Goal: Task Accomplishment & Management: Complete application form

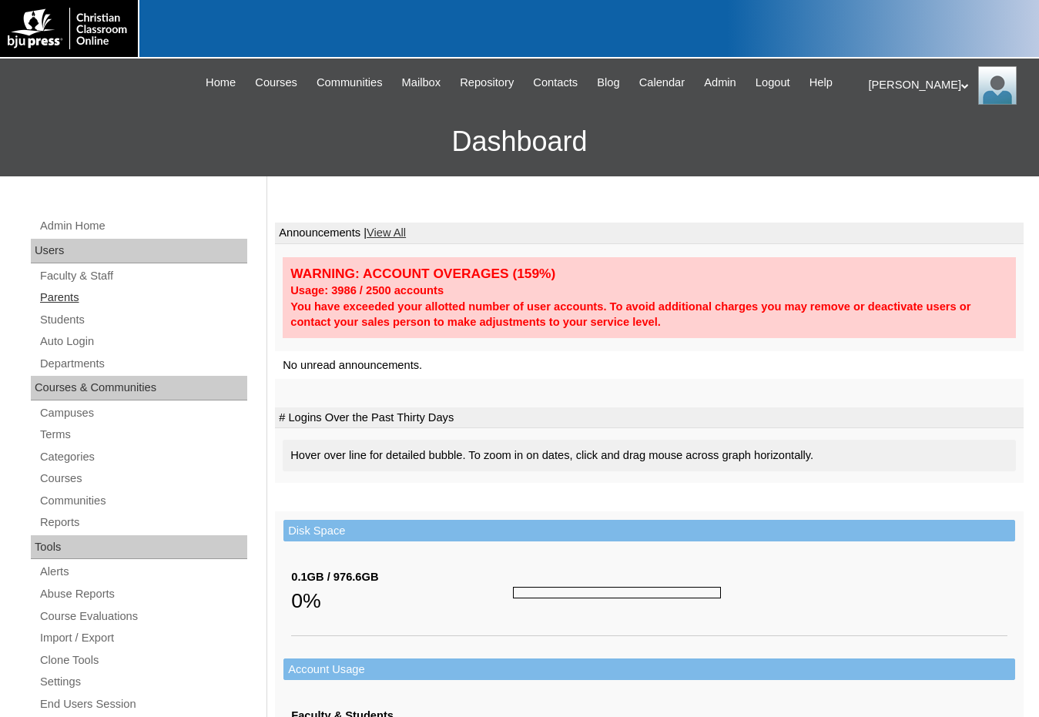
click at [60, 298] on link "Parents" at bounding box center [143, 297] width 209 height 19
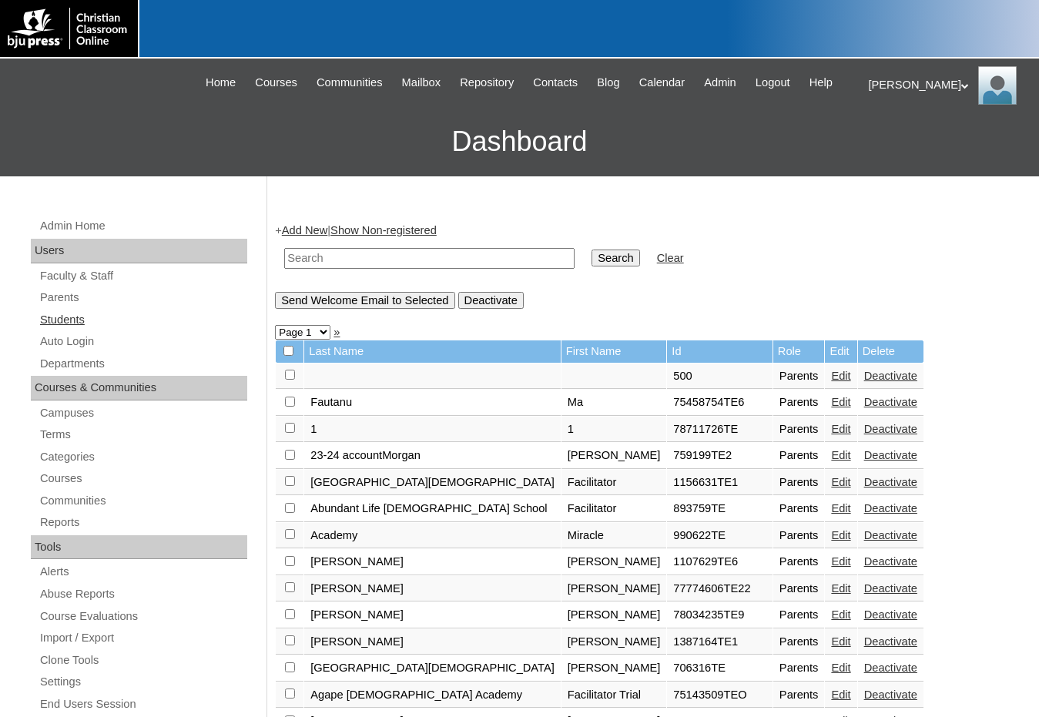
click at [115, 326] on link "Students" at bounding box center [143, 320] width 209 height 19
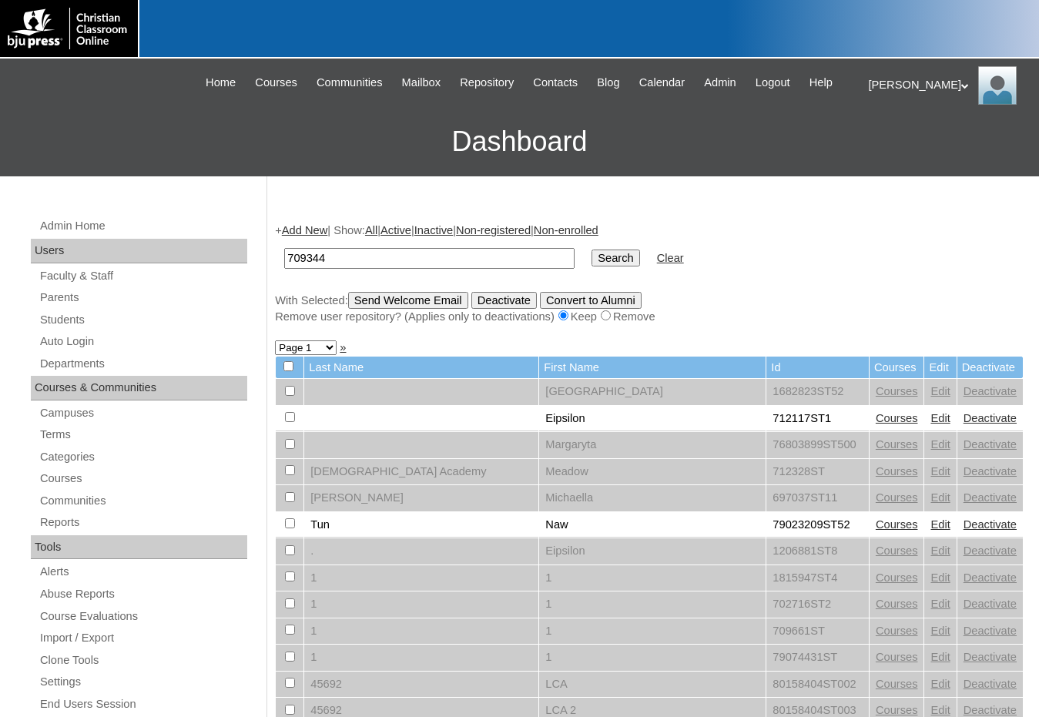
type input "709344"
click at [592, 250] on input "Search" at bounding box center [616, 258] width 48 height 17
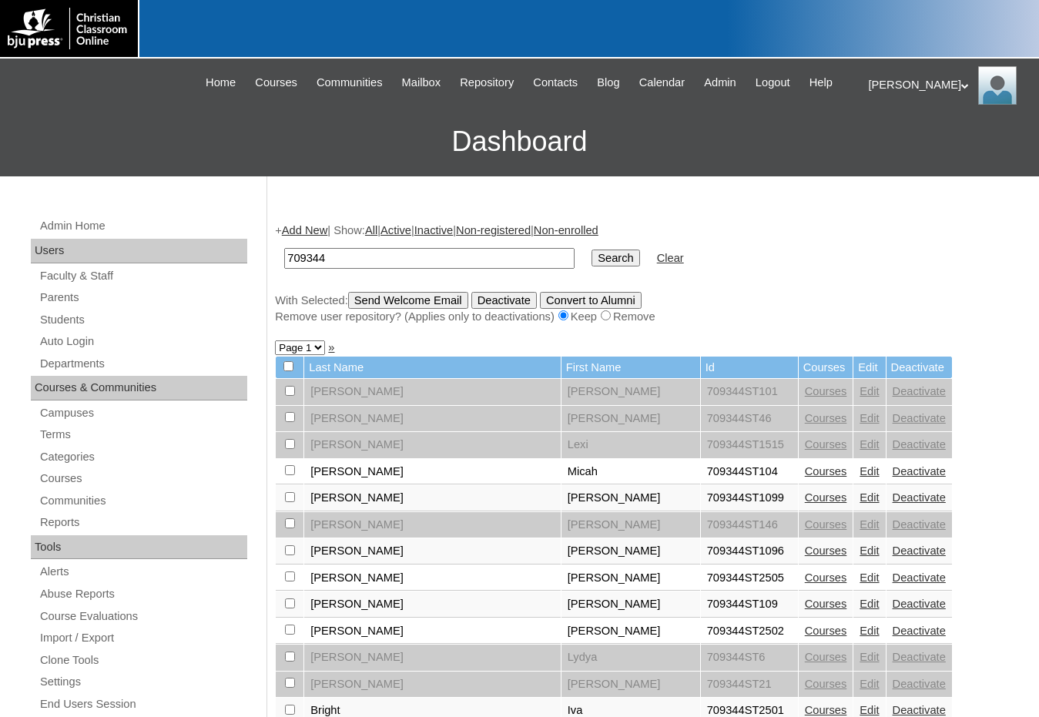
click at [860, 550] on link "Edit" at bounding box center [869, 551] width 19 height 12
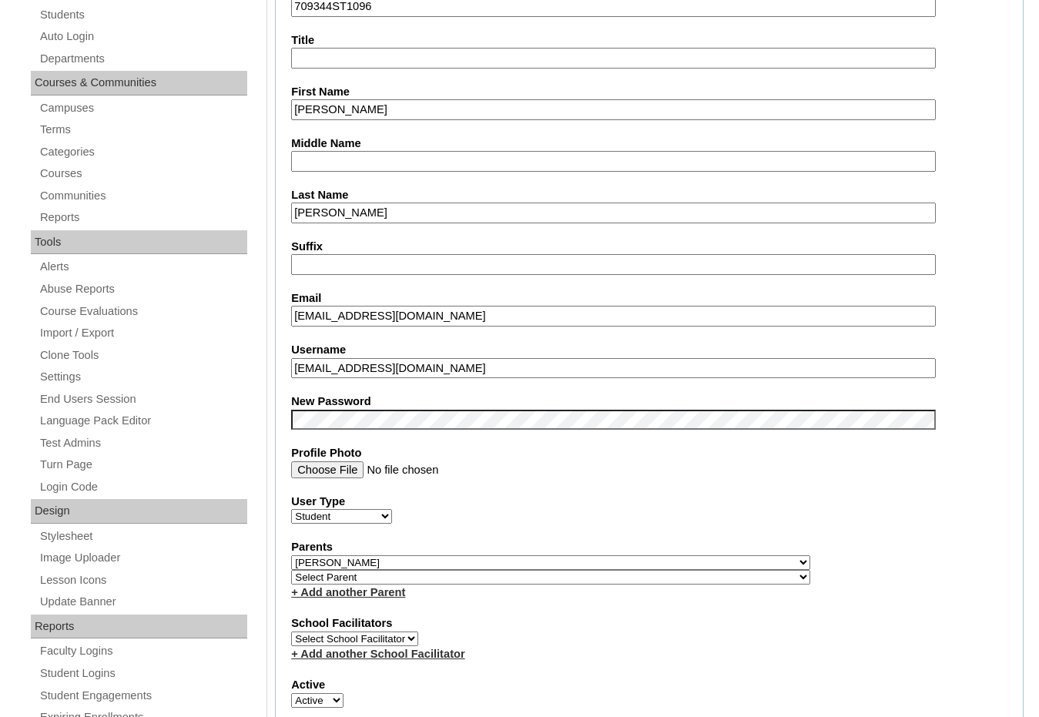
scroll to position [308, 0]
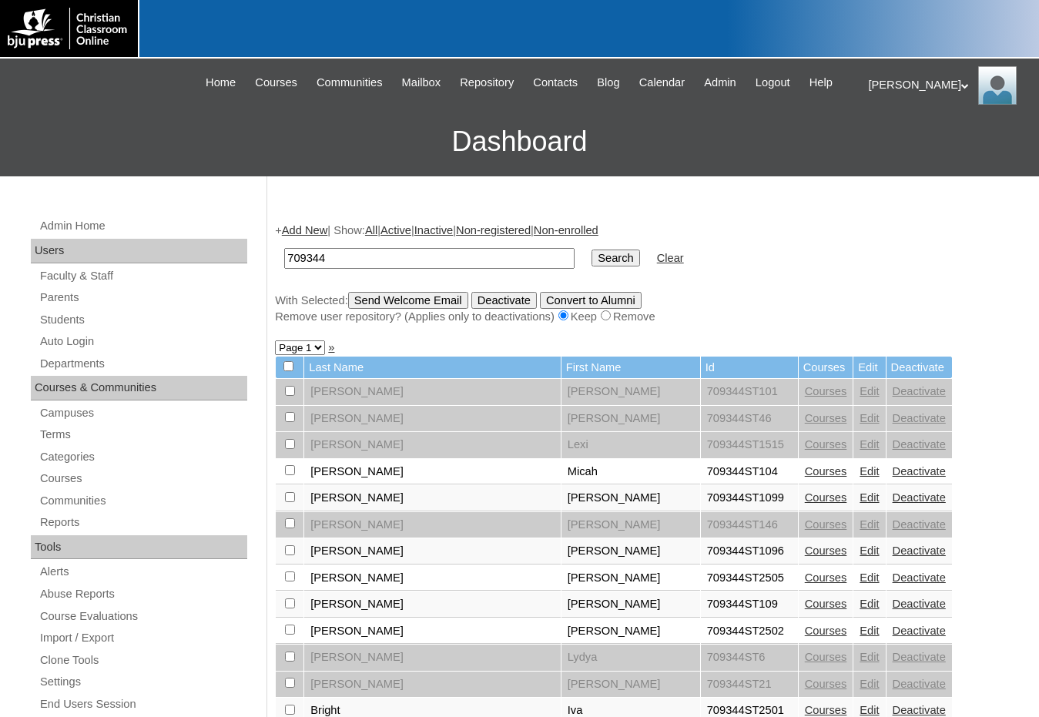
click at [860, 574] on link "Edit" at bounding box center [869, 578] width 19 height 12
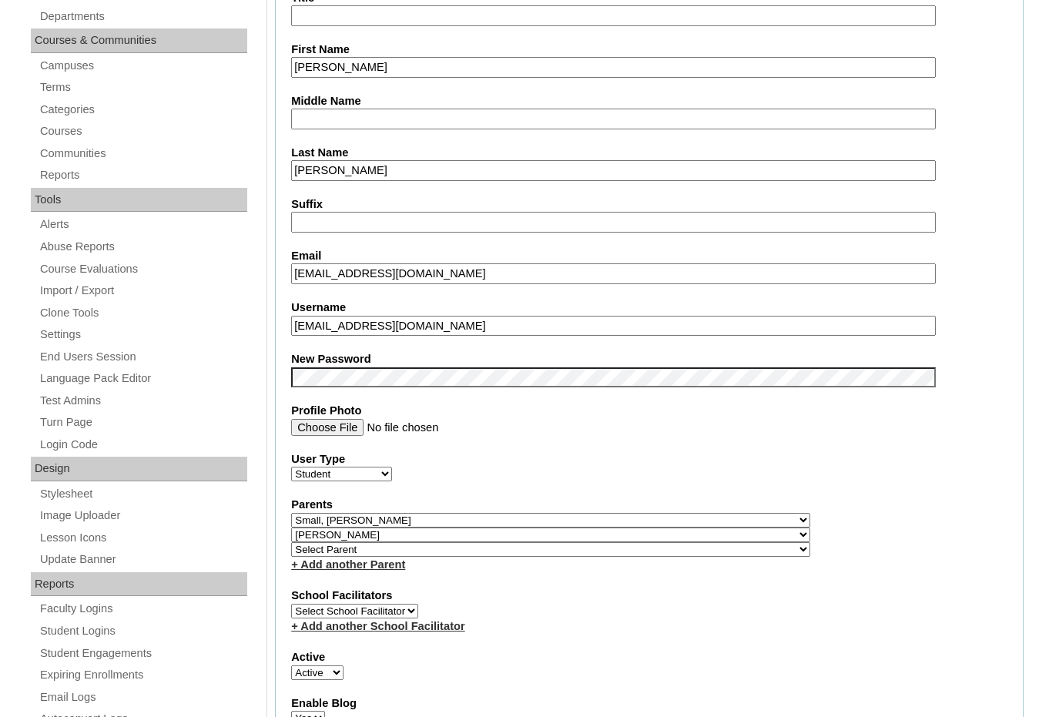
scroll to position [385, 0]
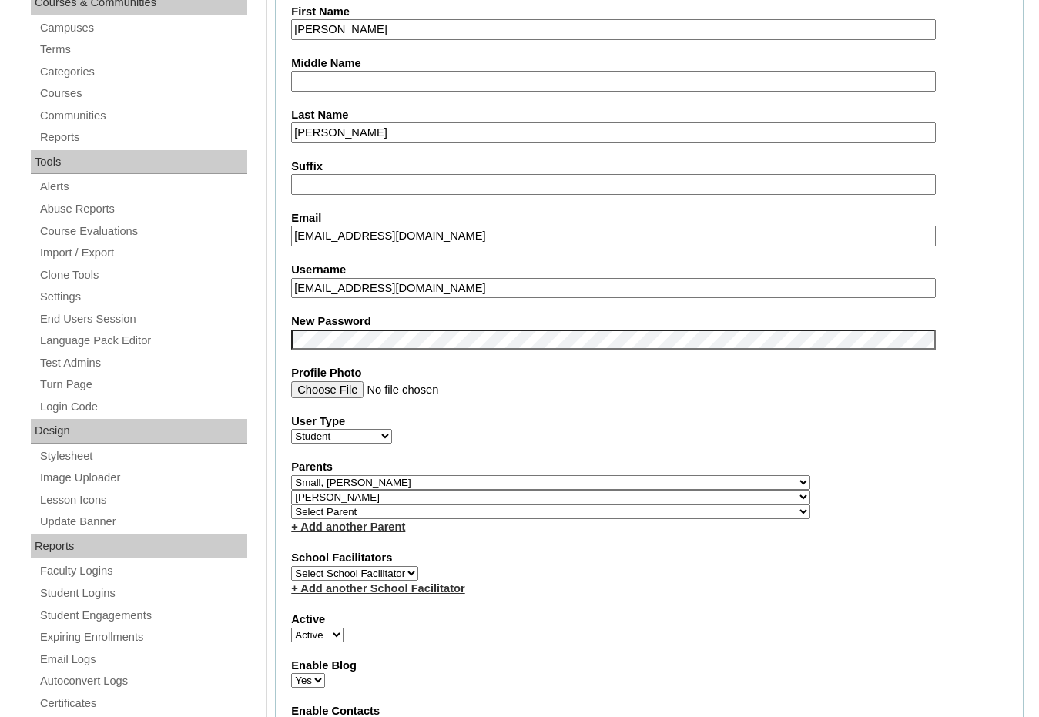
click at [621, 485] on select "Select Parent , Fautanu, Ma 1, 1 23-24 accountMorgan, Jason 6th Street Mennonit…" at bounding box center [550, 482] width 519 height 15
select select
click at [291, 475] on select "Select Parent , Fautanu, Ma 1, 1 23-24 accountMorgan, Jason 6th Street Mennonit…" at bounding box center [550, 482] width 519 height 15
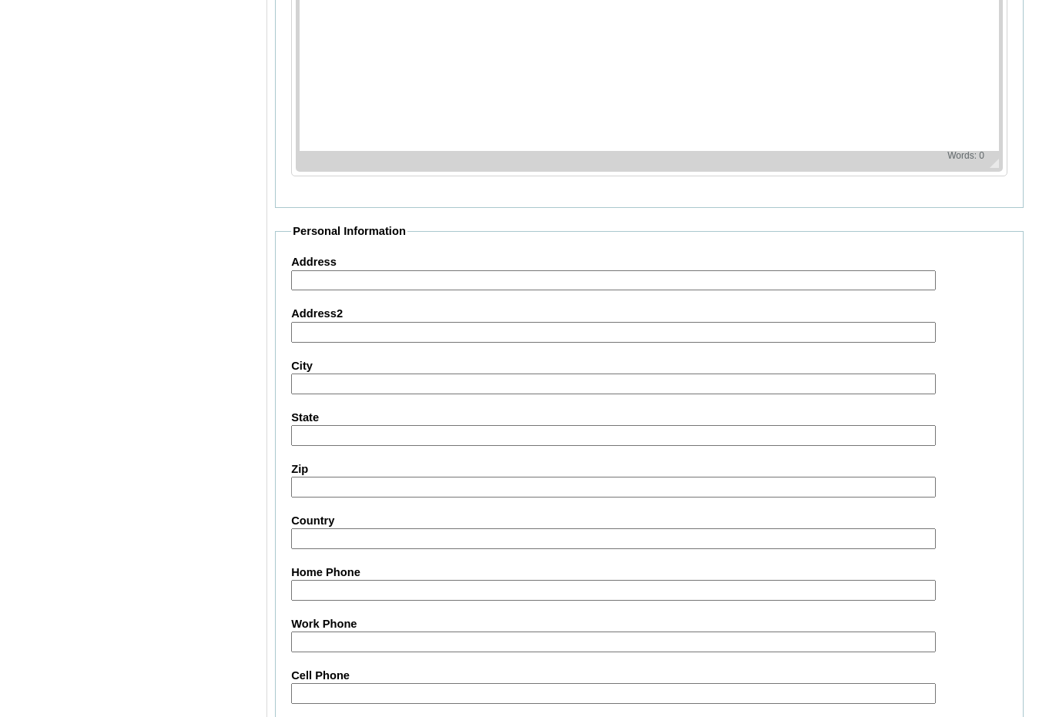
scroll to position [1645, 0]
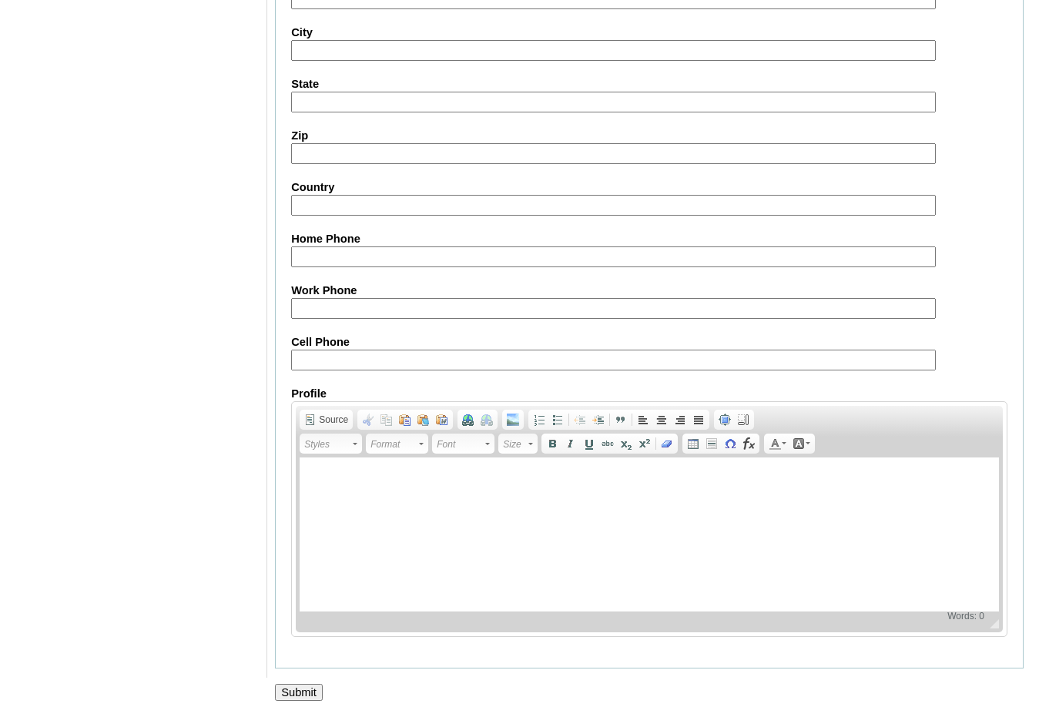
click at [307, 693] on input "Submit" at bounding box center [299, 692] width 48 height 17
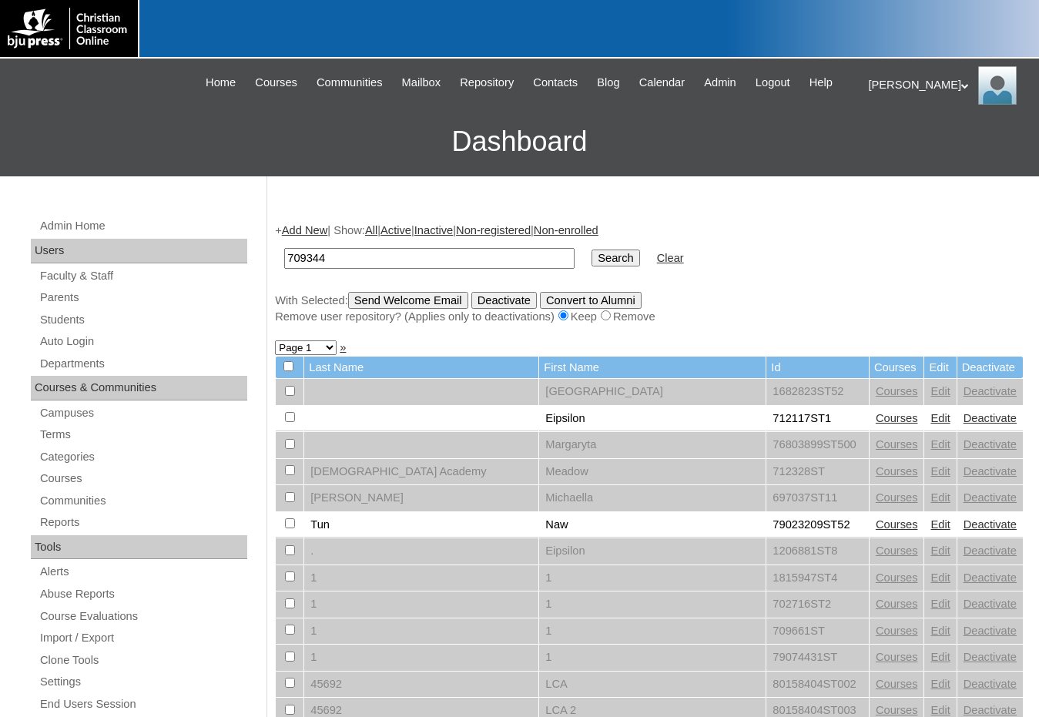
type input "709344"
click at [592, 250] on input "Search" at bounding box center [616, 258] width 48 height 17
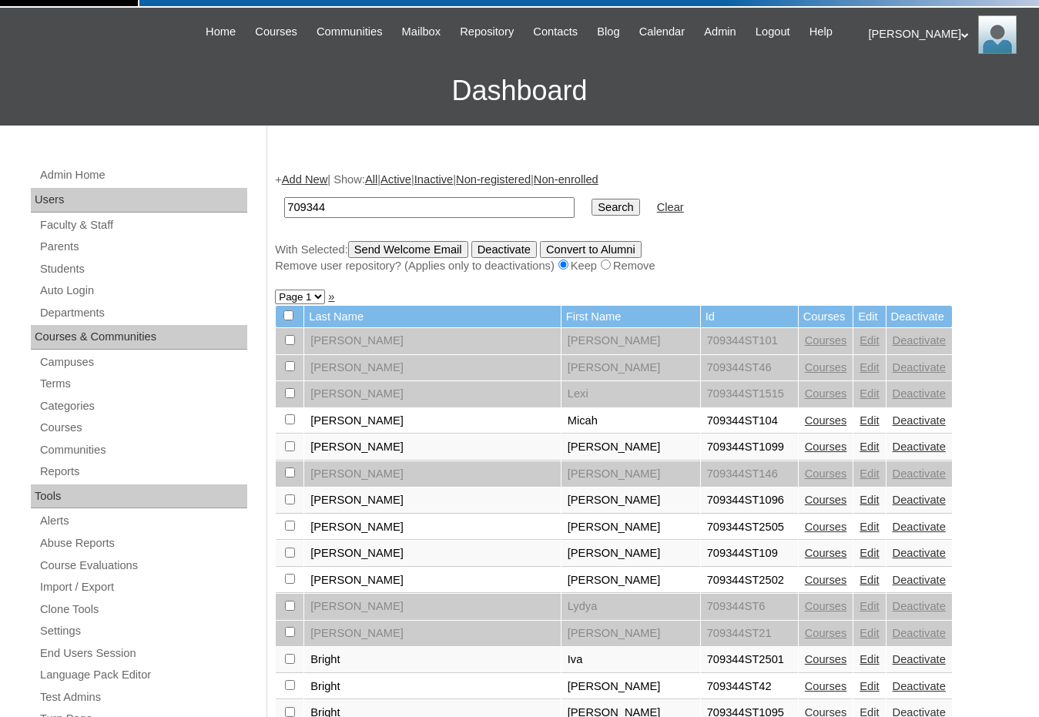
scroll to position [77, 0]
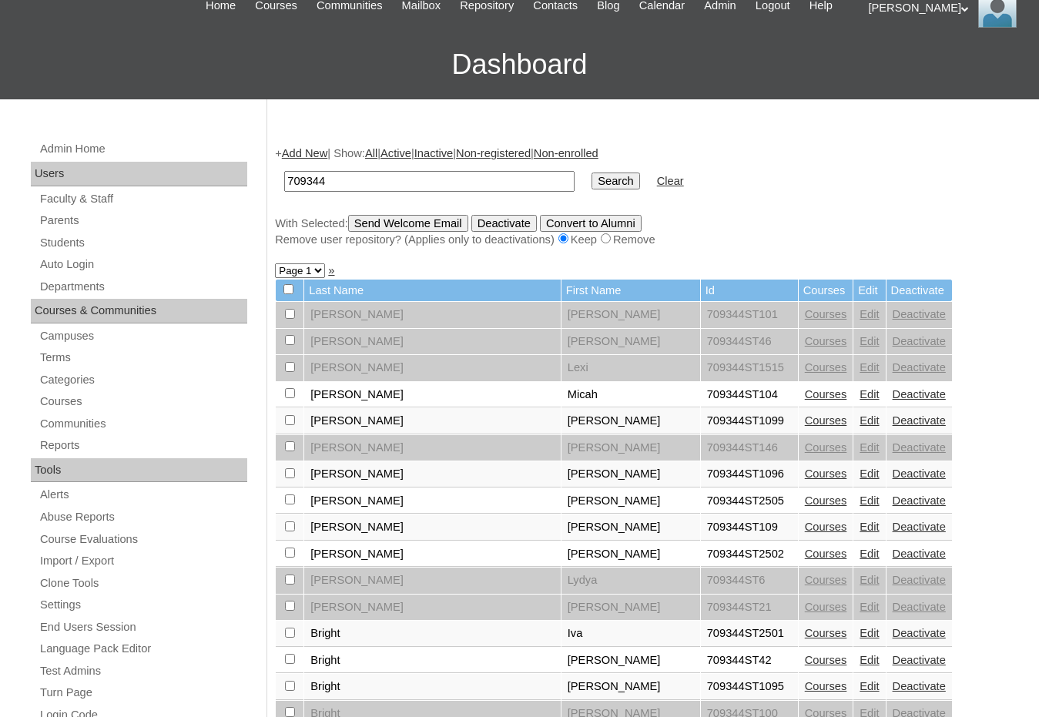
click at [860, 629] on link "Edit" at bounding box center [869, 633] width 19 height 12
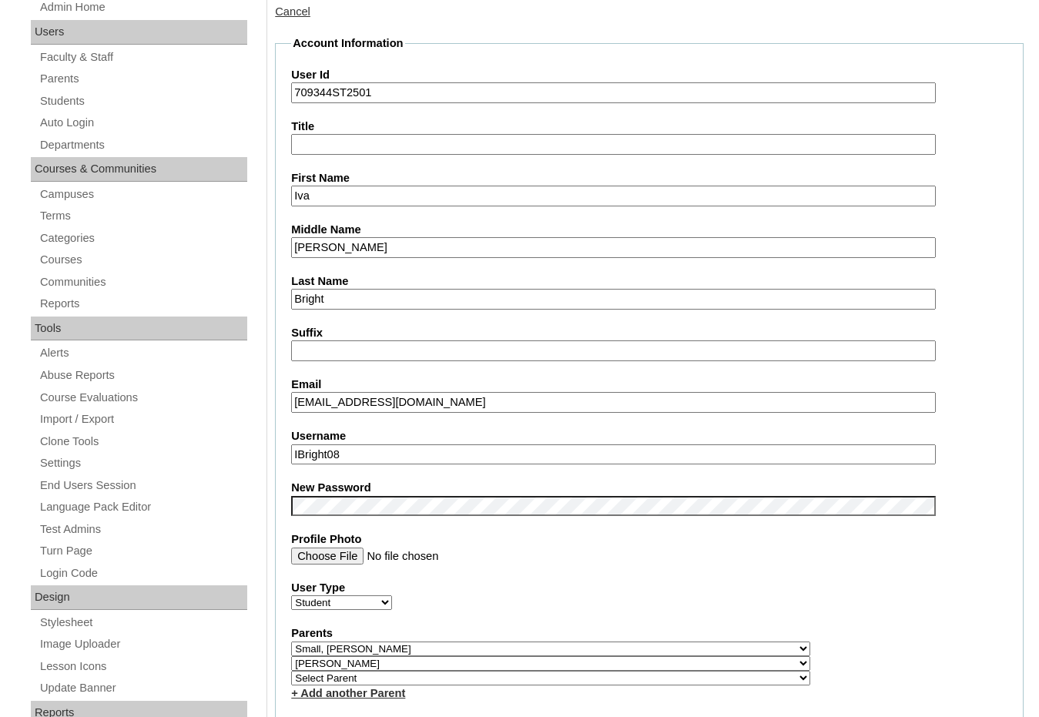
scroll to position [308, 0]
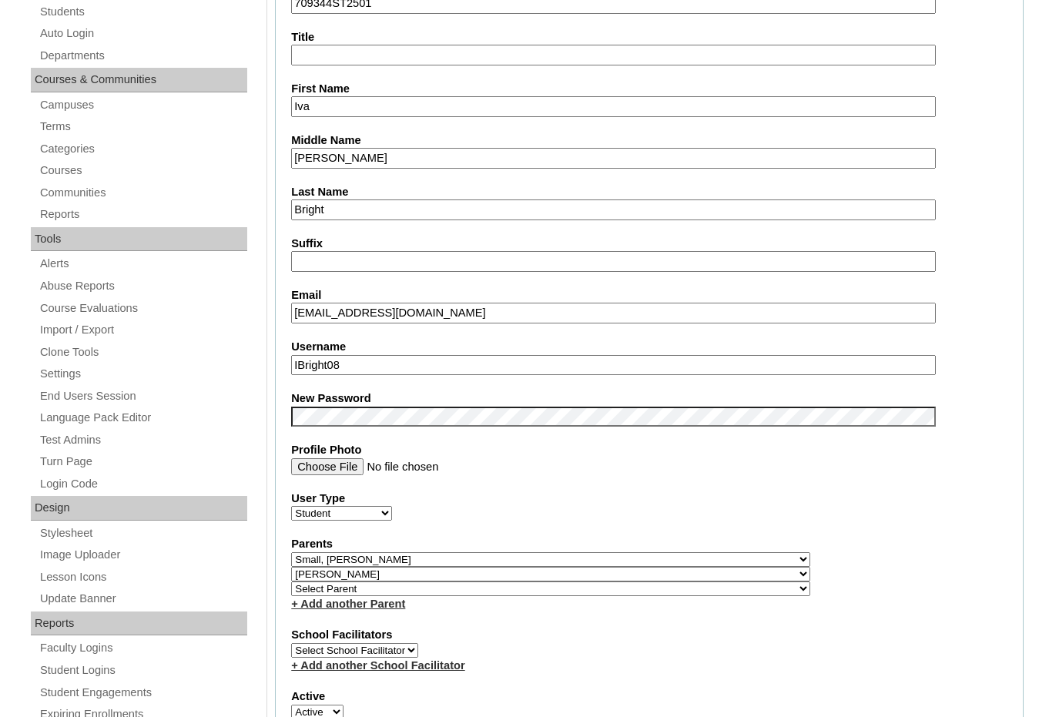
click at [632, 557] on select "Select Parent , Fautanu, Ma 1, 1 23-24 accountMorgan, Jason 6th Street Mennonit…" at bounding box center [550, 559] width 519 height 15
select select
click at [291, 552] on select "Select Parent , Fautanu, Ma 1, 1 23-24 accountMorgan, Jason 6th Street Mennonit…" at bounding box center [550, 559] width 519 height 15
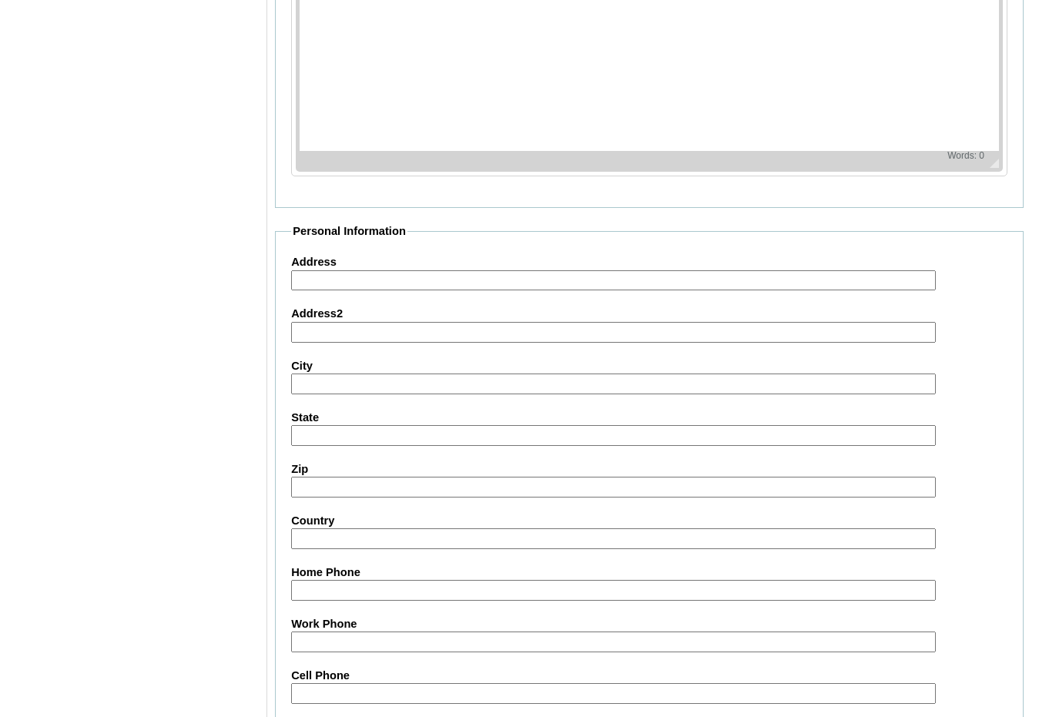
scroll to position [1645, 0]
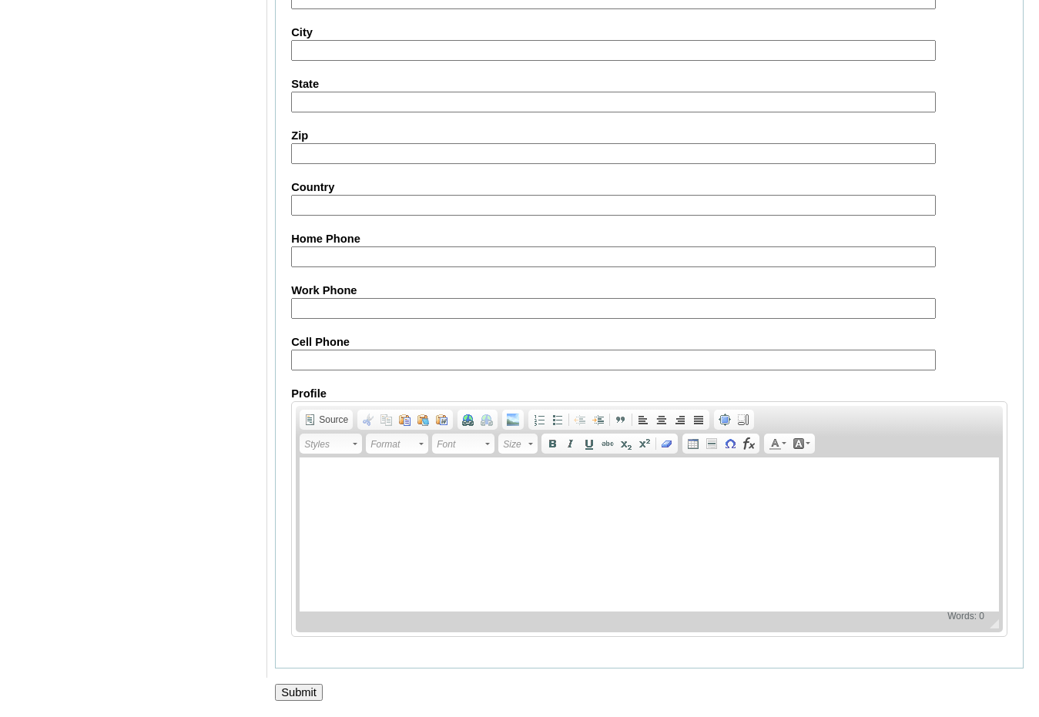
click at [315, 685] on input "Submit" at bounding box center [299, 692] width 48 height 17
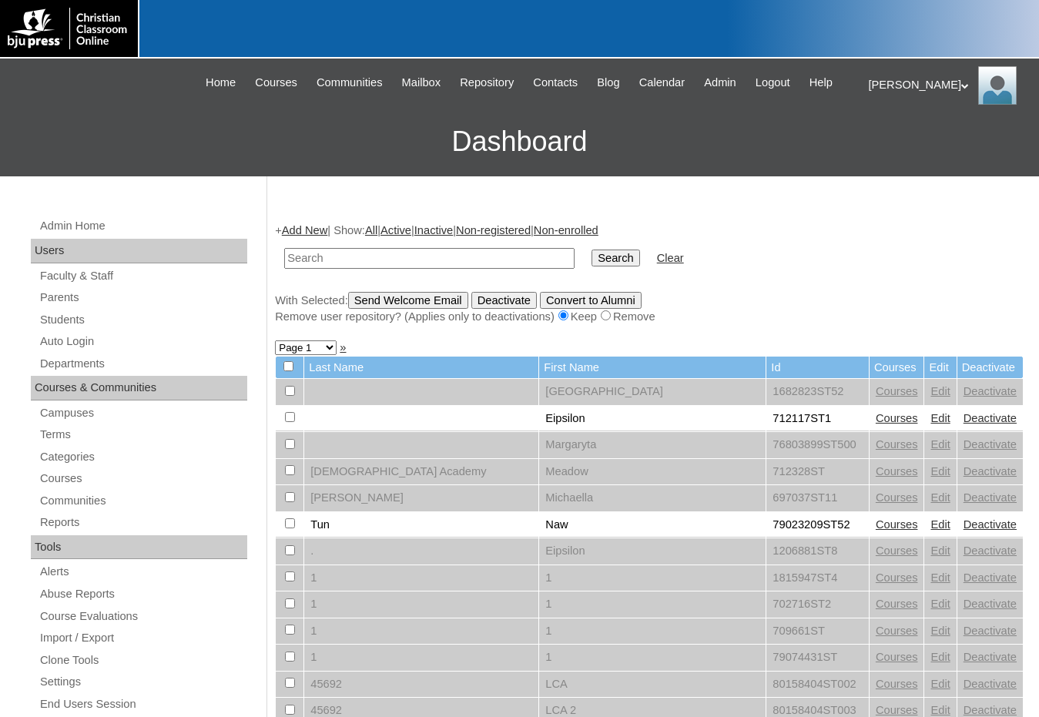
click at [403, 252] on input "text" at bounding box center [429, 258] width 290 height 21
paste input "709344"
type input "709344"
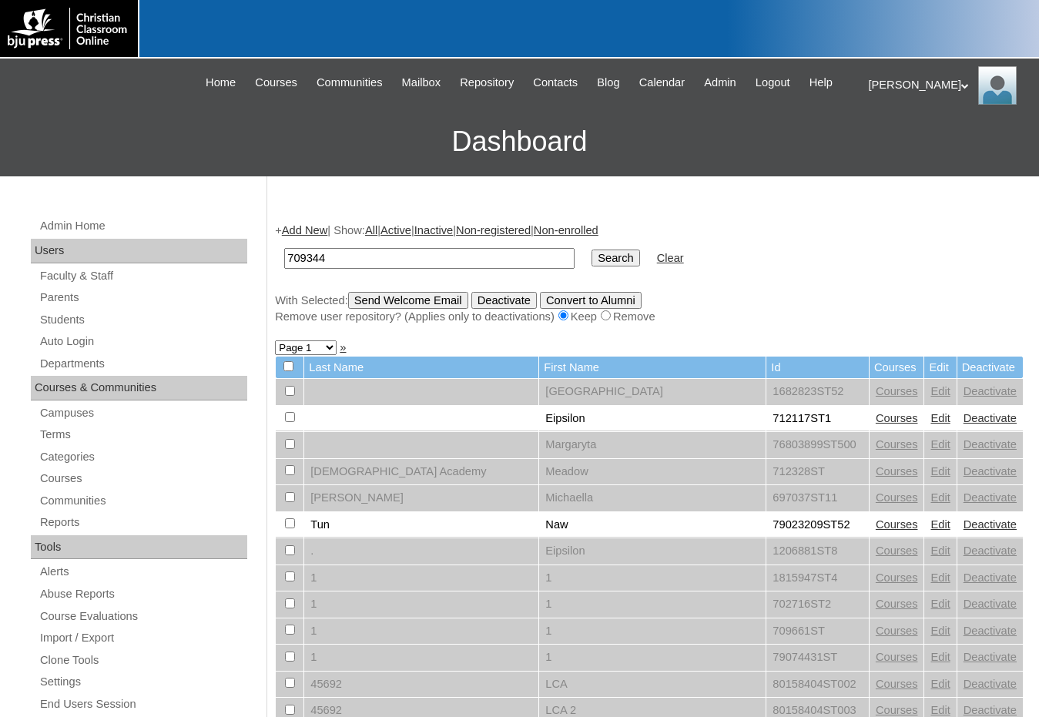
click at [592, 261] on input "Search" at bounding box center [616, 258] width 48 height 17
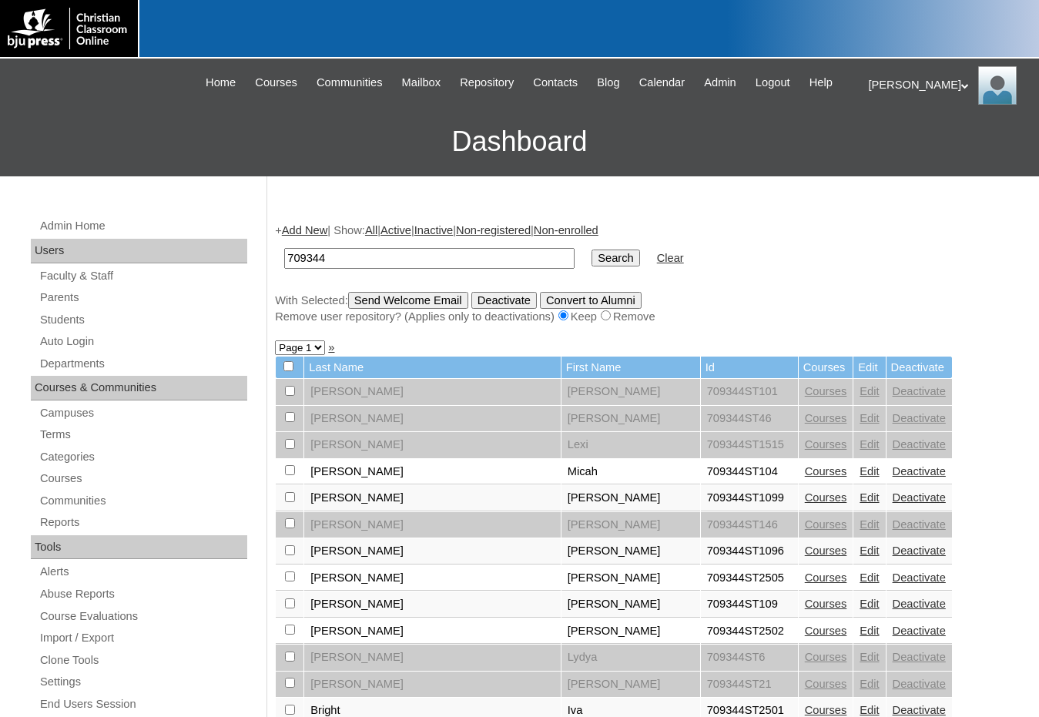
drag, startPoint x: 337, startPoint y: 260, endPoint x: 227, endPoint y: 249, distance: 110.7
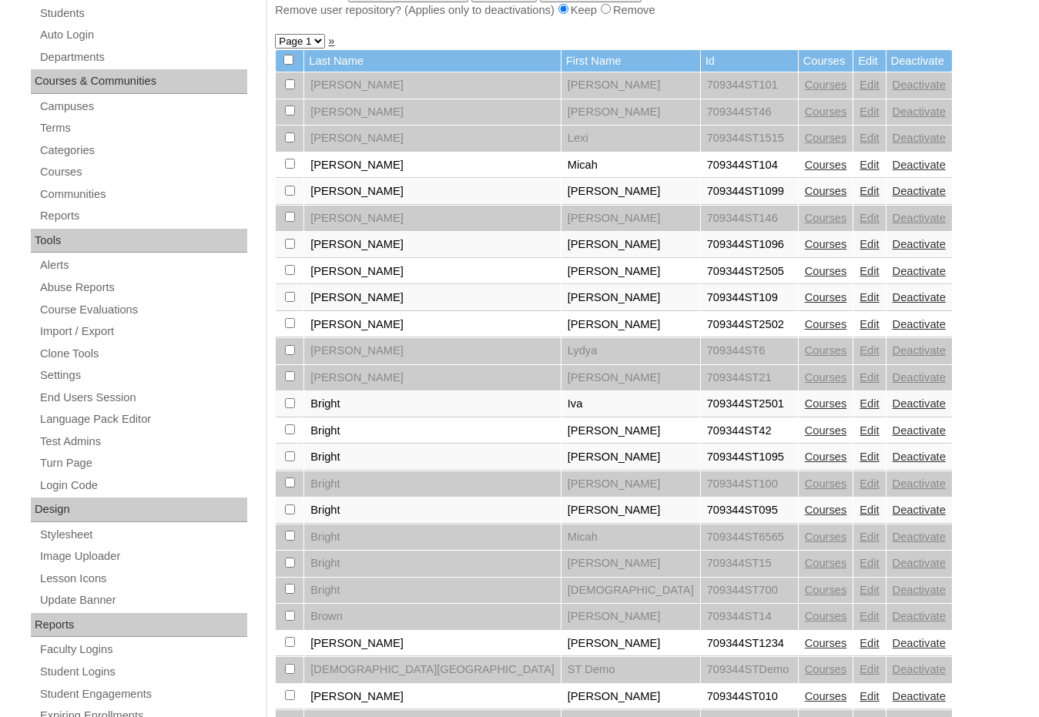
scroll to position [308, 0]
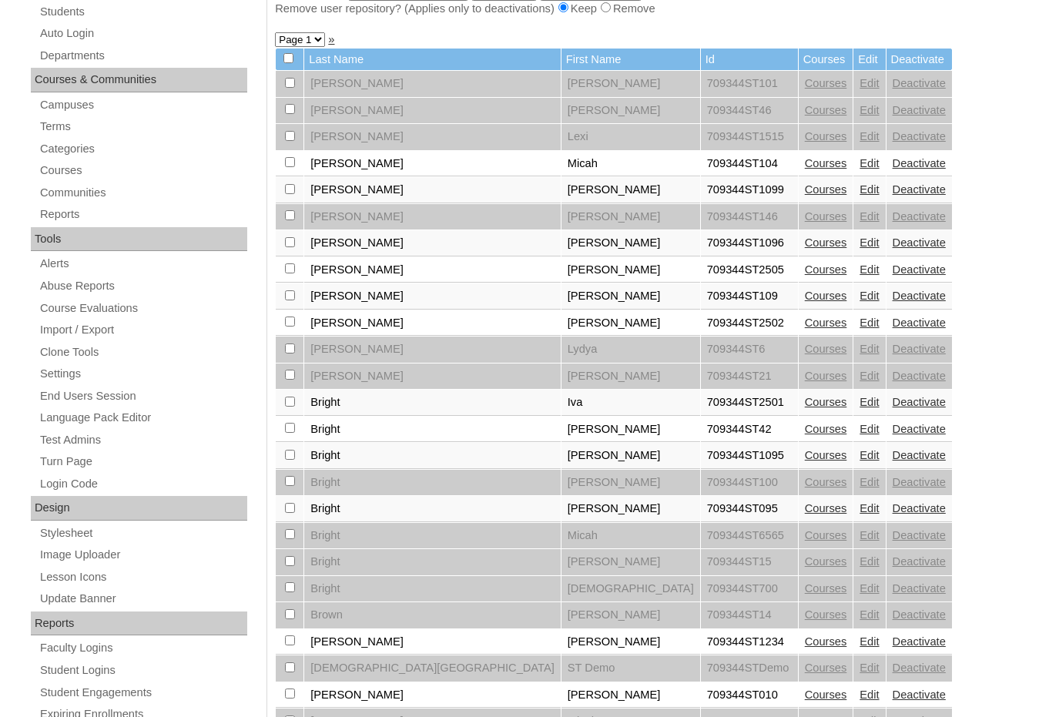
click at [860, 457] on link "Edit" at bounding box center [869, 455] width 19 height 12
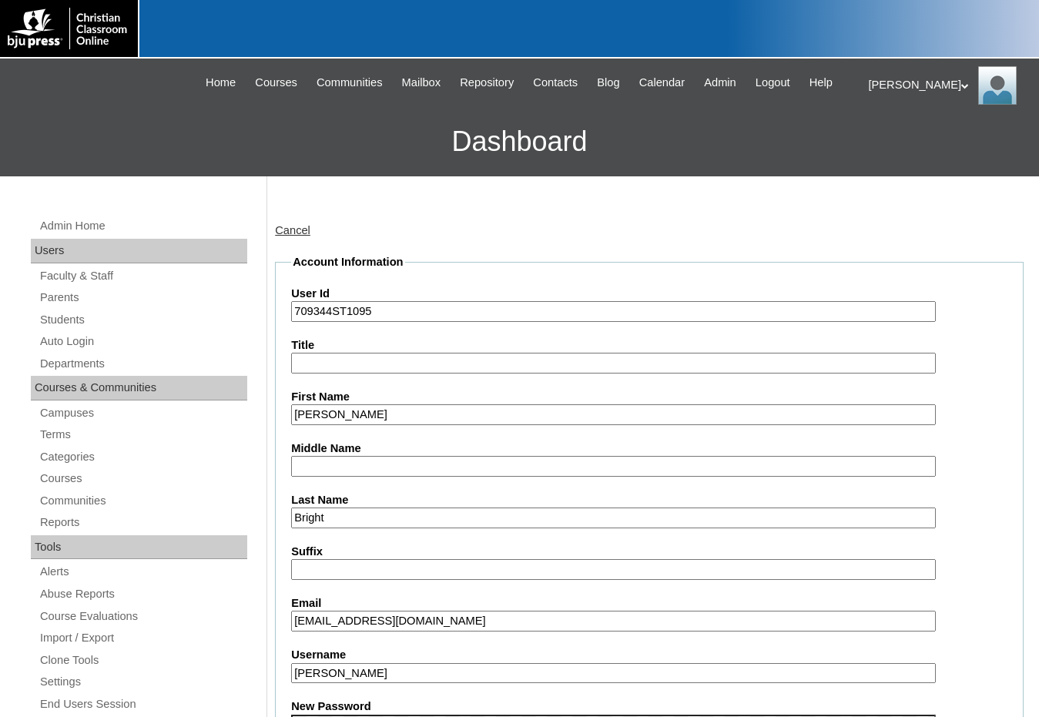
scroll to position [231, 0]
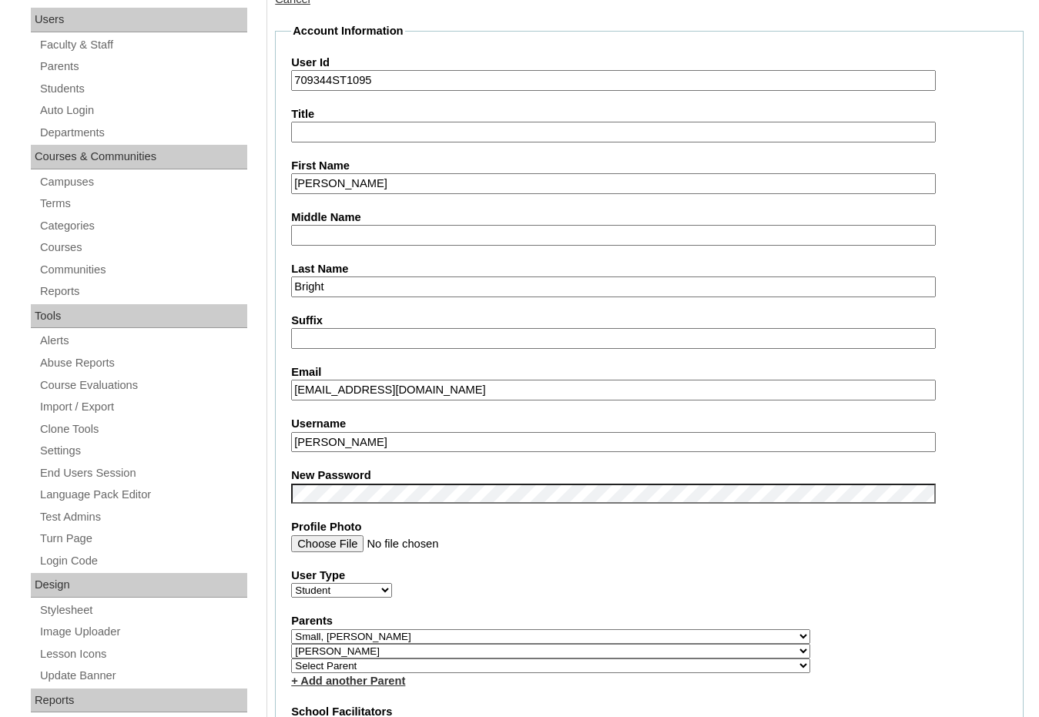
click at [630, 638] on select "Select Parent , Fautanu, Ma 1, 1 23-24 accountMorgan, Jason 6th Street Mennonit…" at bounding box center [550, 637] width 519 height 15
select select
click at [291, 630] on select "Select Parent , Fautanu, Ma 1, 1 23-24 accountMorgan, Jason 6th Street Mennonit…" at bounding box center [550, 637] width 519 height 15
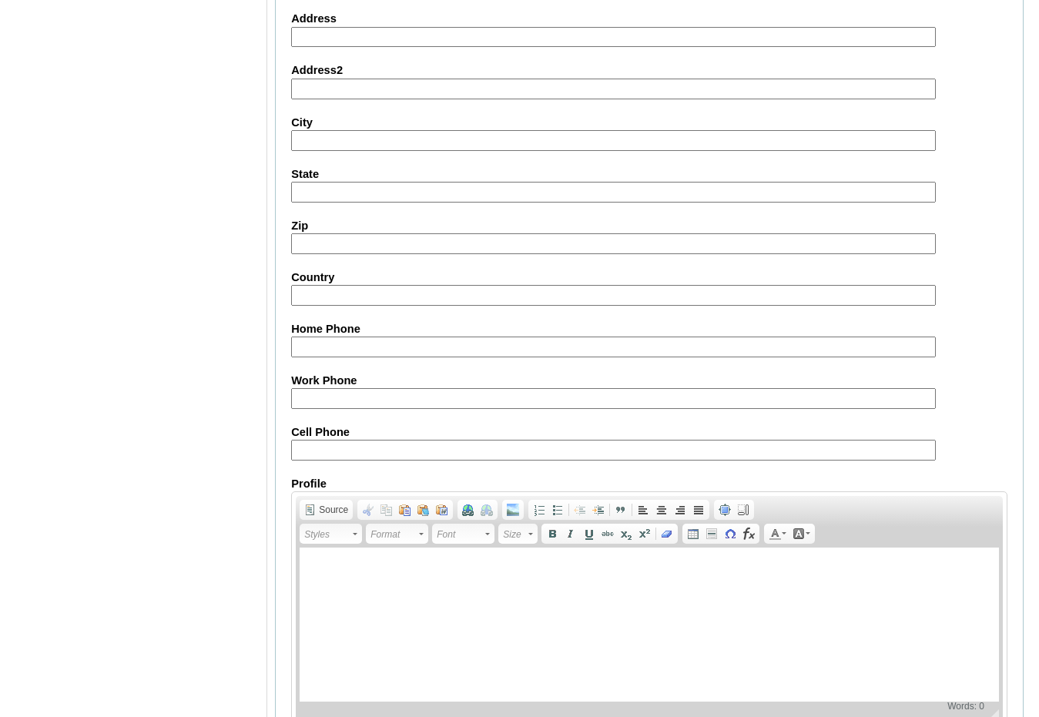
scroll to position [1645, 0]
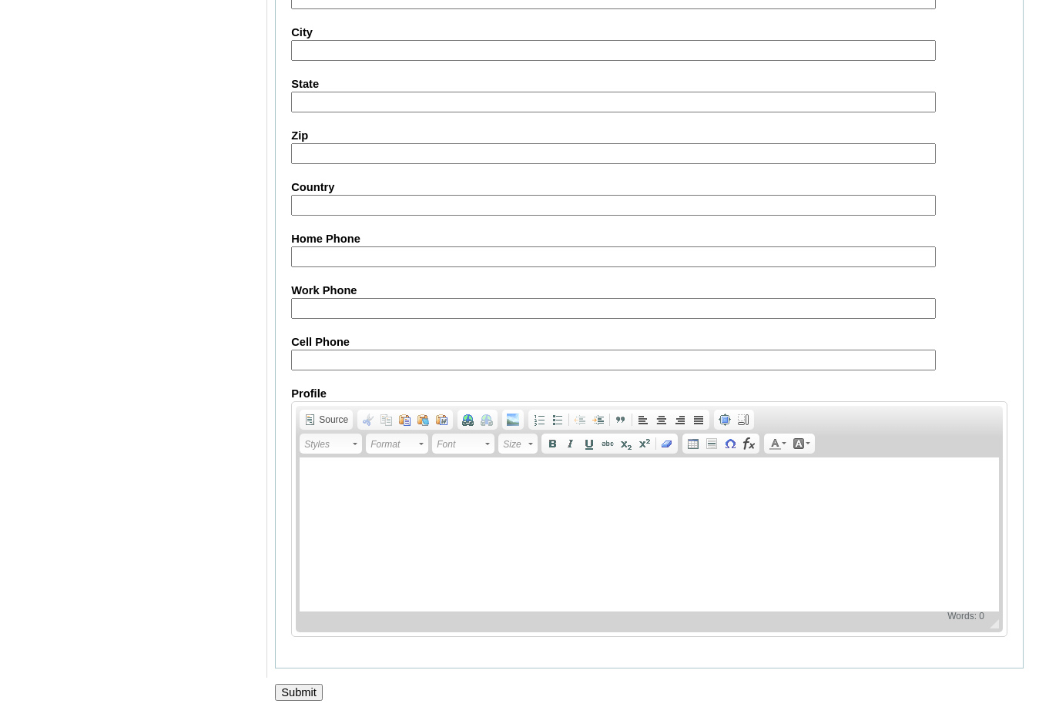
click at [311, 690] on input "Submit" at bounding box center [299, 692] width 48 height 17
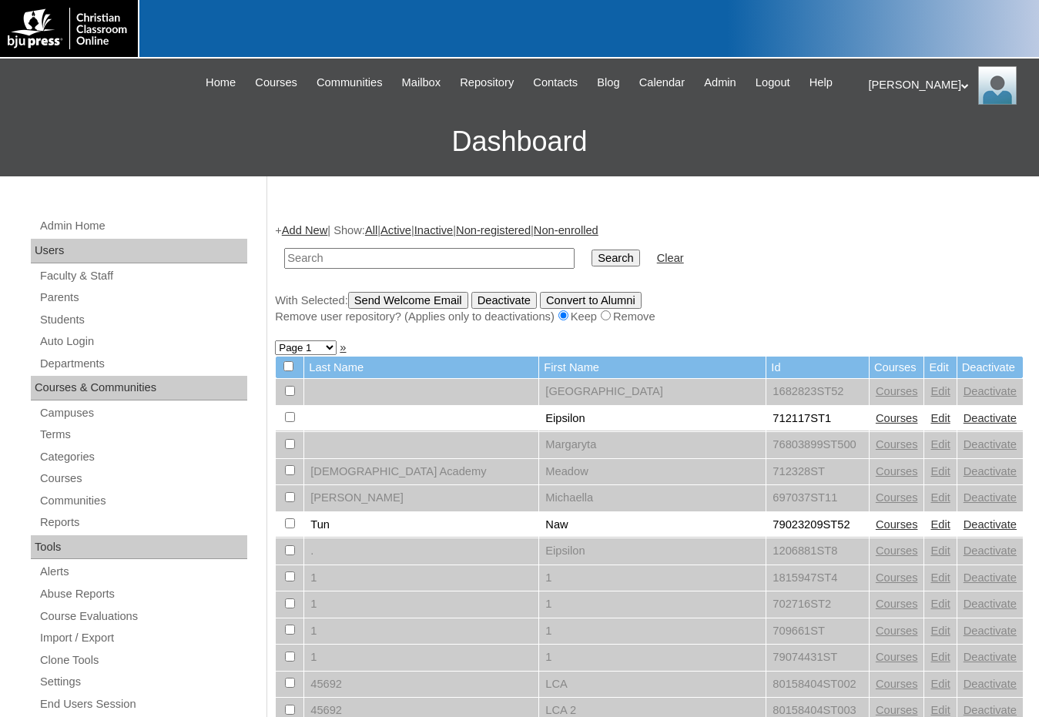
drag, startPoint x: 858, startPoint y: 324, endPoint x: 714, endPoint y: 326, distance: 143.3
click at [858, 324] on div "Remove user repository? (Applies only to deactivations) Keep Remove" at bounding box center [649, 317] width 749 height 16
click at [495, 263] on input "text" at bounding box center [429, 258] width 290 height 21
paste input "709344"
type input "709344"
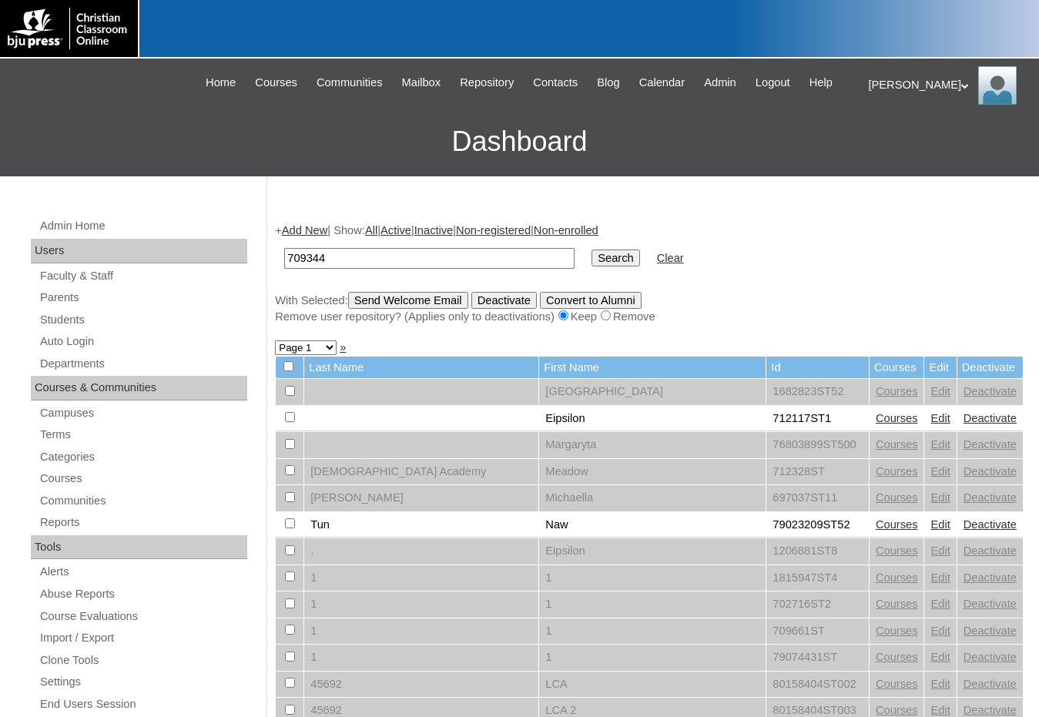
click at [592, 250] on input "Search" at bounding box center [616, 258] width 48 height 17
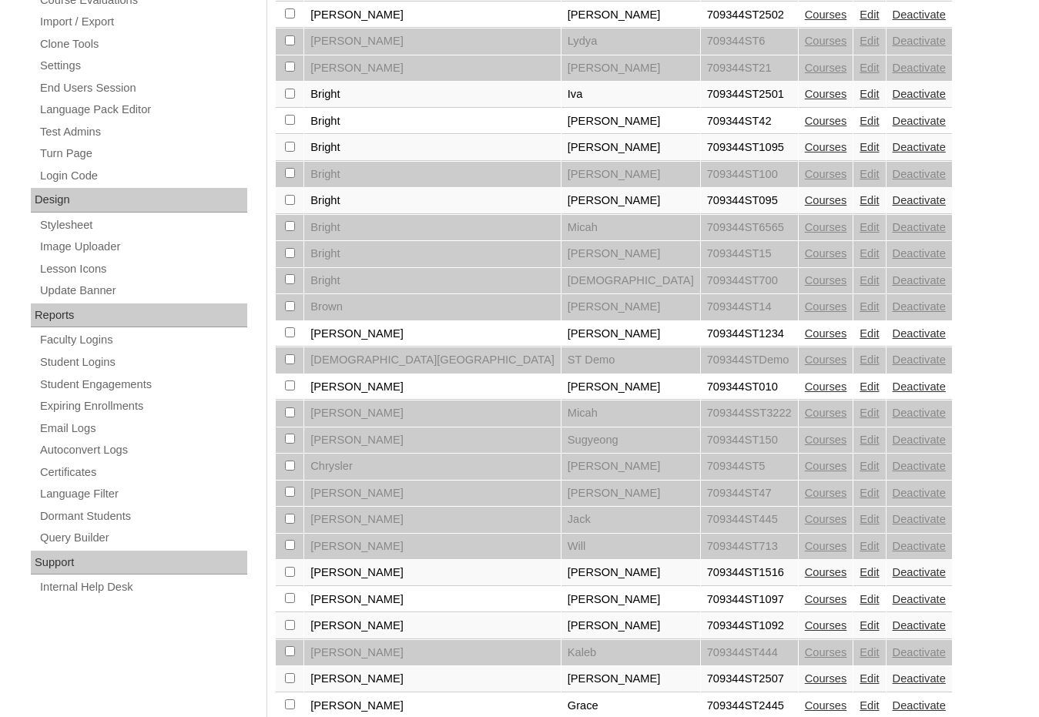
scroll to position [693, 0]
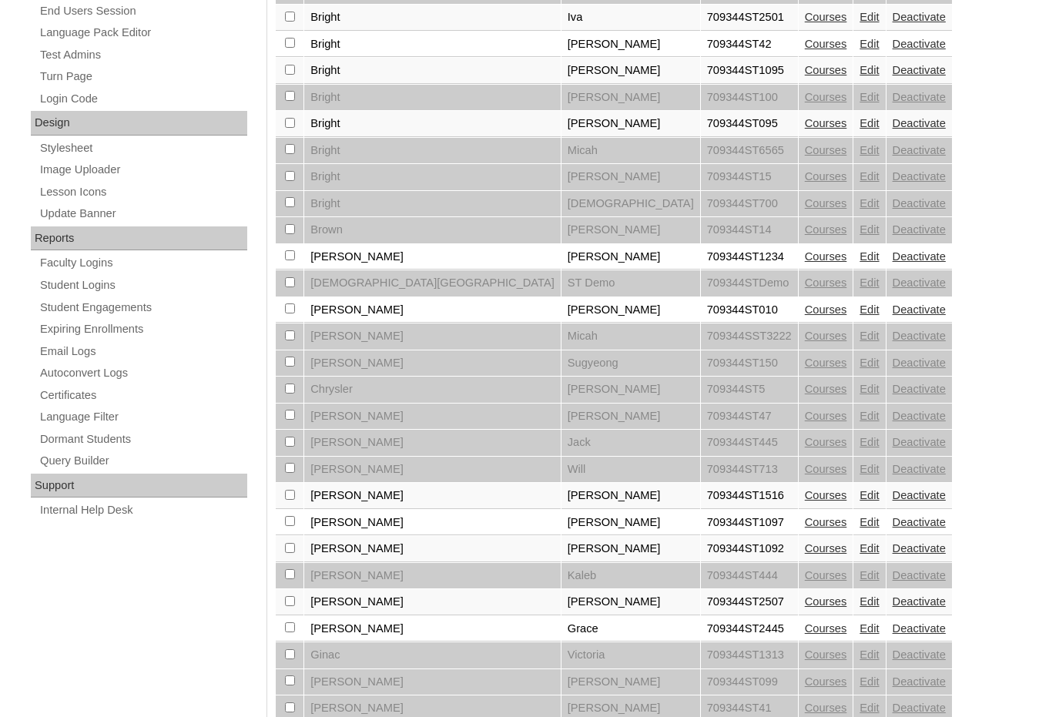
click at [860, 497] on link "Edit" at bounding box center [869, 495] width 19 height 12
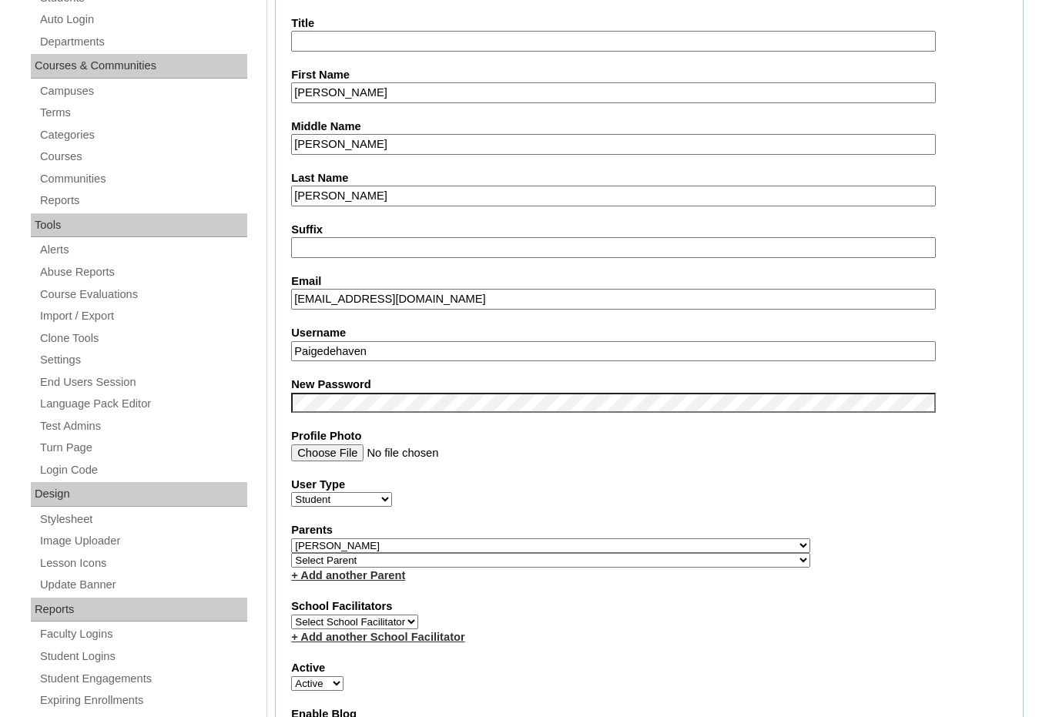
scroll to position [385, 0]
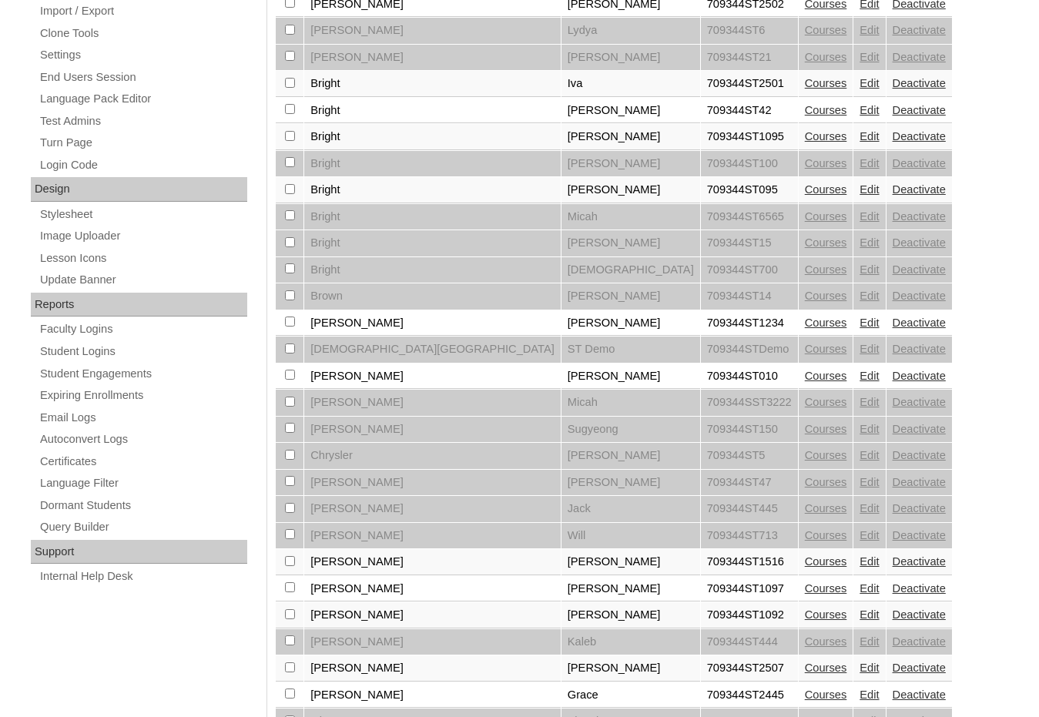
scroll to position [693, 0]
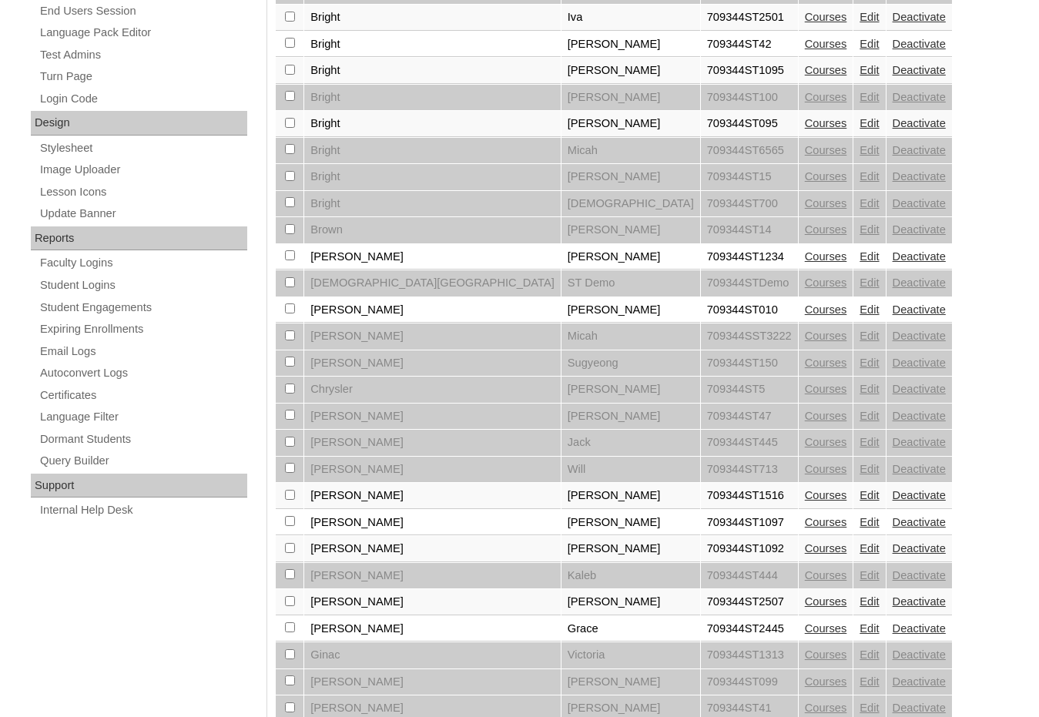
click at [860, 525] on link "Edit" at bounding box center [869, 522] width 19 height 12
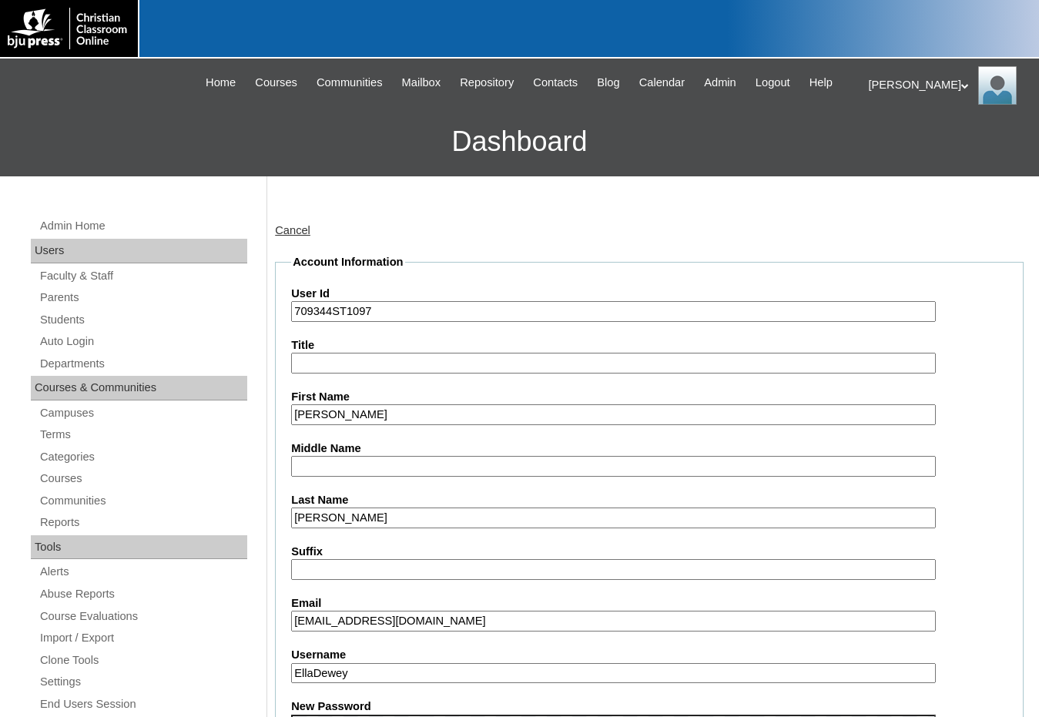
scroll to position [539, 0]
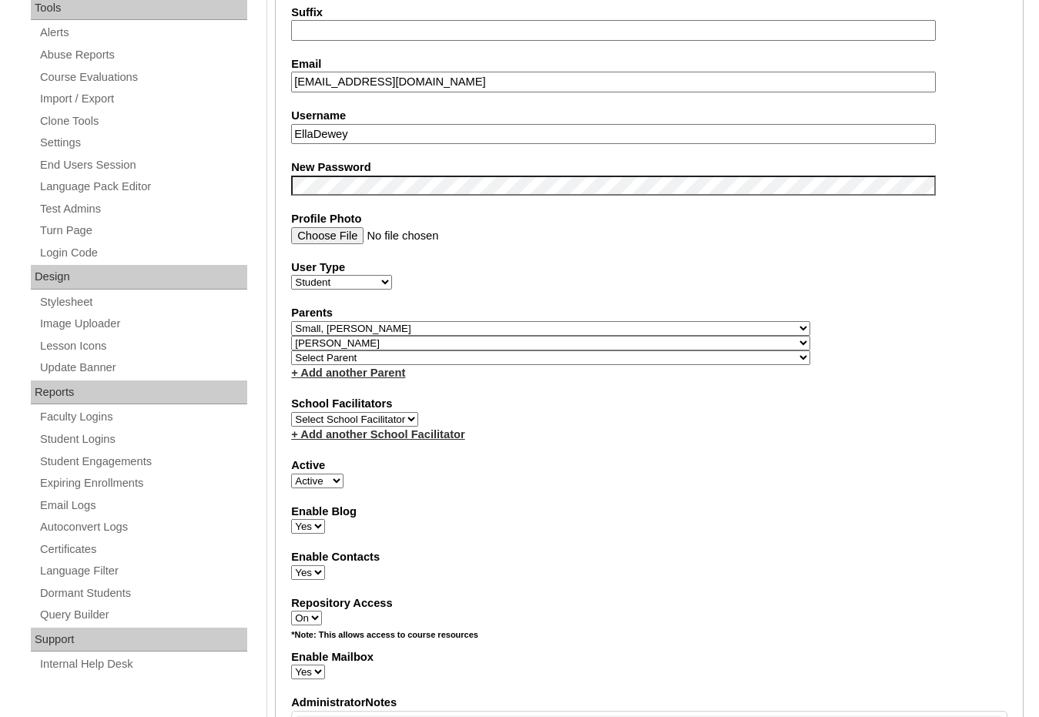
click at [627, 327] on select "Select Parent , Fautanu, Ma 1, 1 23-24 accountMorgan, Jason 6th Street Mennonit…" at bounding box center [550, 328] width 519 height 15
select select
click at [291, 321] on select "Select Parent , Fautanu, Ma 1, 1 23-24 accountMorgan, Jason 6th Street Mennonit…" at bounding box center [550, 328] width 519 height 15
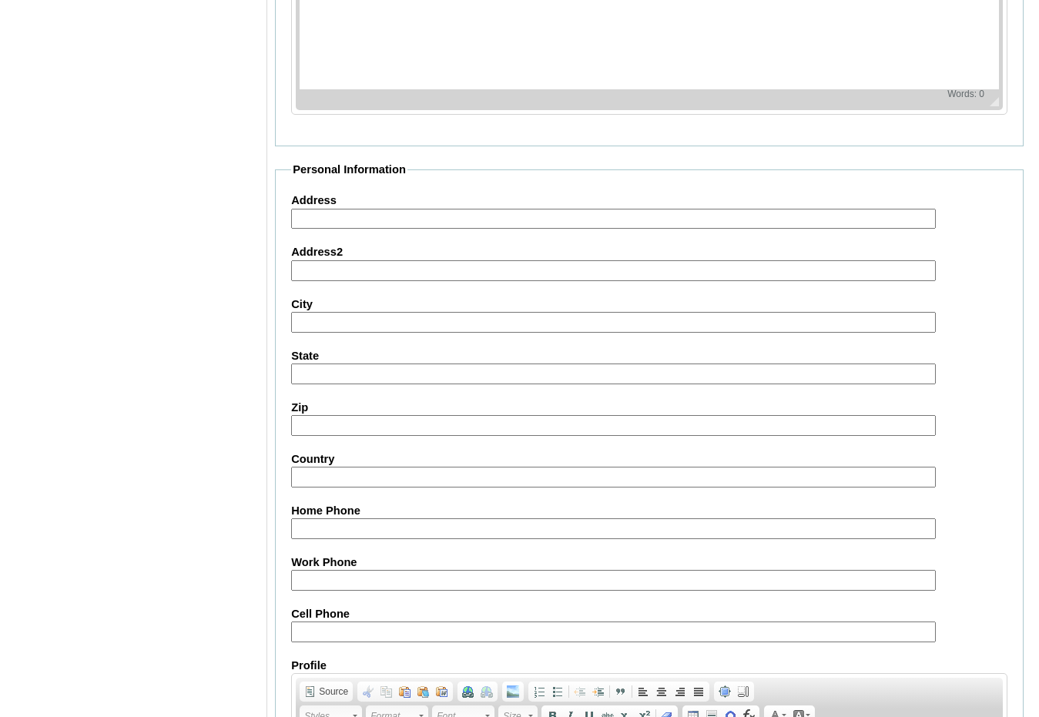
scroll to position [1645, 0]
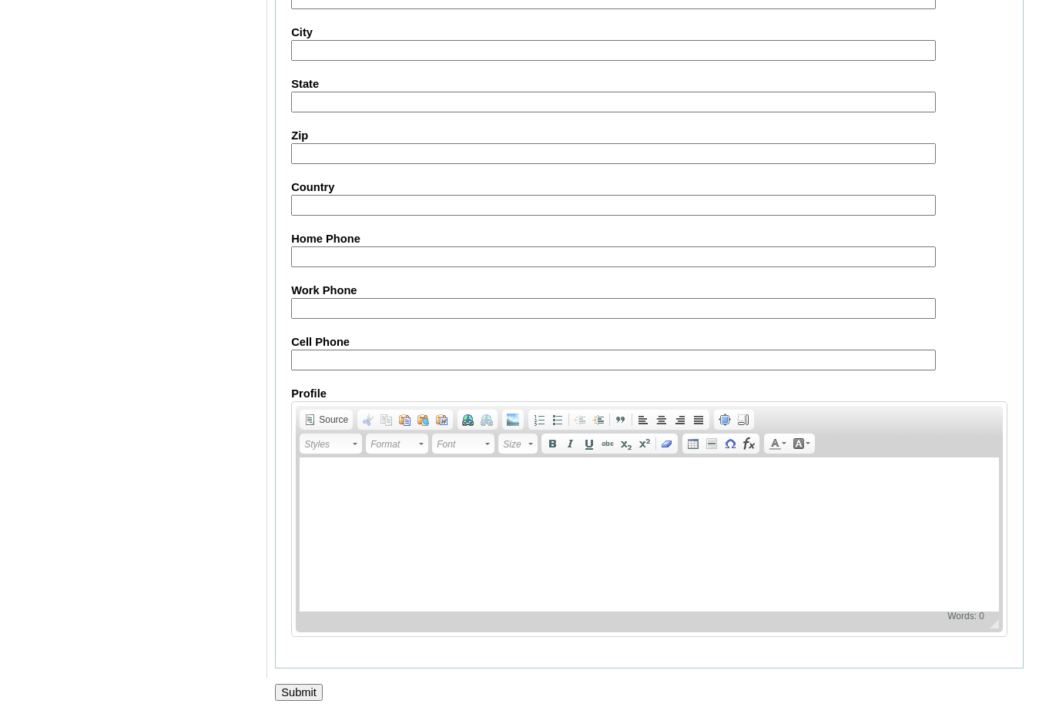
click at [315, 708] on div at bounding box center [519, 709] width 1039 height 16
click at [302, 697] on input "Submit" at bounding box center [299, 692] width 48 height 17
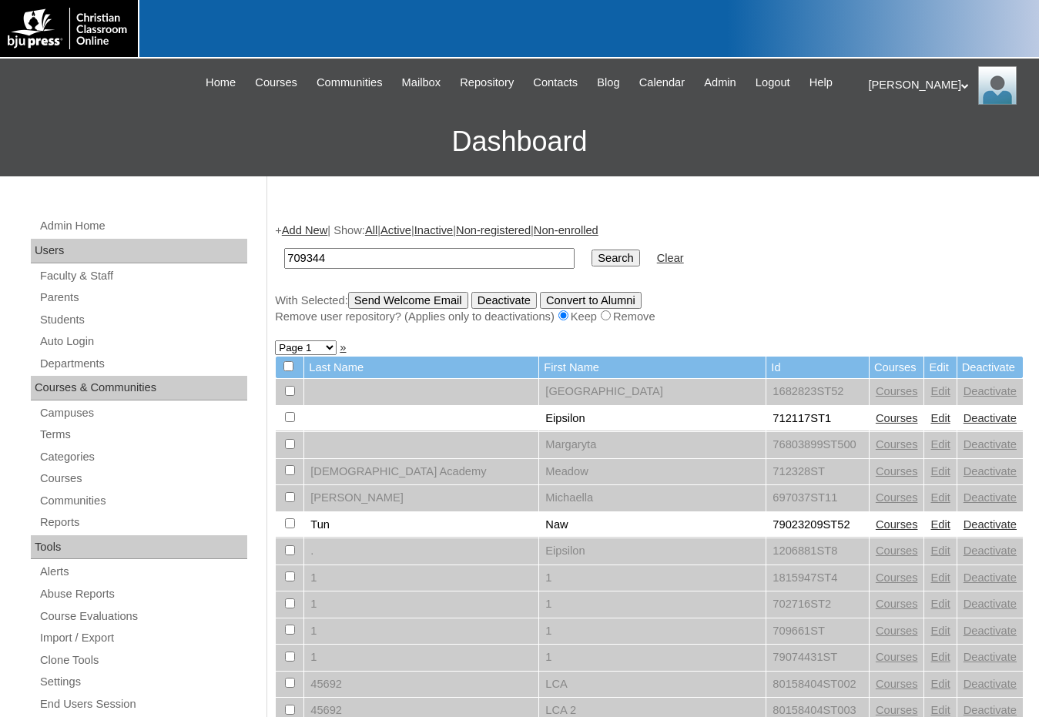
type input "709344"
click at [592, 250] on input "Search" at bounding box center [616, 258] width 48 height 17
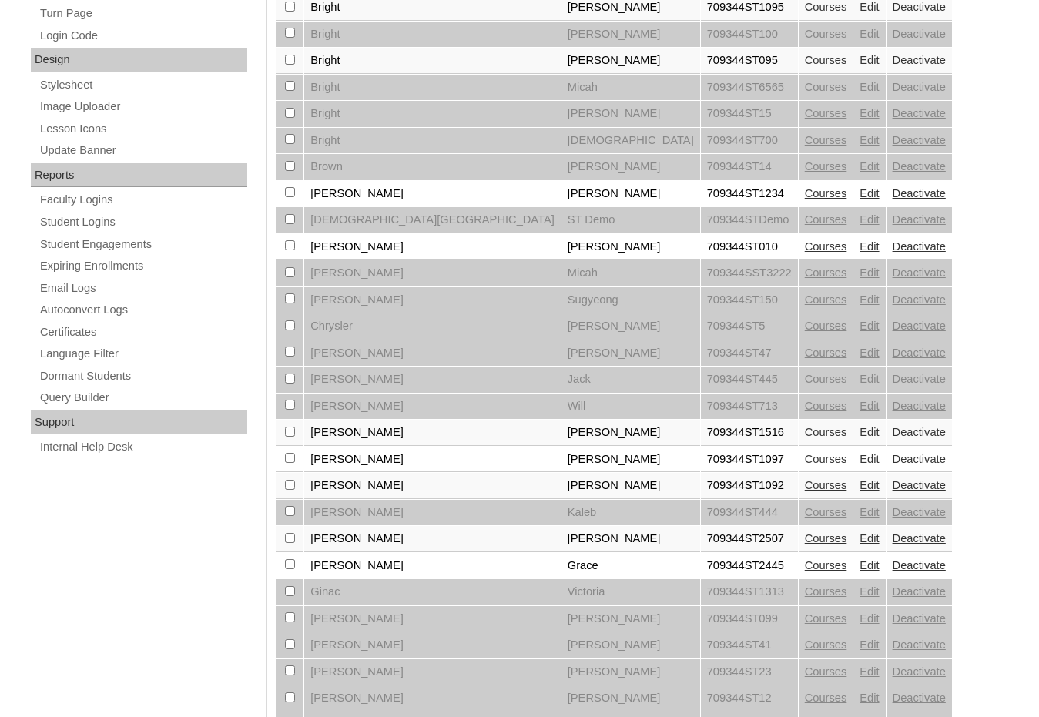
scroll to position [925, 0]
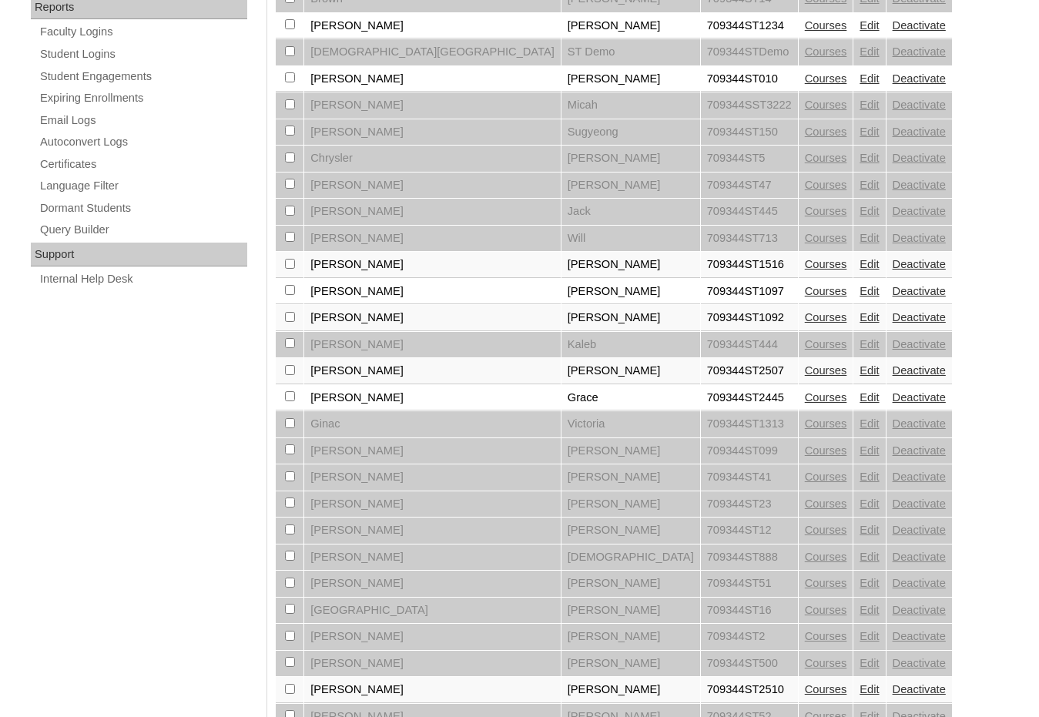
click at [860, 317] on link "Edit" at bounding box center [869, 317] width 19 height 12
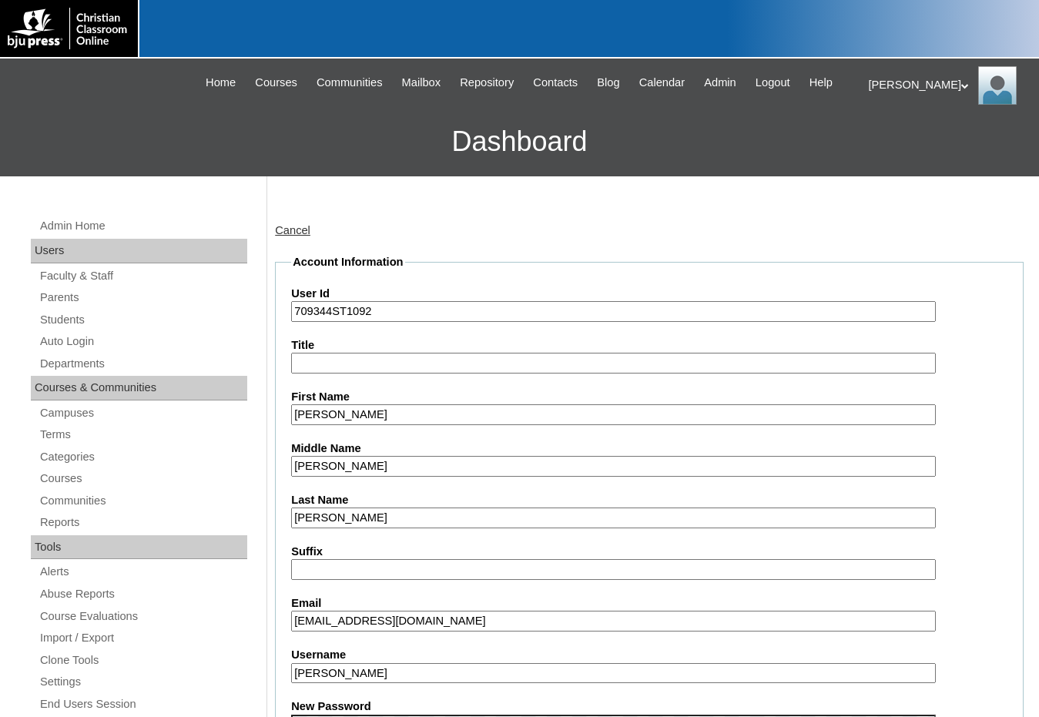
scroll to position [462, 0]
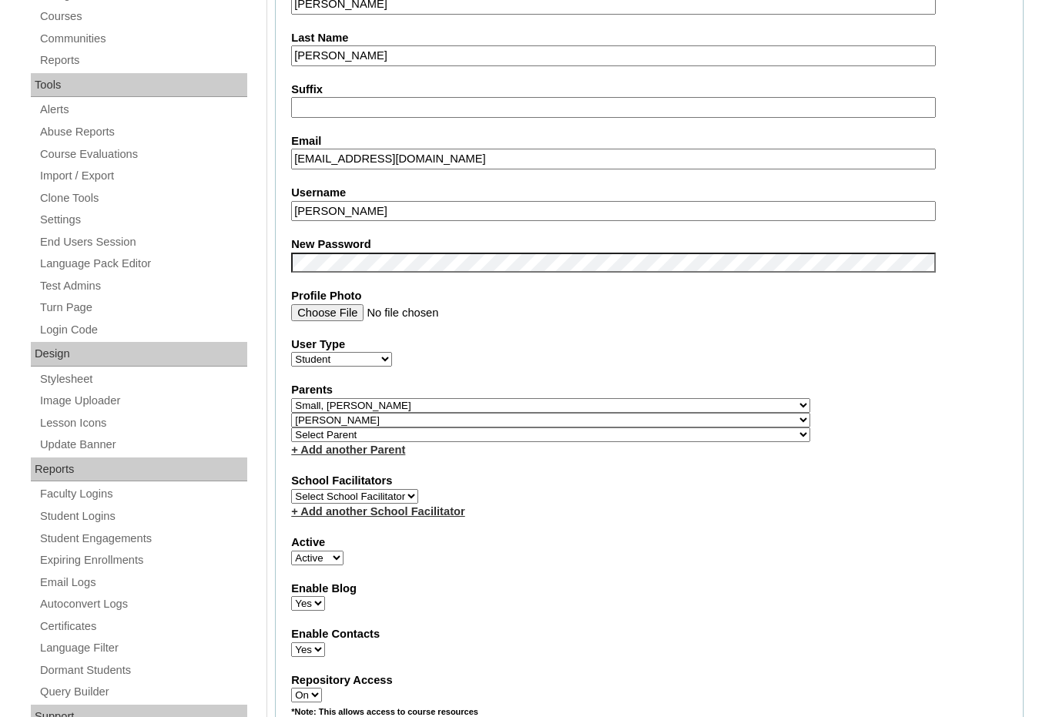
click at [635, 406] on select "Select Parent , Fautanu, Ma 1, 1 23-24 accountMorgan, Jason 6th Street Mennonit…" at bounding box center [550, 405] width 519 height 15
select select
click at [291, 398] on select "Select Parent , Fautanu, Ma 1, 1 23-24 accountMorgan, Jason 6th Street Mennonit…" at bounding box center [550, 405] width 519 height 15
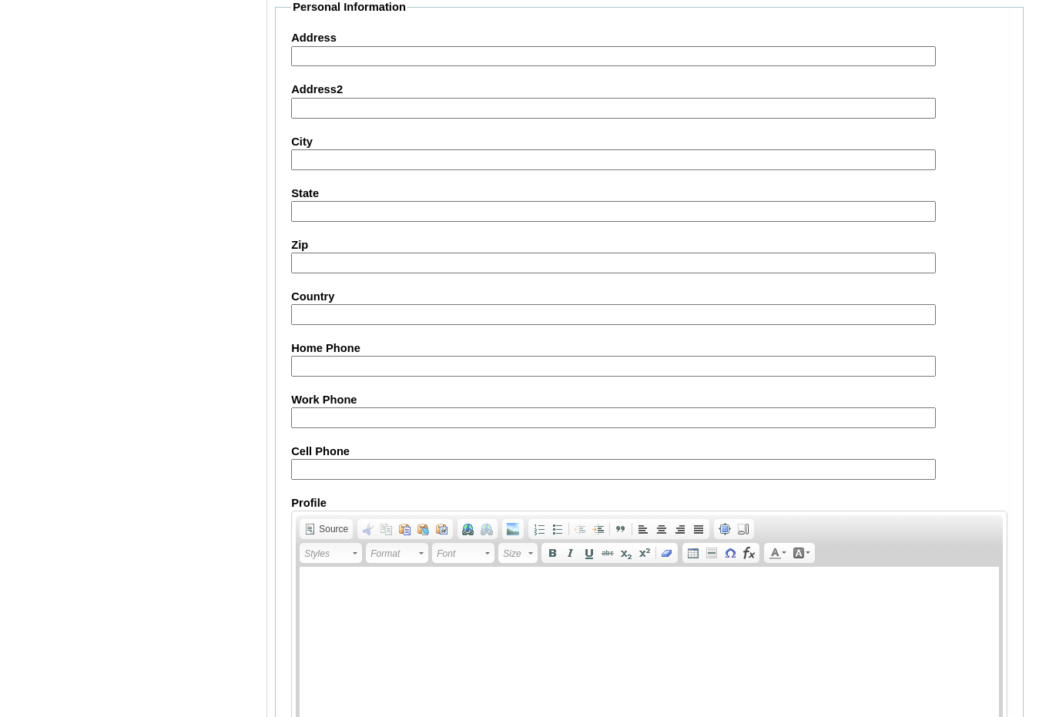
scroll to position [1645, 0]
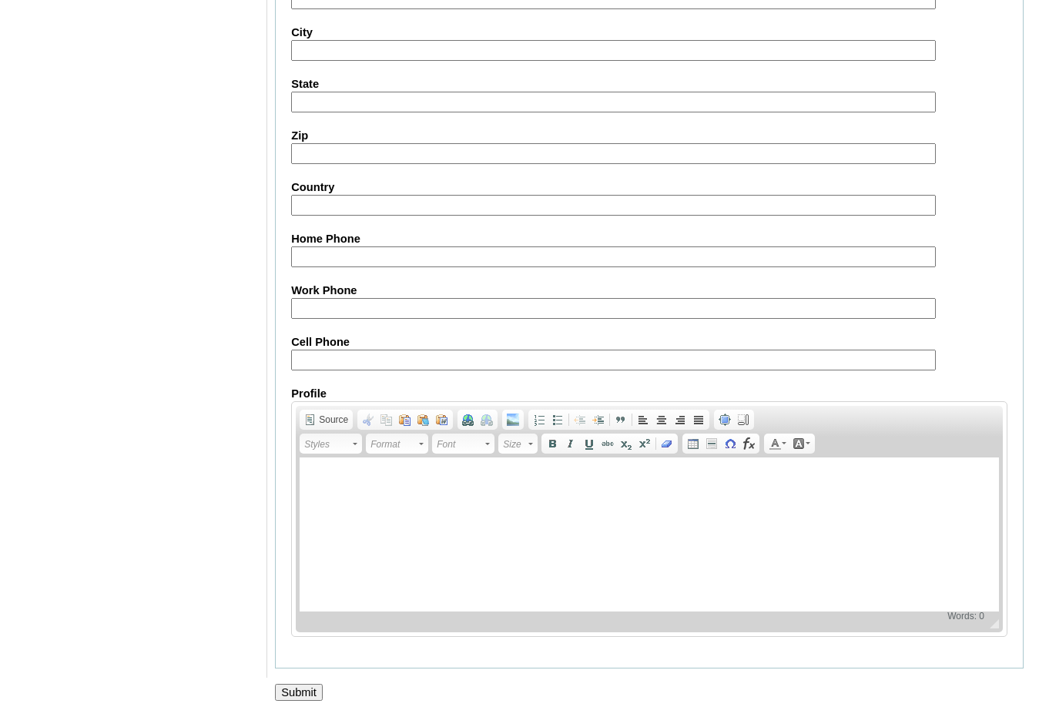
click at [307, 696] on input "Submit" at bounding box center [299, 692] width 48 height 17
click at [1022, 522] on fieldset "Personal Information Address Address2 City State Zip Country Home Phone Work Ph…" at bounding box center [649, 280] width 749 height 780
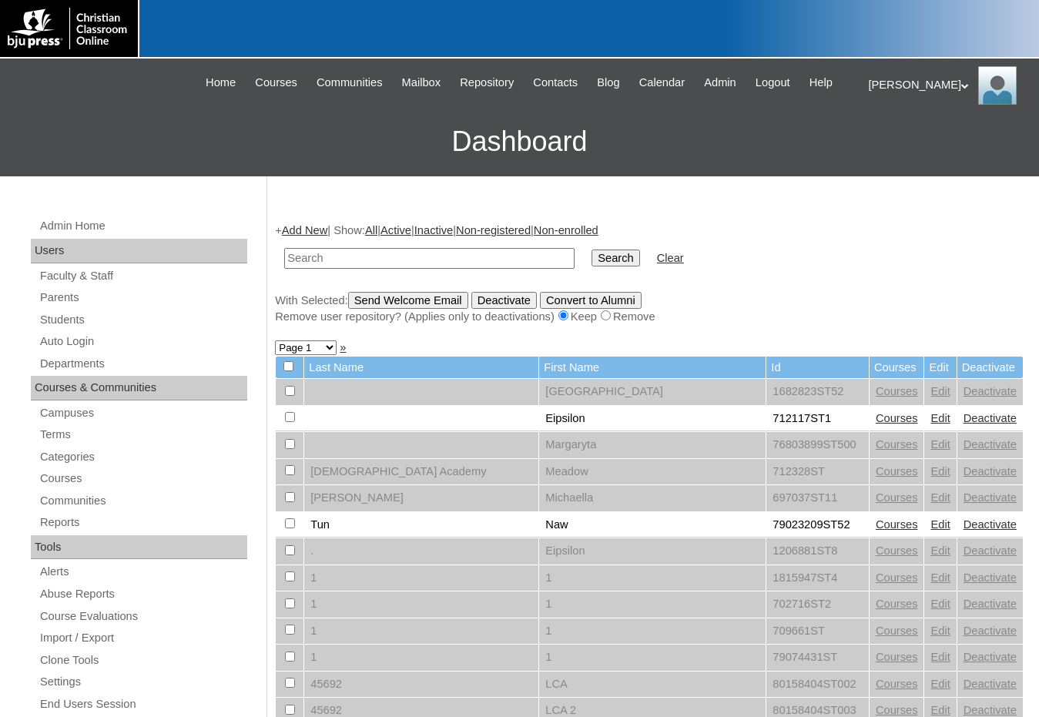
click at [445, 262] on input "text" at bounding box center [429, 258] width 290 height 21
paste input "709344"
type input "709344"
click at [592, 250] on input "Search" at bounding box center [616, 258] width 48 height 17
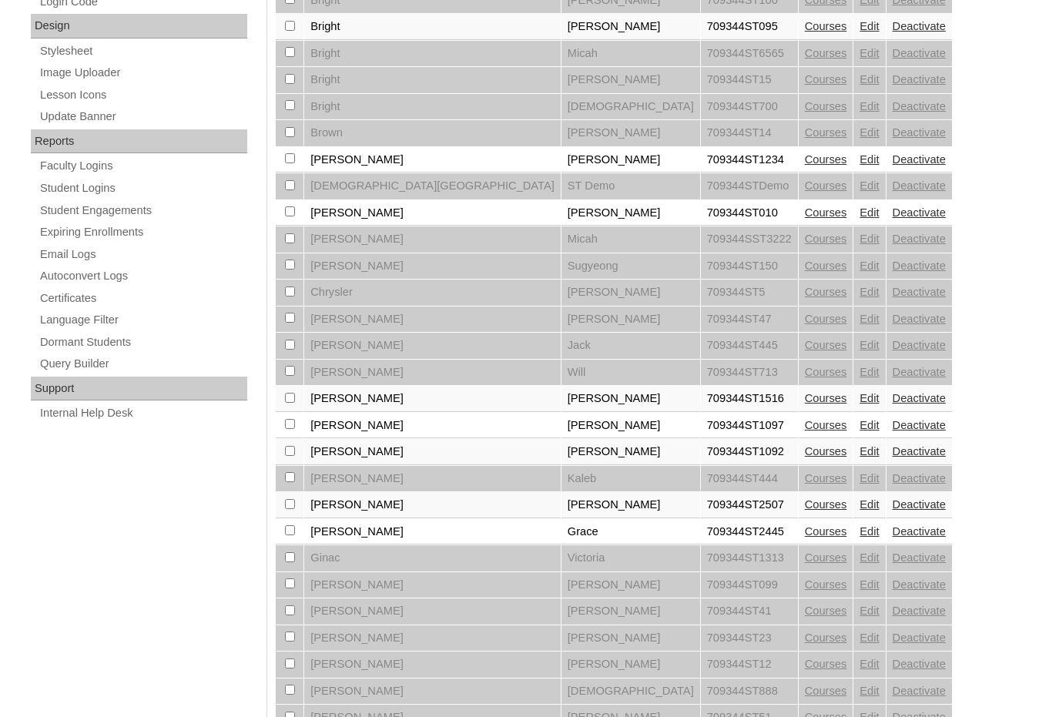
scroll to position [1039, 0]
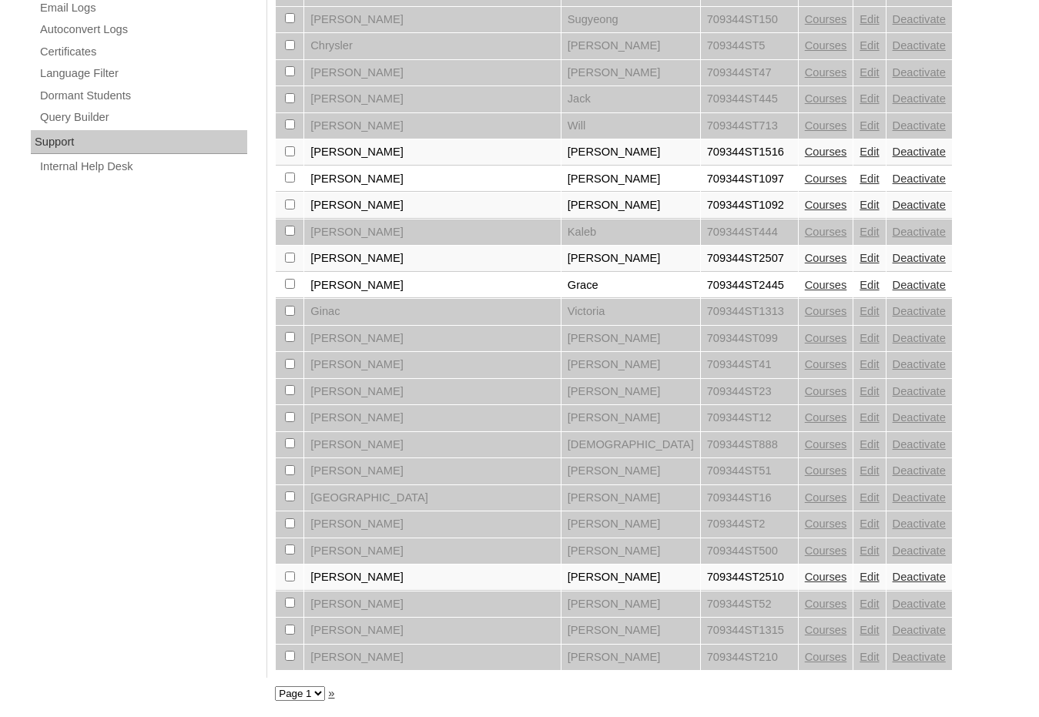
click at [860, 284] on link "Edit" at bounding box center [869, 285] width 19 height 12
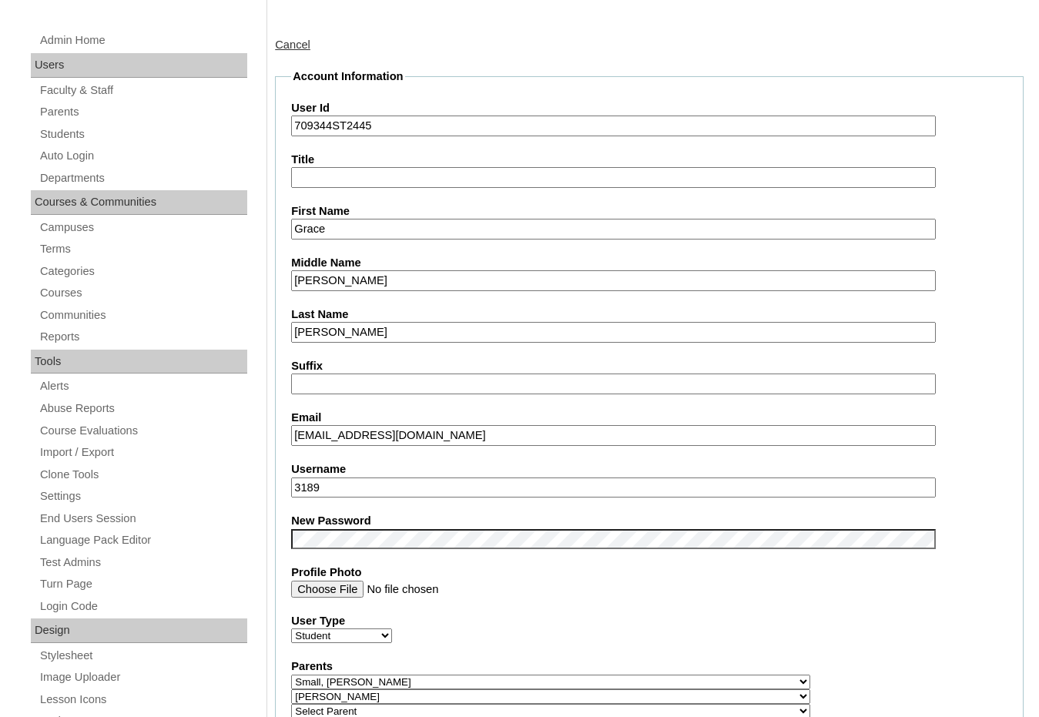
scroll to position [385, 0]
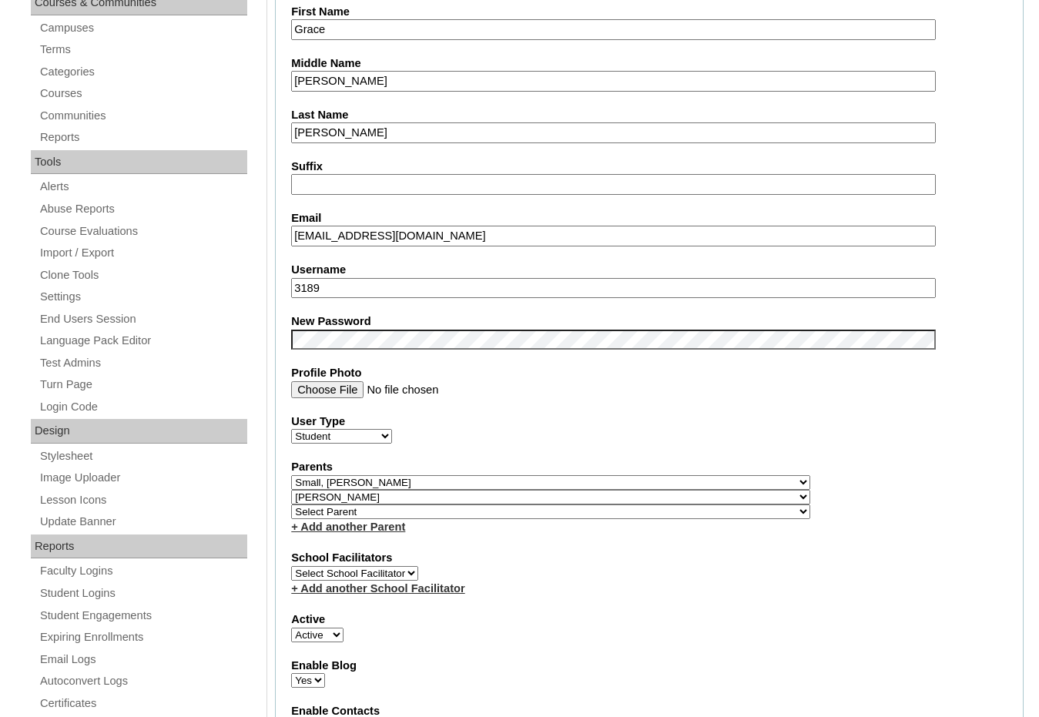
click at [631, 481] on select "Select Parent , Fautanu, Ma 1, 1 23-24 accountMorgan, Jason 6th Street Mennonit…" at bounding box center [550, 482] width 519 height 15
select select
click at [291, 475] on select "Select Parent , Fautanu, Ma 1, 1 23-24 accountMorgan, Jason 6th Street Mennonit…" at bounding box center [550, 482] width 519 height 15
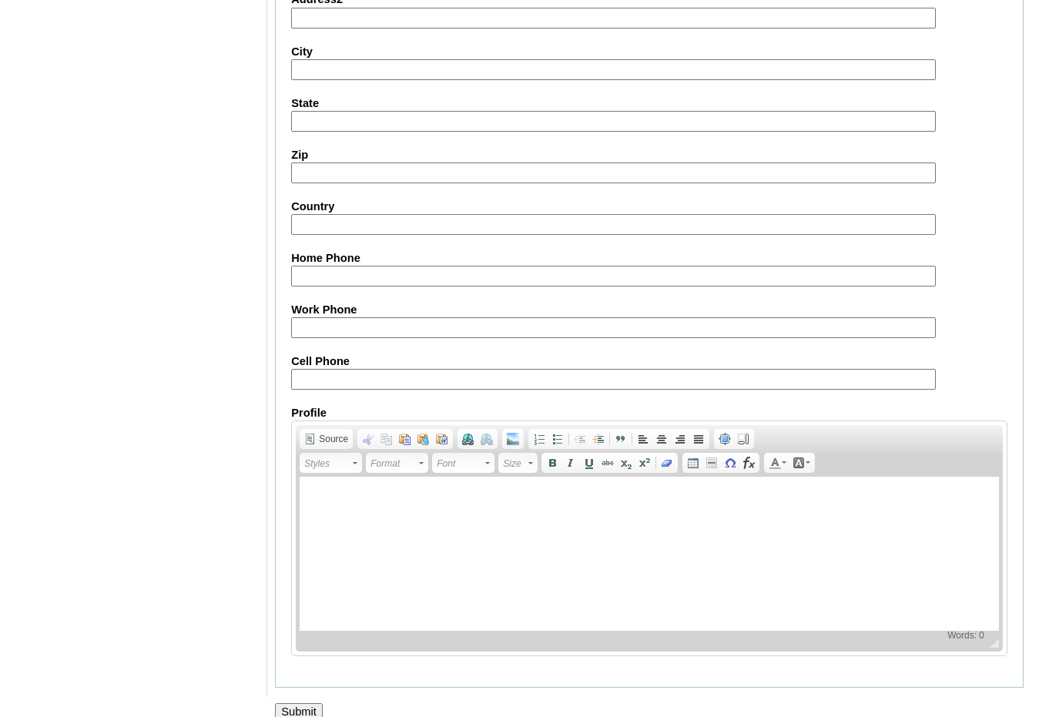
scroll to position [1645, 0]
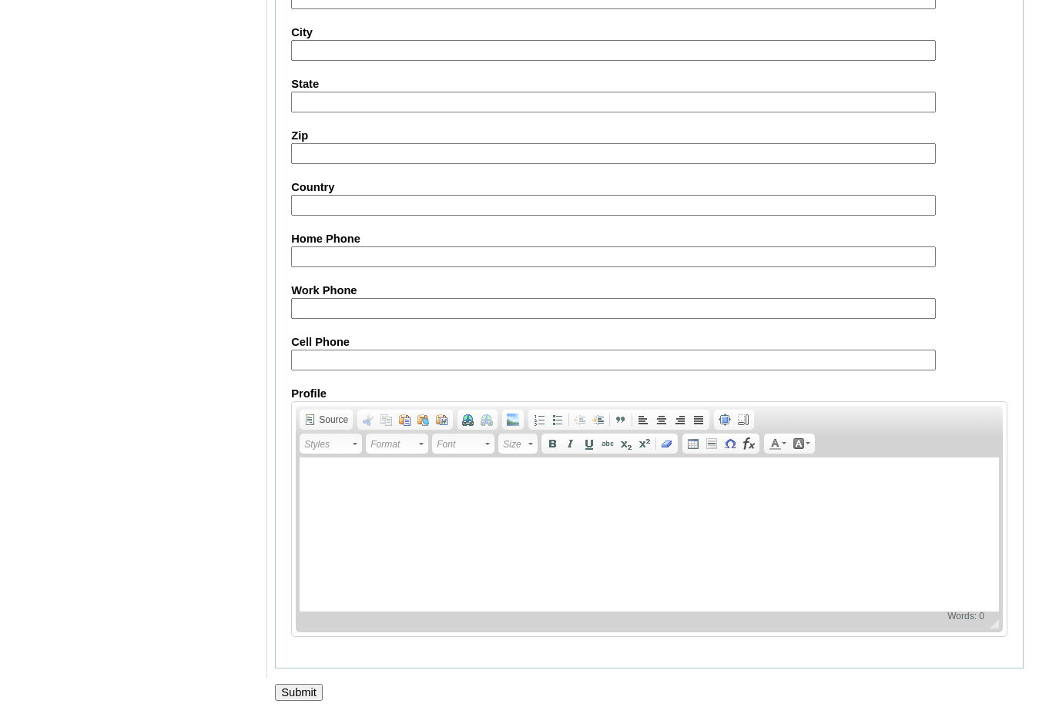
click at [307, 686] on input "Submit" at bounding box center [299, 692] width 48 height 17
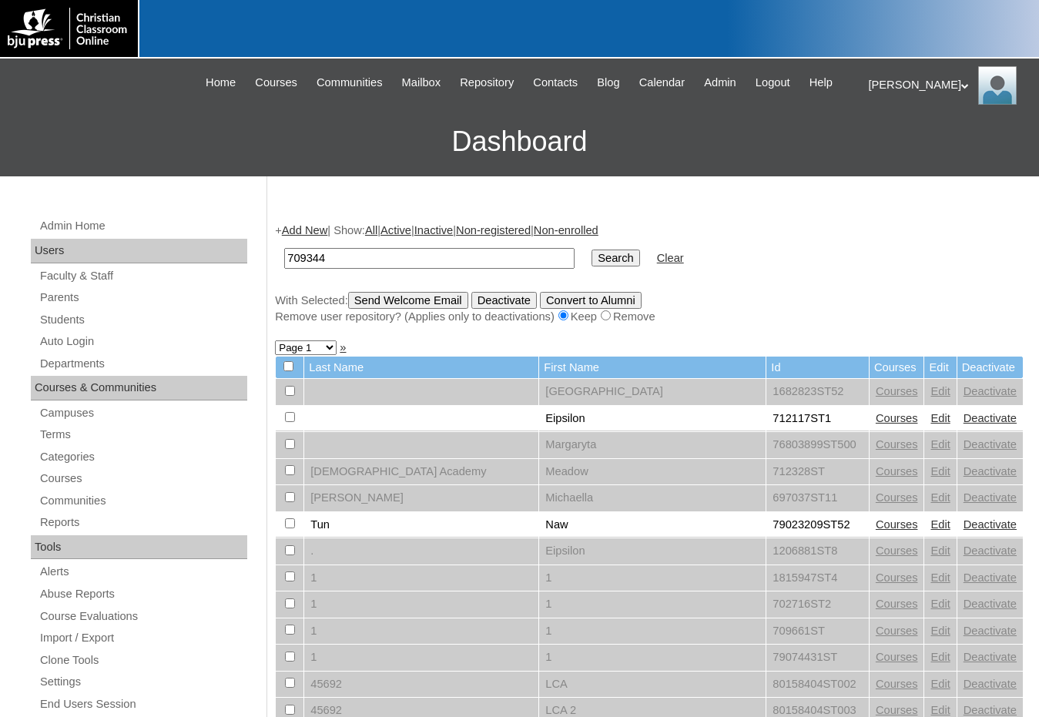
type input "709344"
click at [592, 250] on input "Search" at bounding box center [616, 258] width 48 height 17
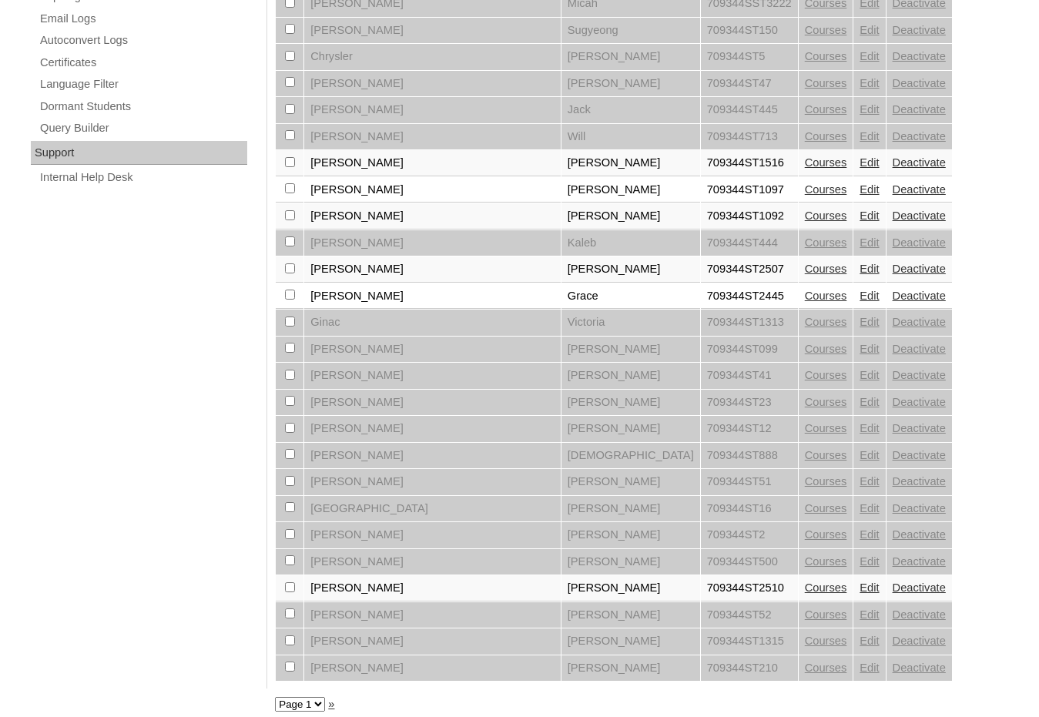
scroll to position [1039, 0]
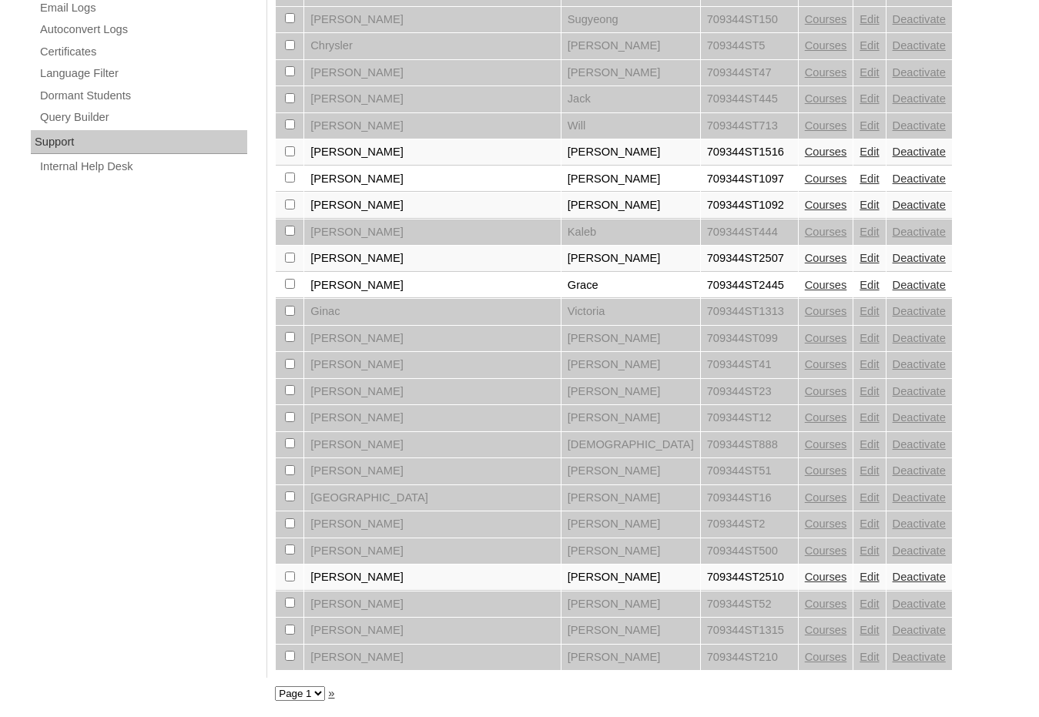
click at [860, 284] on link "Edit" at bounding box center [869, 285] width 19 height 12
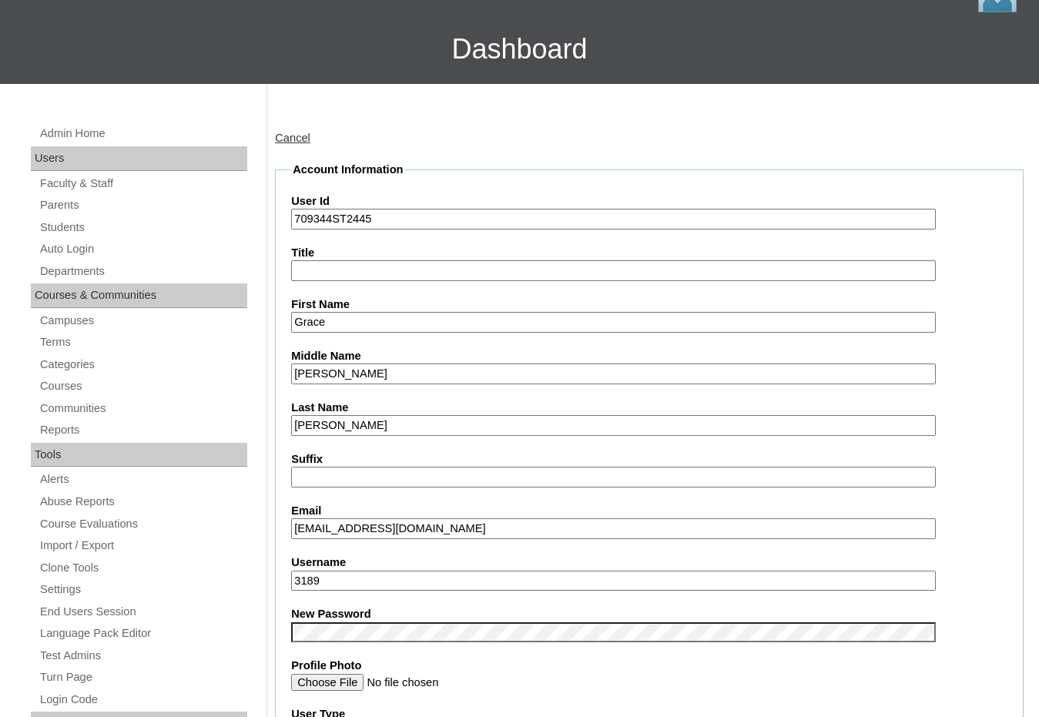
scroll to position [231, 0]
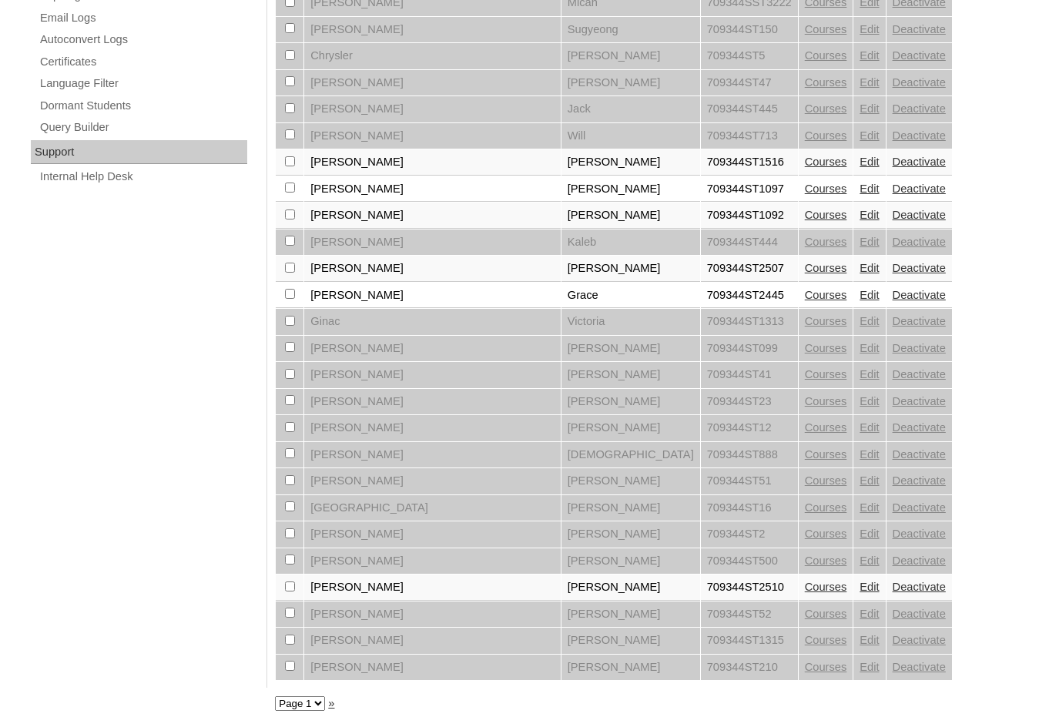
scroll to position [1039, 0]
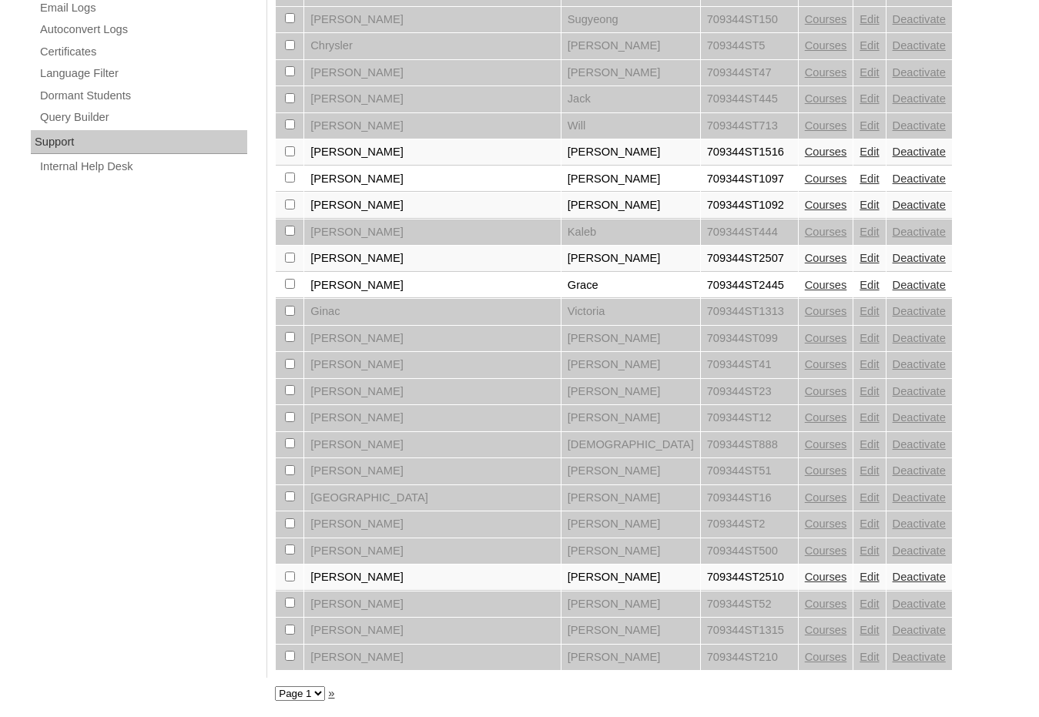
click at [860, 576] on link "Edit" at bounding box center [869, 577] width 19 height 12
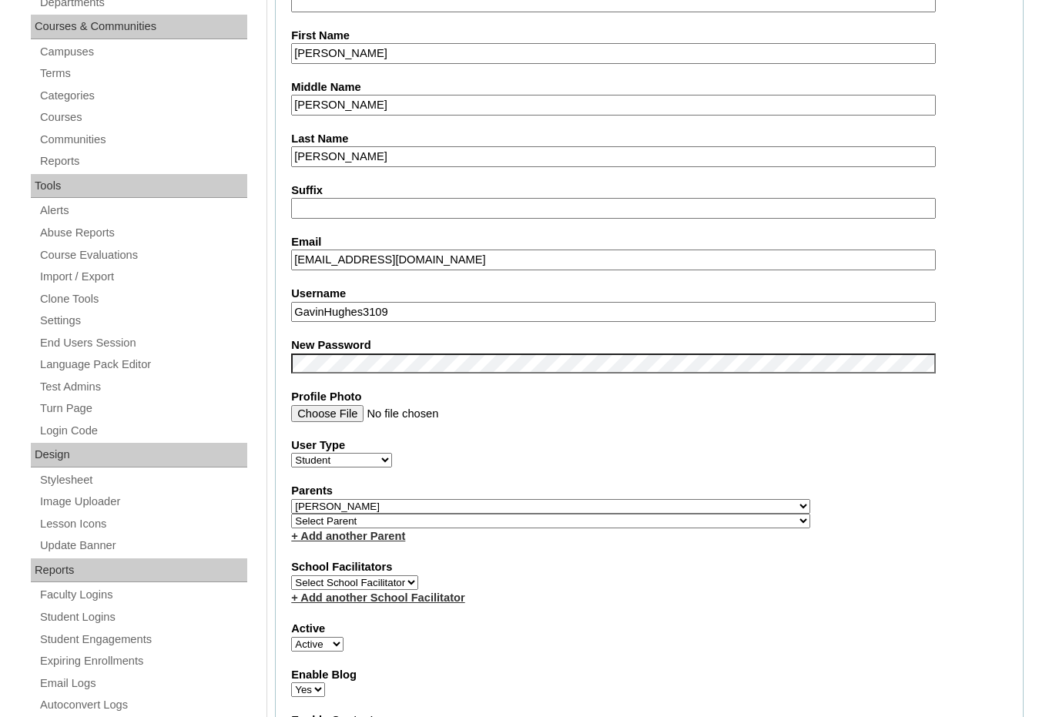
scroll to position [385, 0]
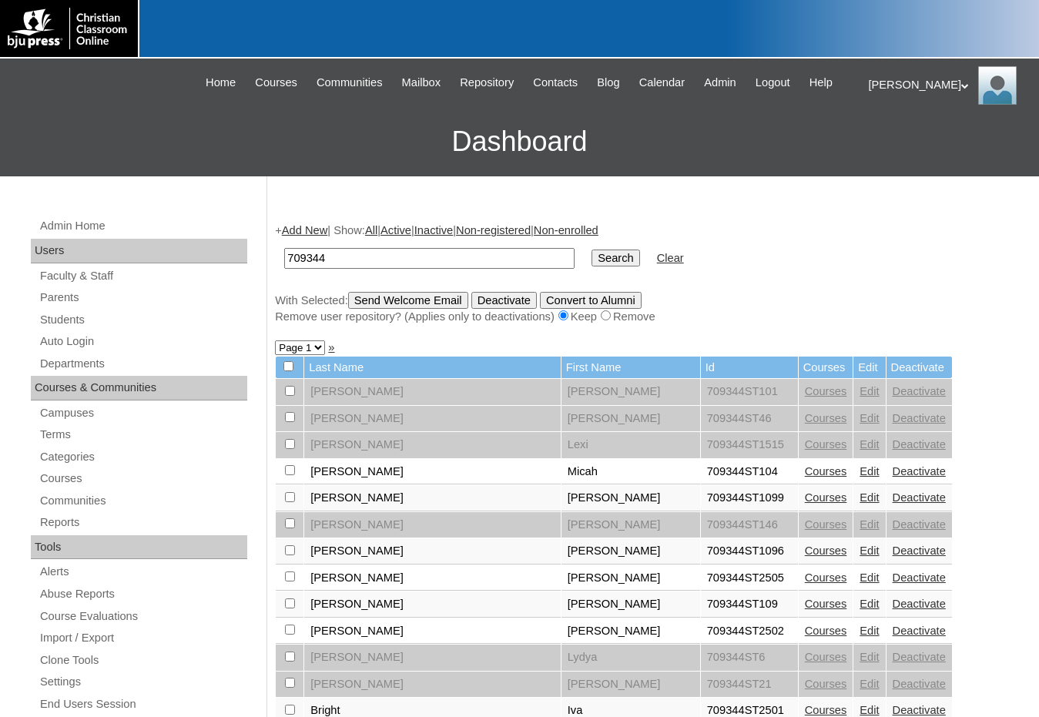
click at [301, 346] on select "Page 1 Page 2 Page 3" at bounding box center [300, 348] width 50 height 15
select select "admin_students.php?q=709344&submit=Search&page=2"
click at [275, 342] on select "Page 1 Page 2 Page 3" at bounding box center [300, 348] width 50 height 15
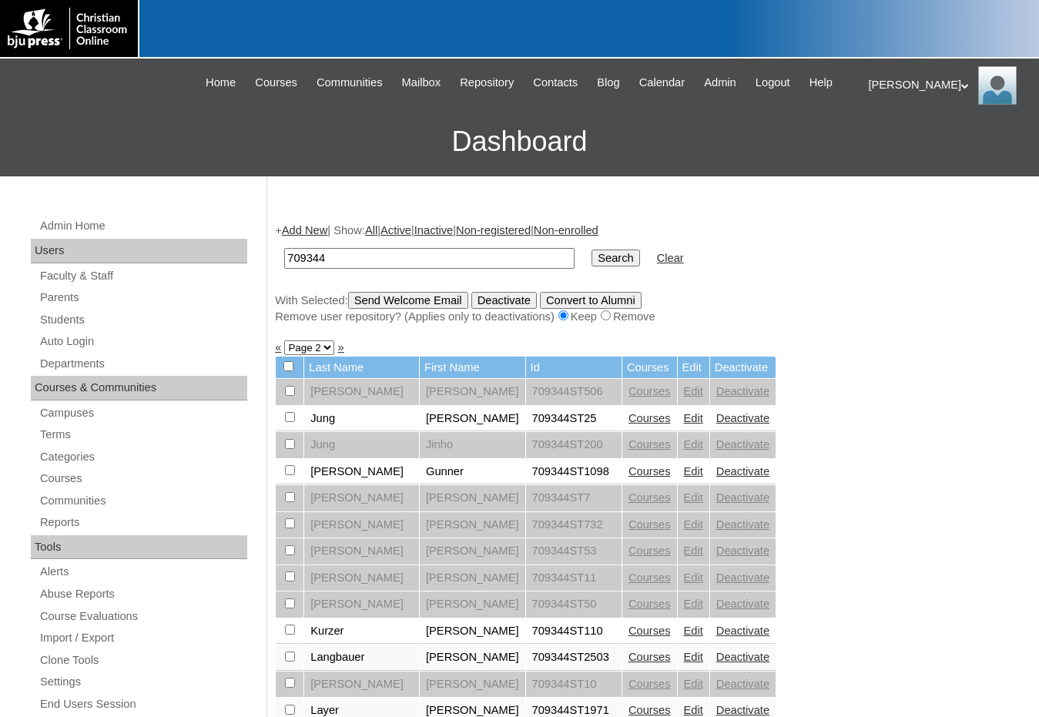
click at [684, 421] on link "Edit" at bounding box center [693, 418] width 19 height 12
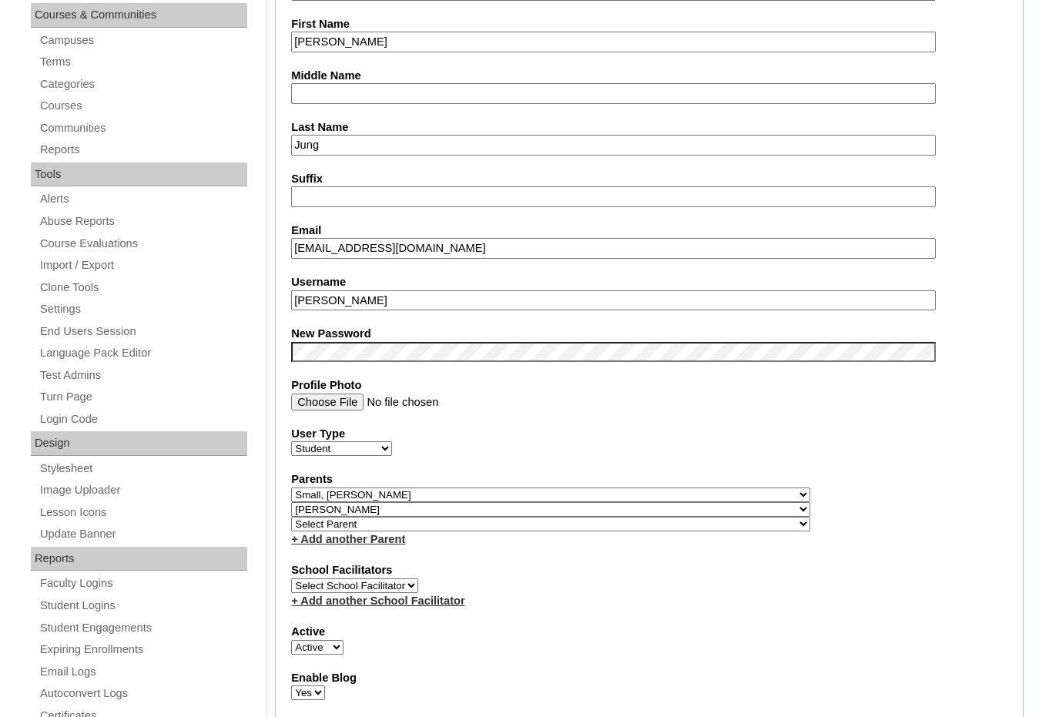
scroll to position [385, 0]
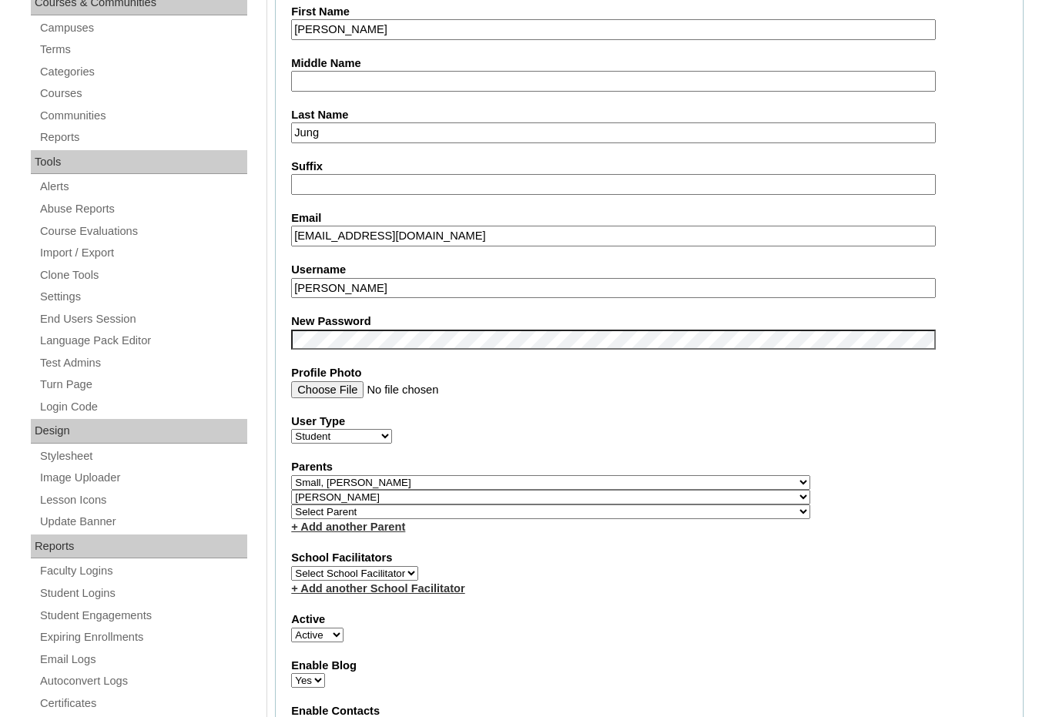
click at [629, 481] on select "Select Parent , Fautanu, Ma 1, 1 23-24 accountMorgan, Jason 6th Street Mennonit…" at bounding box center [550, 482] width 519 height 15
select select
click at [291, 475] on select "Select Parent , Fautanu, Ma 1, 1 23-24 accountMorgan, Jason 6th Street Mennonit…" at bounding box center [550, 482] width 519 height 15
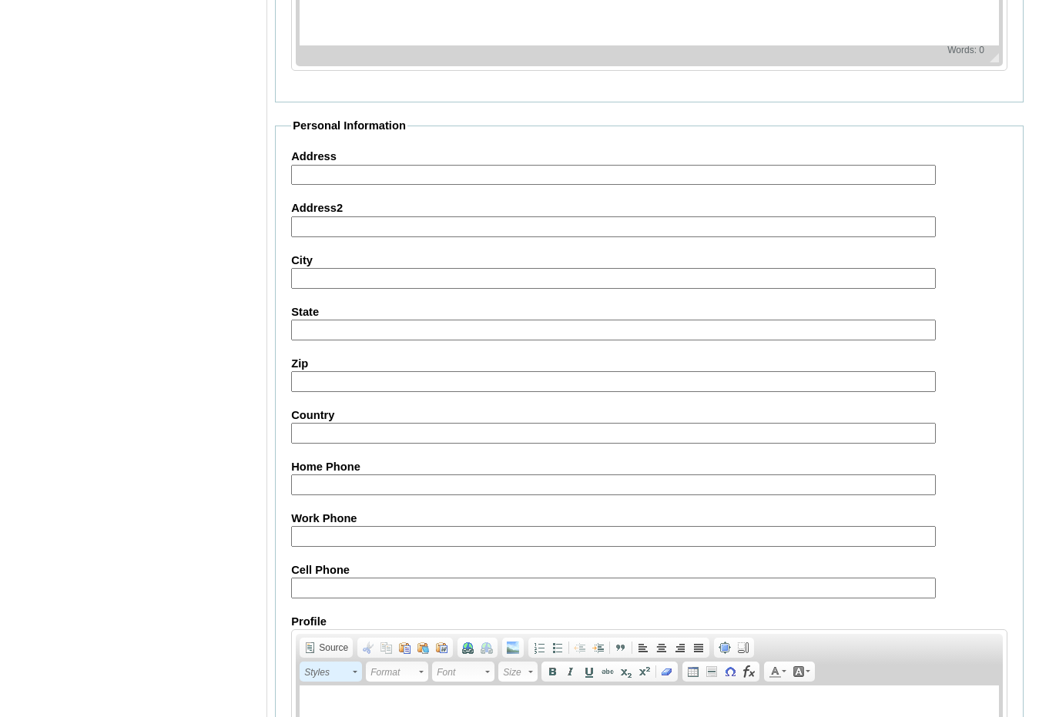
scroll to position [1645, 0]
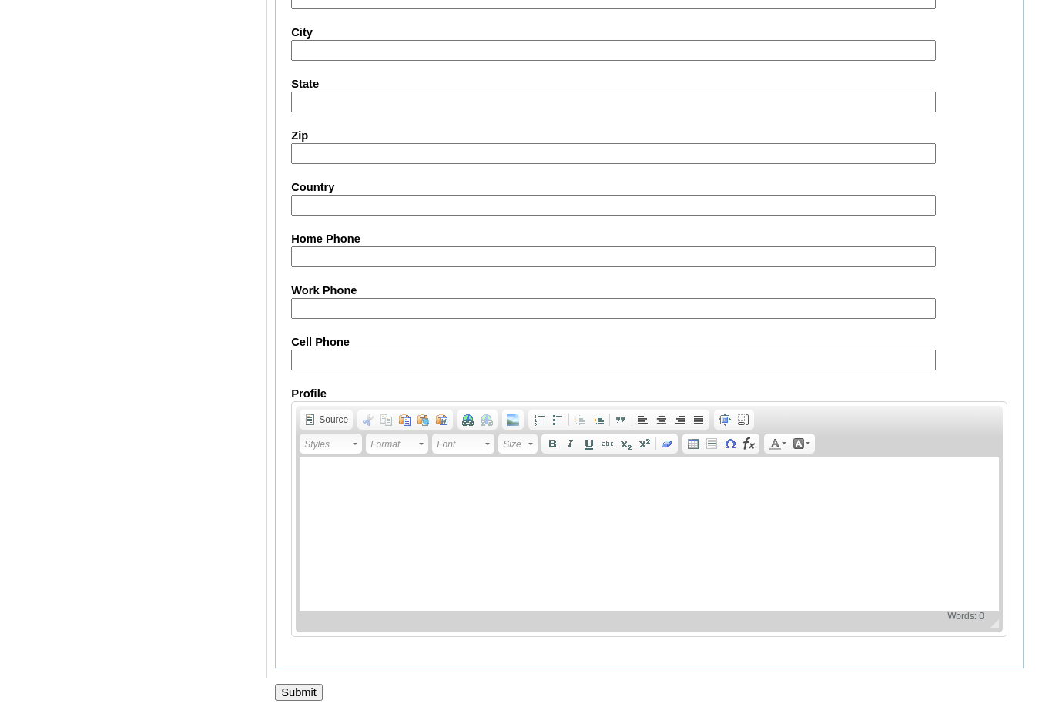
click at [304, 692] on input "Submit" at bounding box center [299, 692] width 48 height 17
click at [849, 654] on fieldset "Personal Information Address Address2 City State Zip Country Home Phone Work Ph…" at bounding box center [649, 280] width 749 height 780
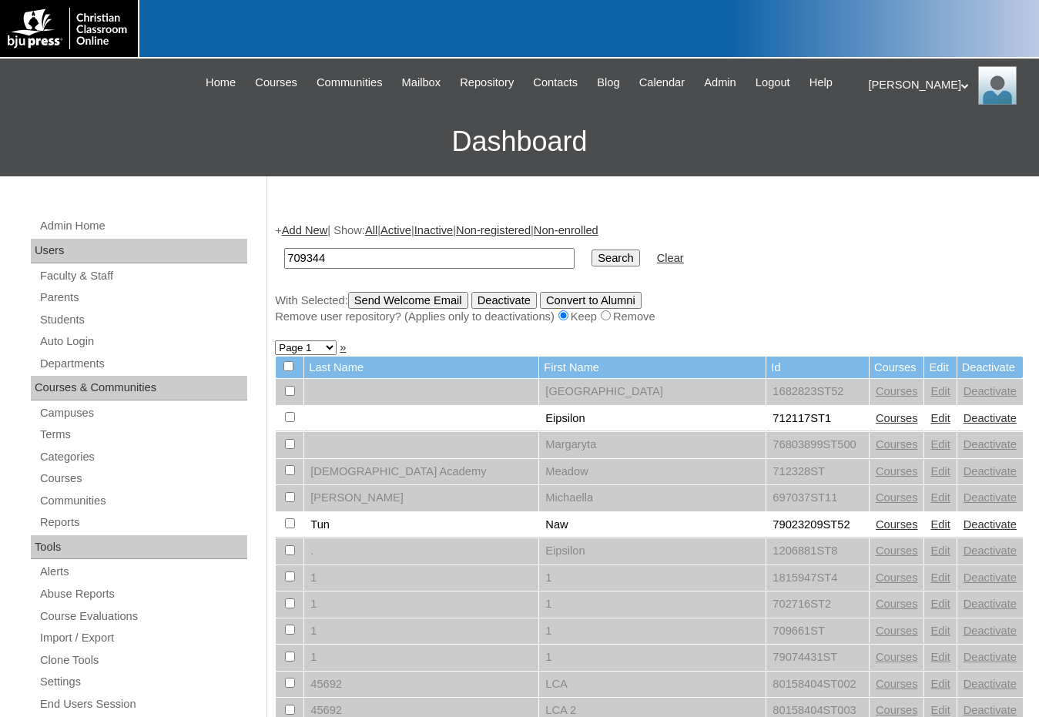
type input "709344"
click at [592, 250] on input "Search" at bounding box center [616, 258] width 48 height 17
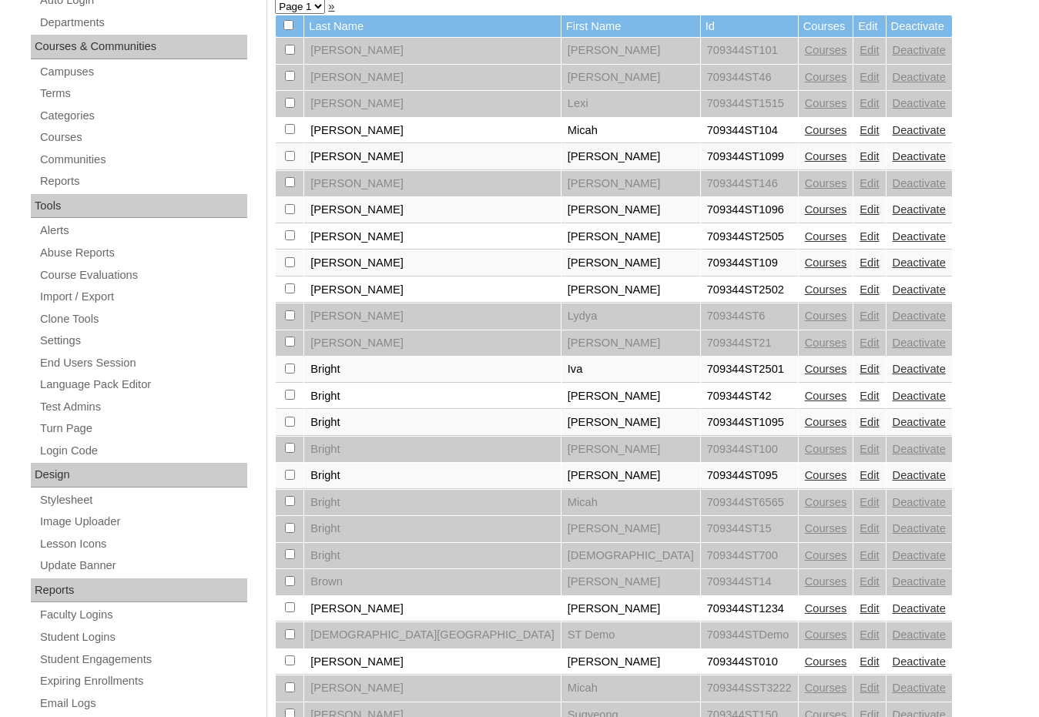
scroll to position [154, 0]
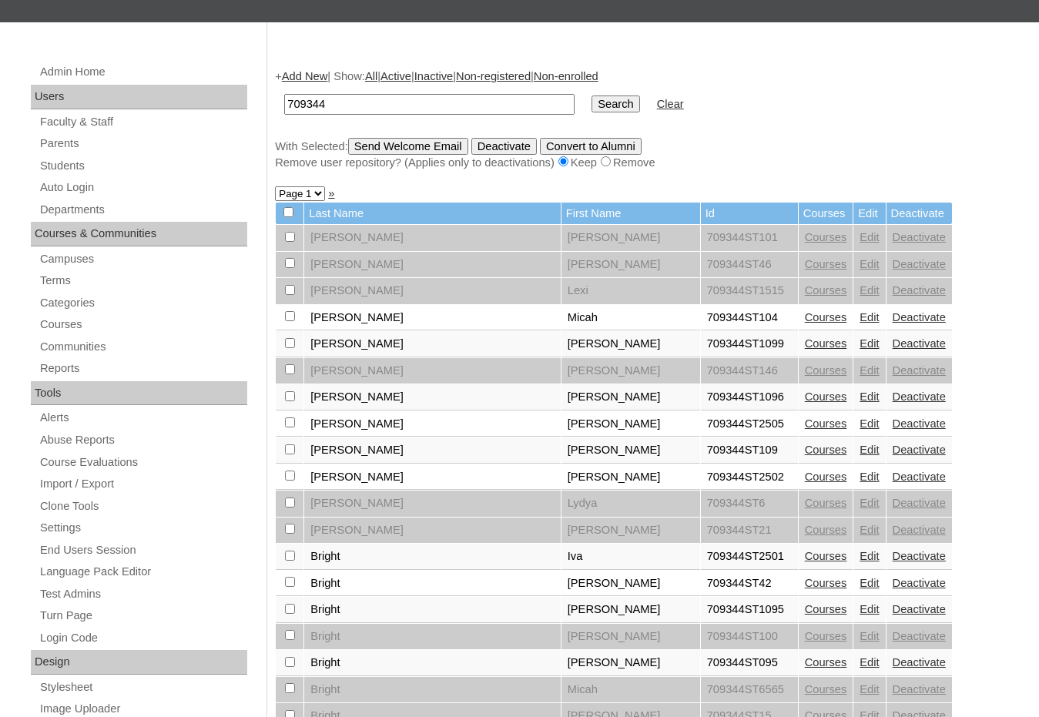
click at [310, 191] on select "Page 1 Page 2 Page 3" at bounding box center [300, 193] width 50 height 15
select select "admin_students.php?q=709344&submit=Search&page=2"
click at [275, 188] on select "Page 1 Page 2 Page 3" at bounding box center [300, 193] width 50 height 15
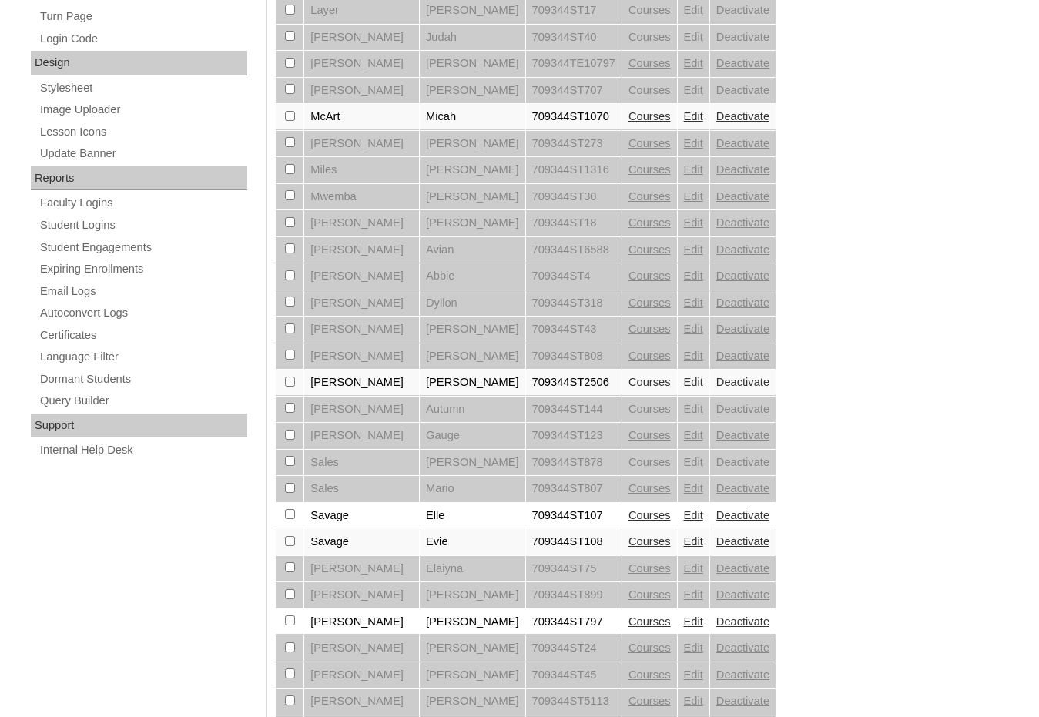
scroll to position [771, 0]
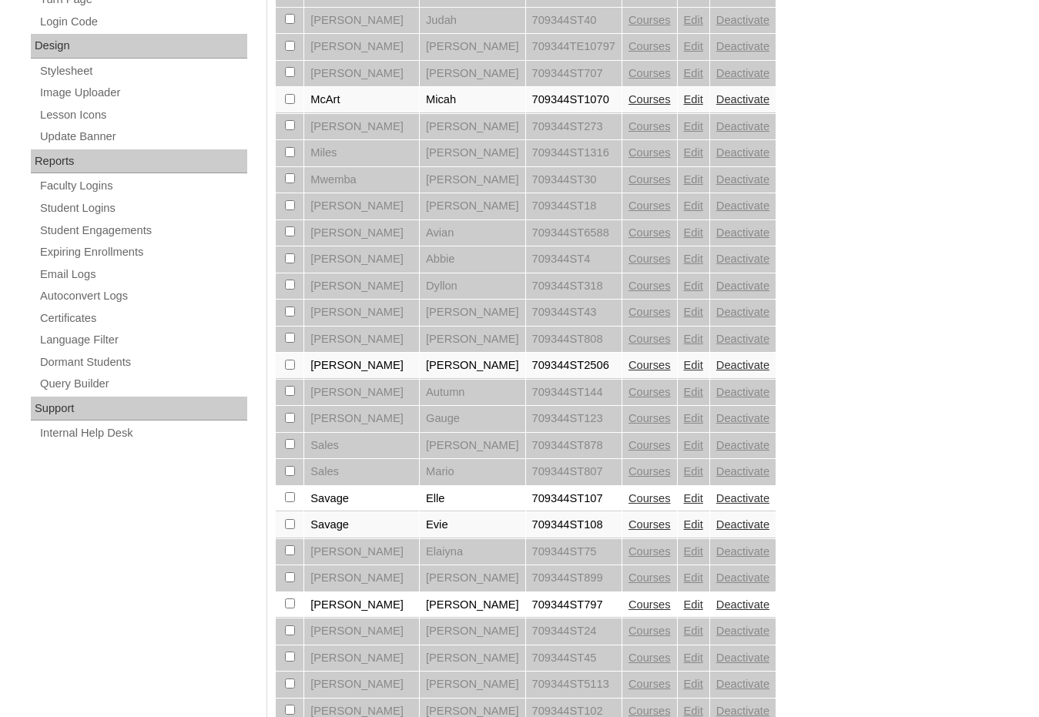
click at [684, 370] on link "Edit" at bounding box center [693, 365] width 19 height 12
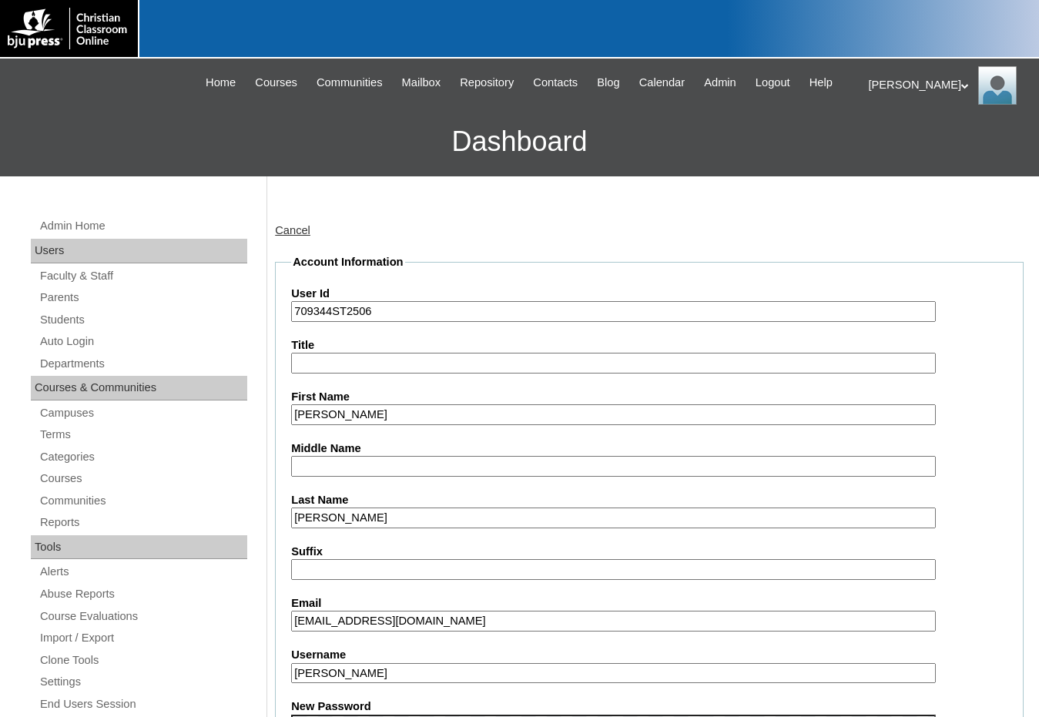
scroll to position [462, 0]
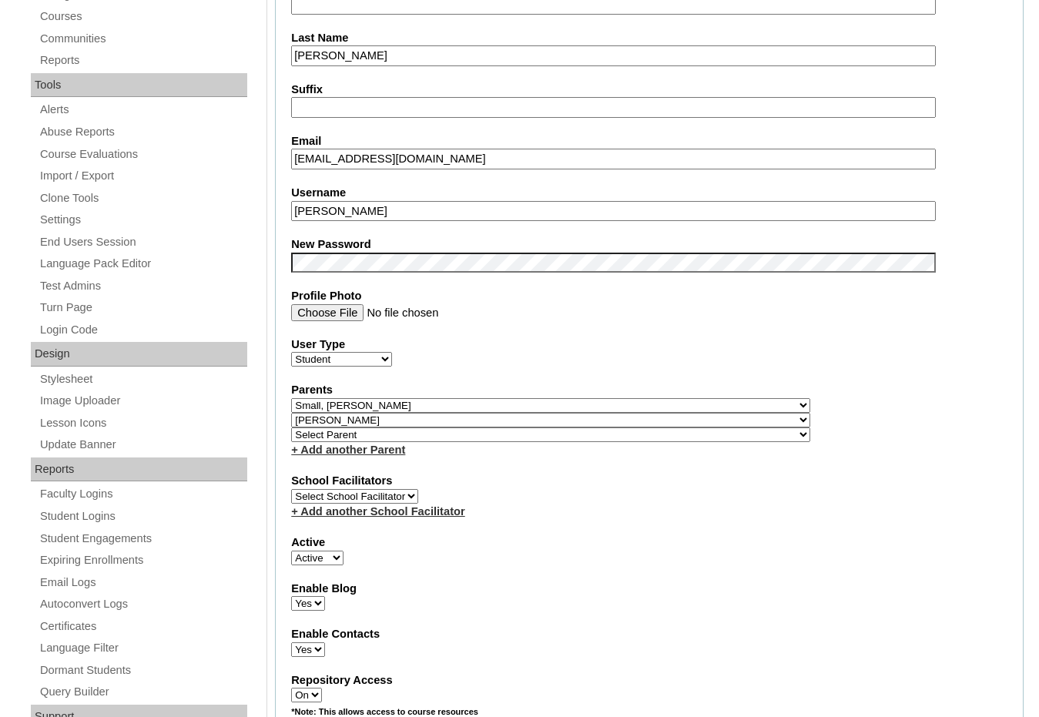
click at [628, 404] on select "Select Parent , [GEOGRAPHIC_DATA], Ma 1, 1 23-24 accountMorgan, [PERSON_NAME] 6…" at bounding box center [550, 405] width 519 height 15
select select
click at [291, 398] on select "Select Parent , [GEOGRAPHIC_DATA], Ma 1, 1 23-24 accountMorgan, [PERSON_NAME] 6…" at bounding box center [550, 405] width 519 height 15
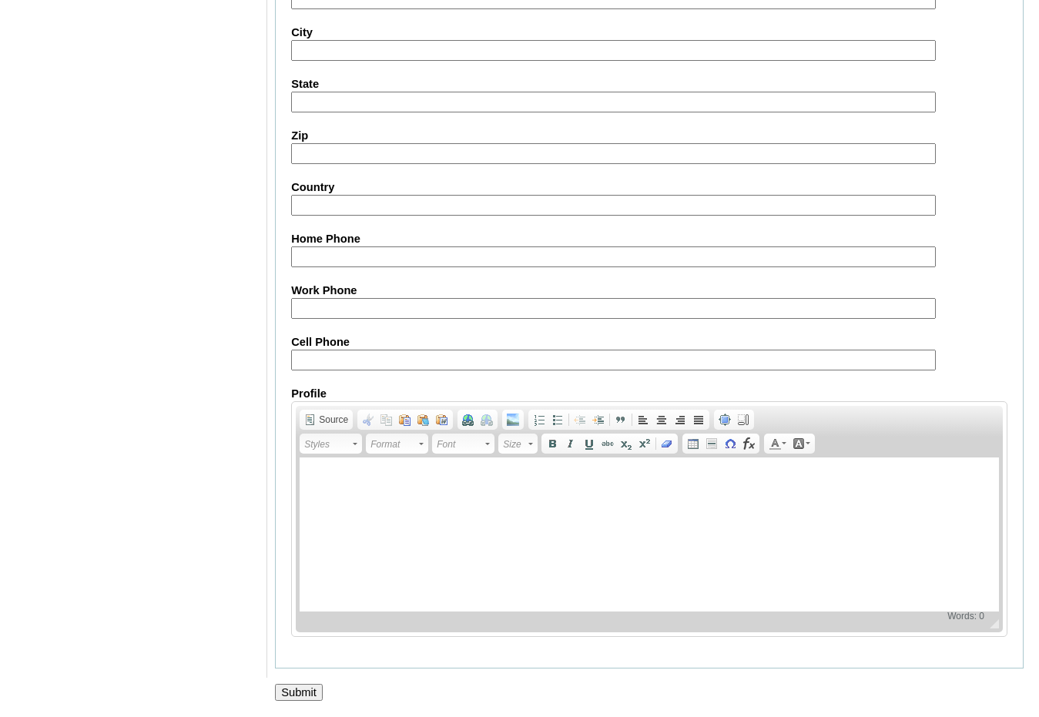
scroll to position [1645, 0]
click at [311, 690] on input "Submit" at bounding box center [299, 692] width 48 height 17
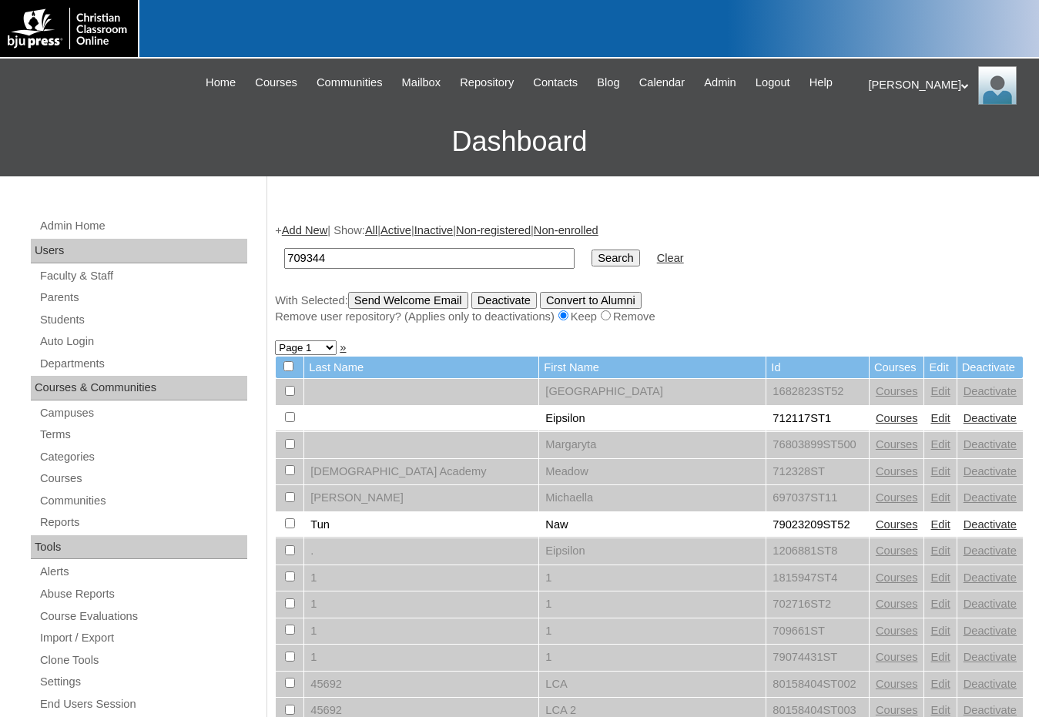
type input "709344"
click at [592, 250] on input "Search" at bounding box center [616, 258] width 48 height 17
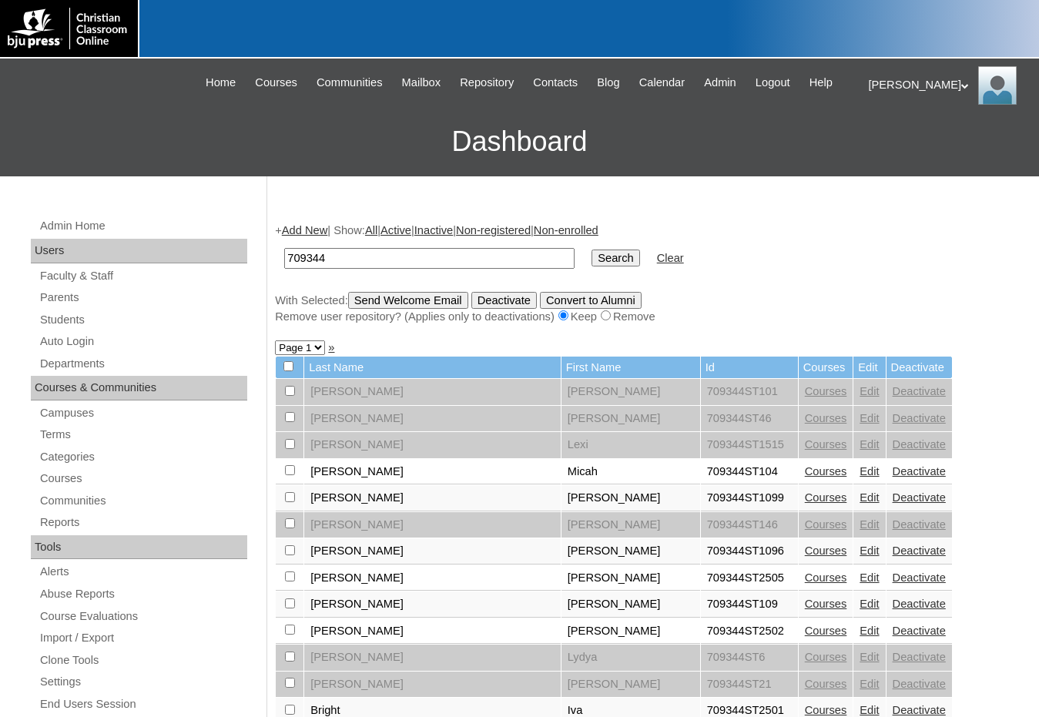
click at [314, 350] on select "Page 1 Page 2 Page 3" at bounding box center [300, 348] width 50 height 15
select select "admin_students.php?q=709344&submit=Search&page=2"
click at [275, 342] on select "Page 1 Page 2 Page 3" at bounding box center [300, 348] width 50 height 15
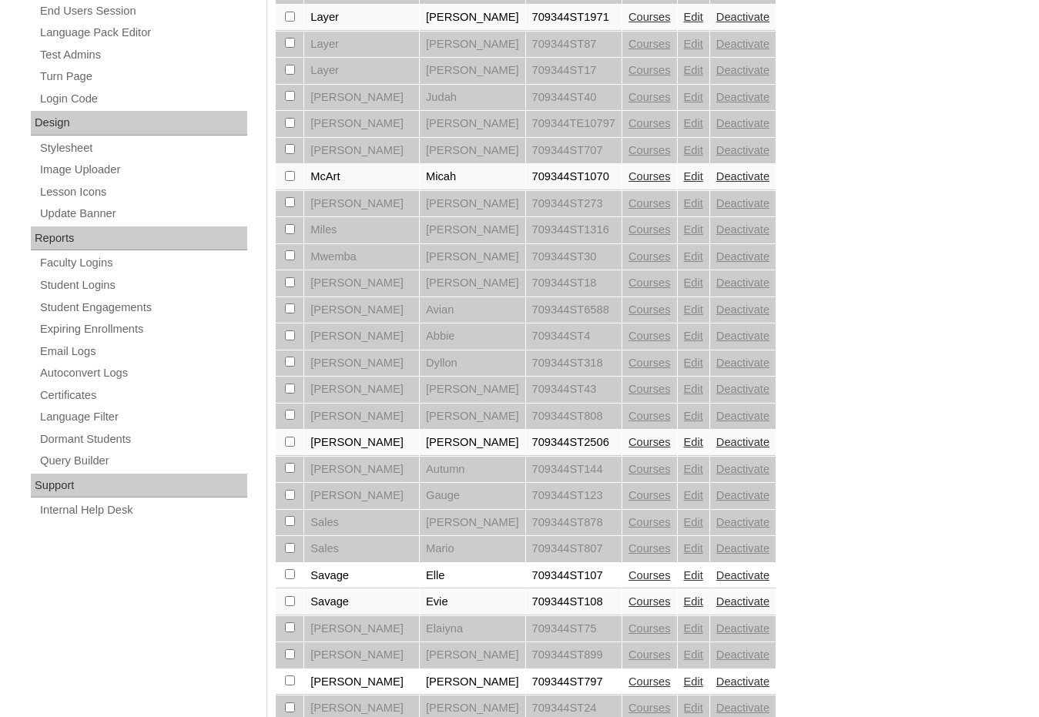
scroll to position [771, 0]
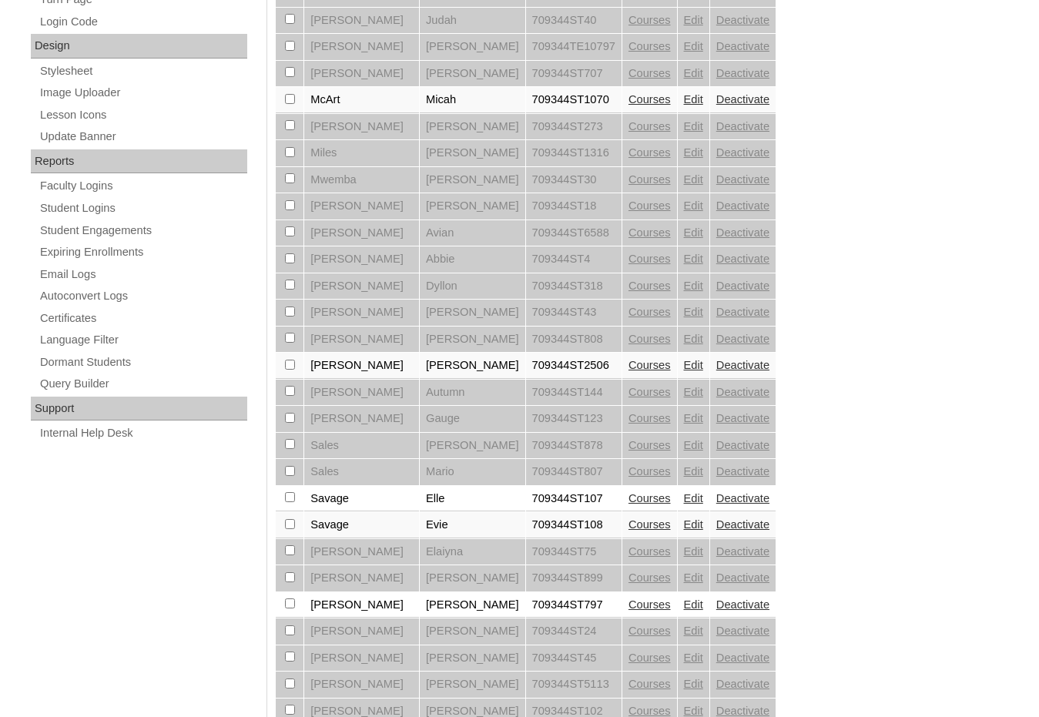
click at [684, 500] on link "Edit" at bounding box center [693, 498] width 19 height 12
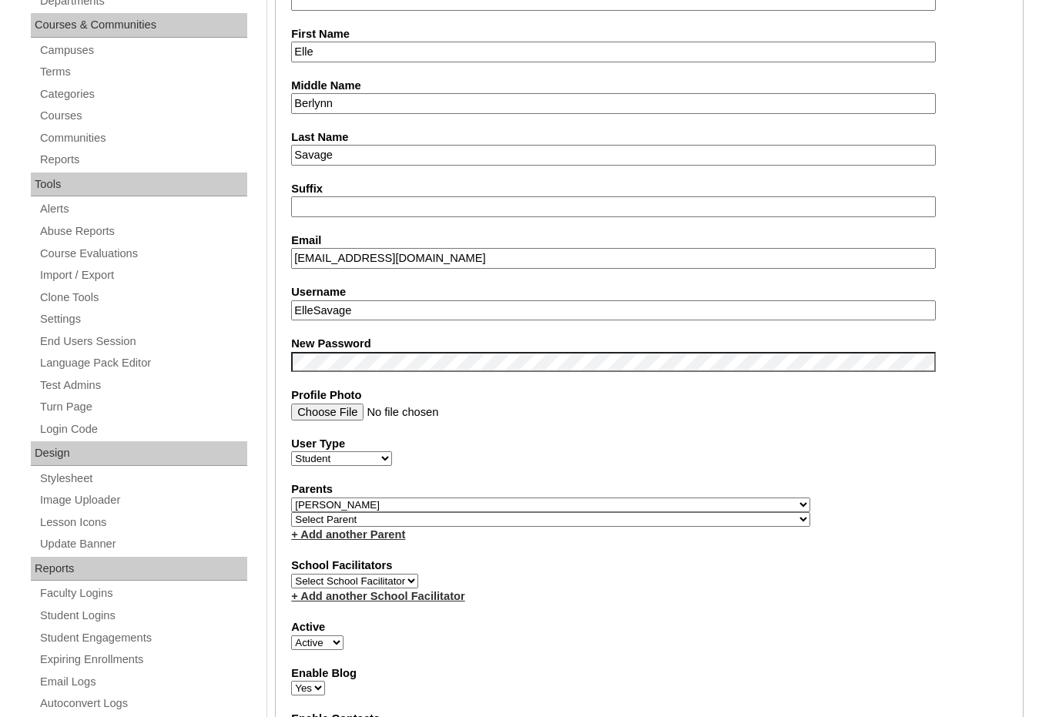
scroll to position [385, 0]
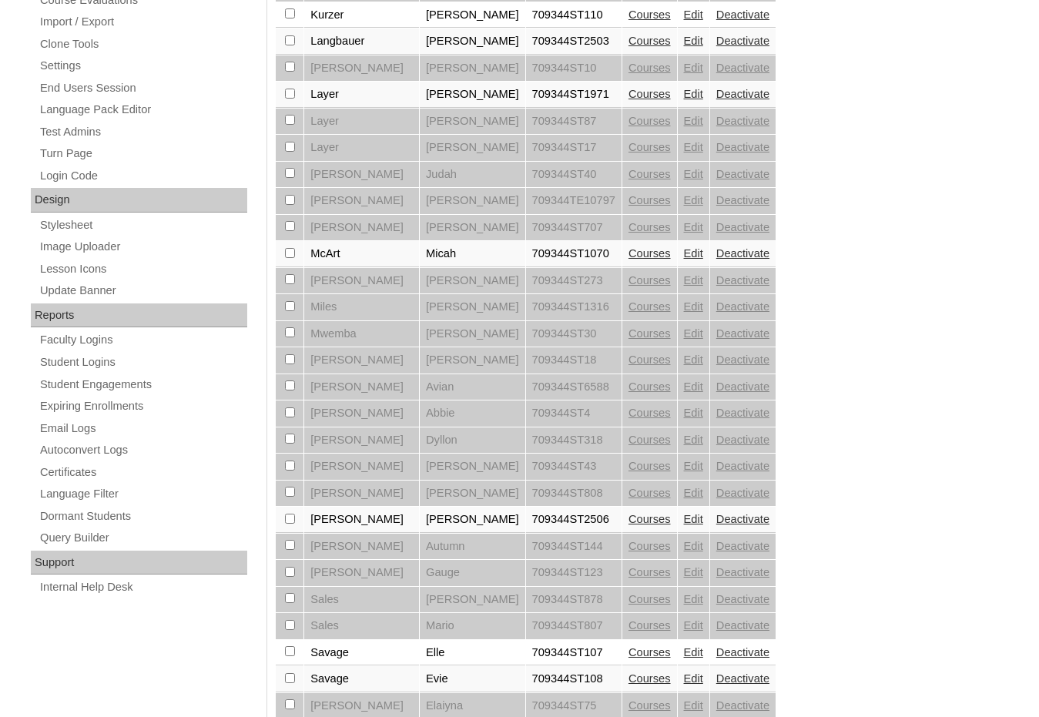
scroll to position [693, 0]
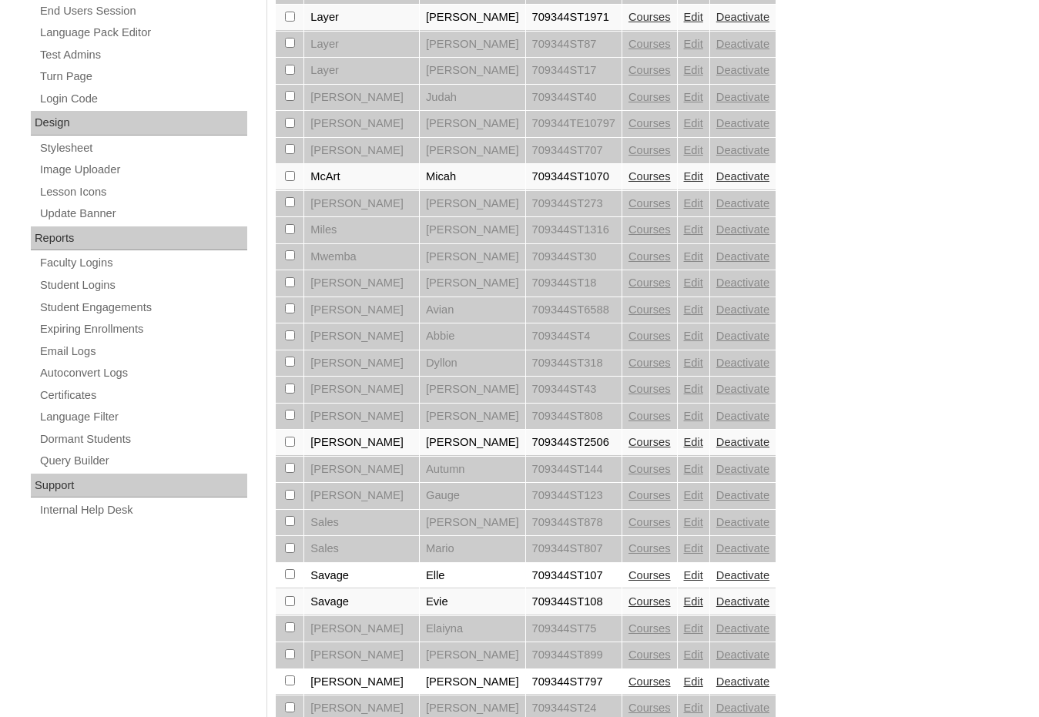
click at [684, 600] on link "Edit" at bounding box center [693, 602] width 19 height 12
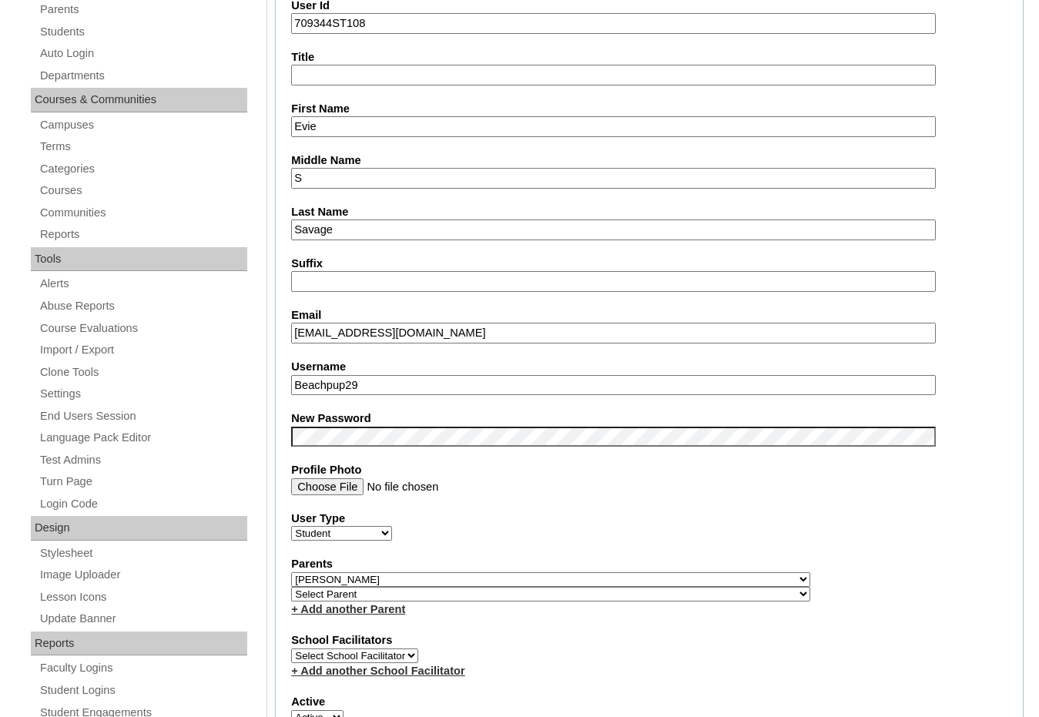
scroll to position [308, 0]
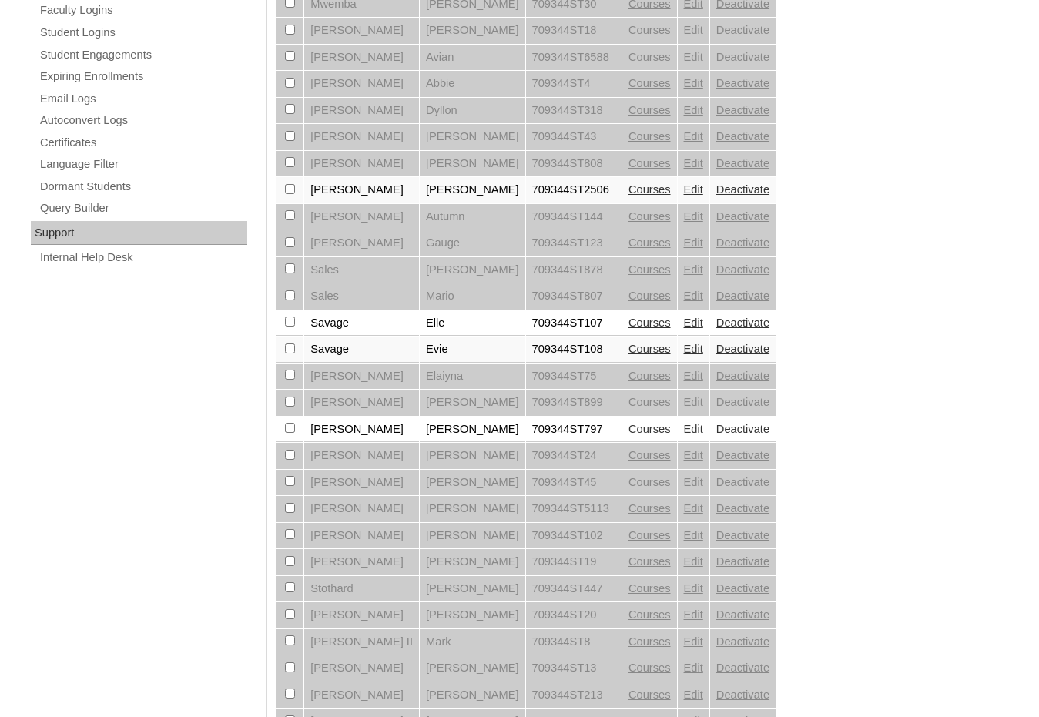
scroll to position [1039, 0]
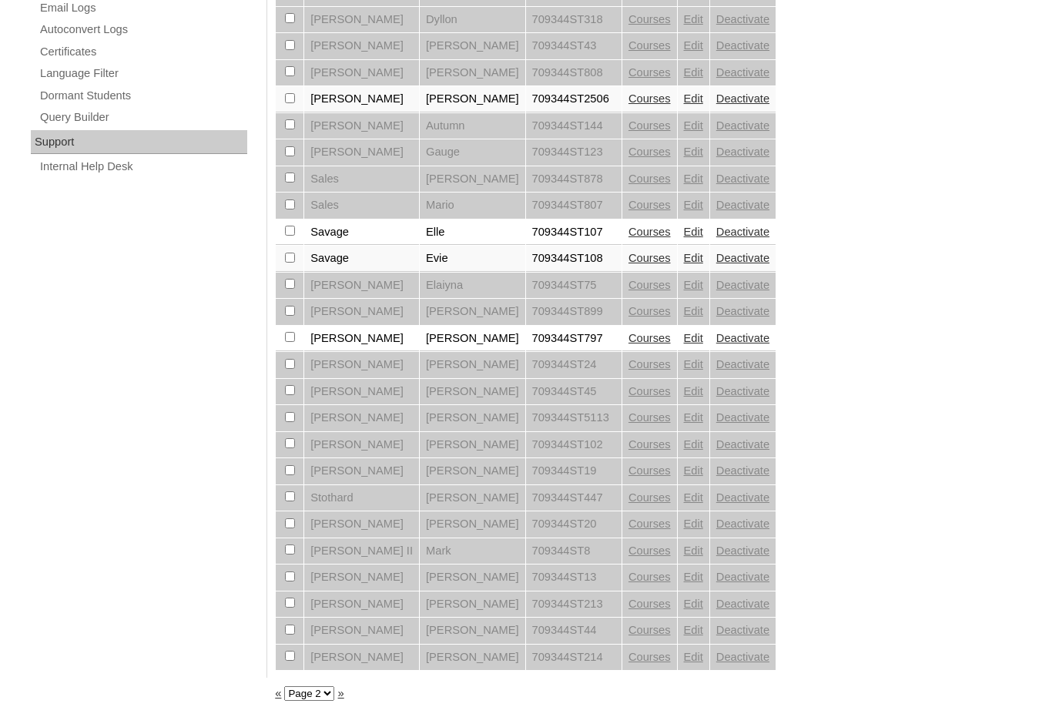
click at [684, 341] on link "Edit" at bounding box center [693, 338] width 19 height 12
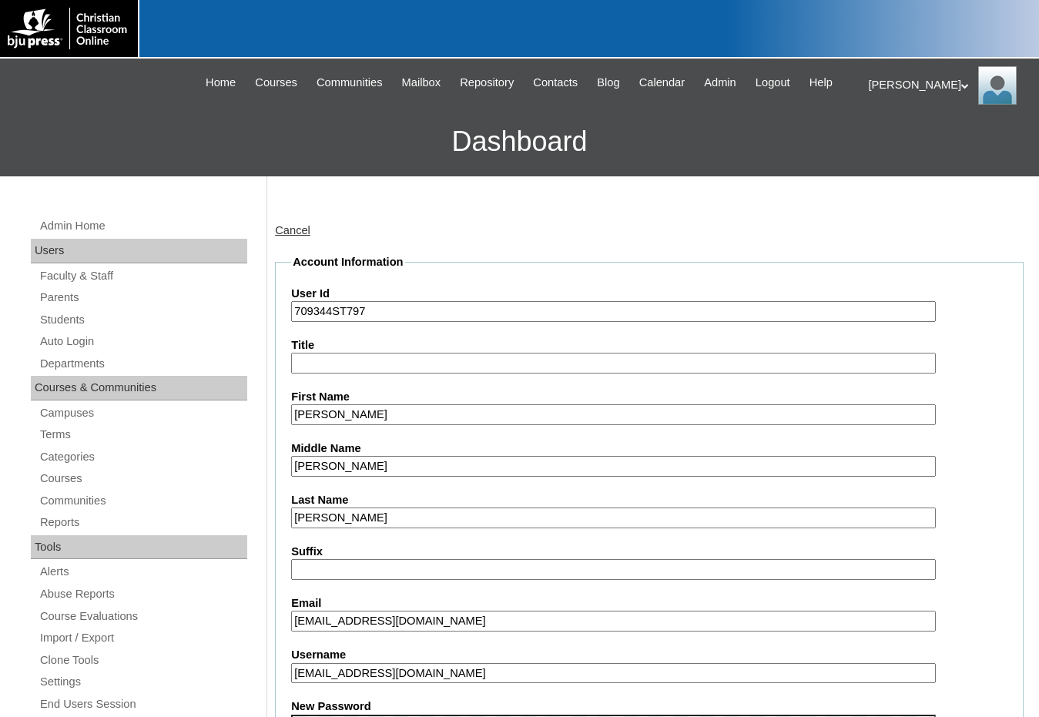
scroll to position [462, 0]
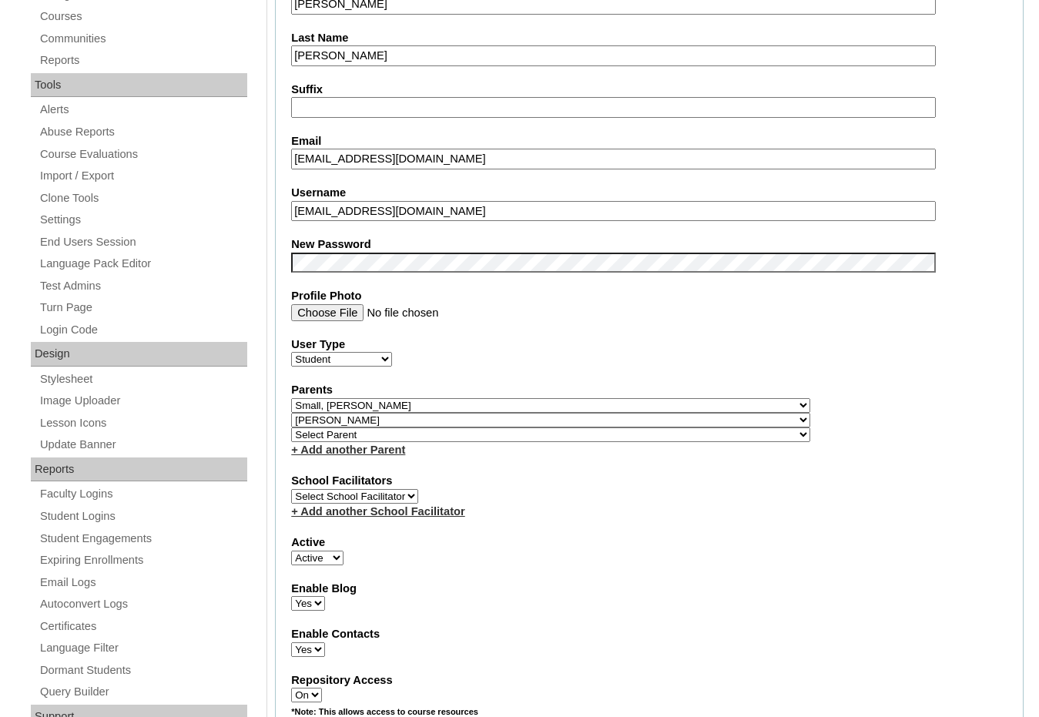
click at [630, 401] on select "Select Parent , [GEOGRAPHIC_DATA], Ma 1, 1 23-24 accountMorgan, [PERSON_NAME] 6…" at bounding box center [550, 405] width 519 height 15
select select
click at [291, 398] on select "Select Parent , Fautanu, Ma 1, 1 23-24 accountMorgan, Jason 6th Street Mennonit…" at bounding box center [550, 405] width 519 height 15
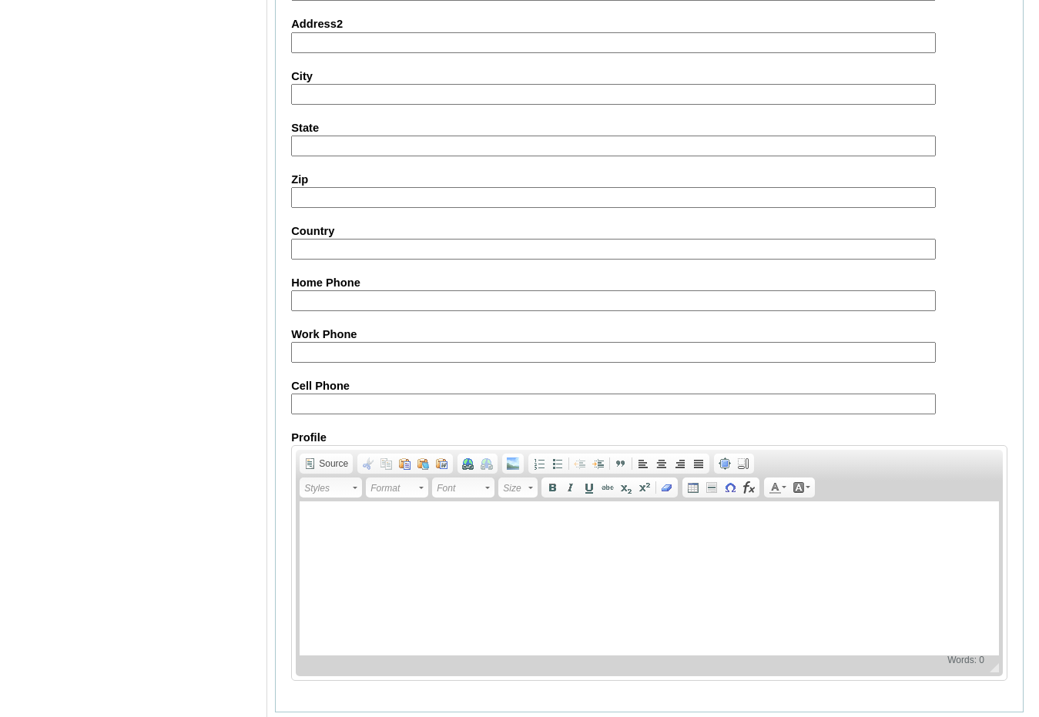
scroll to position [1645, 0]
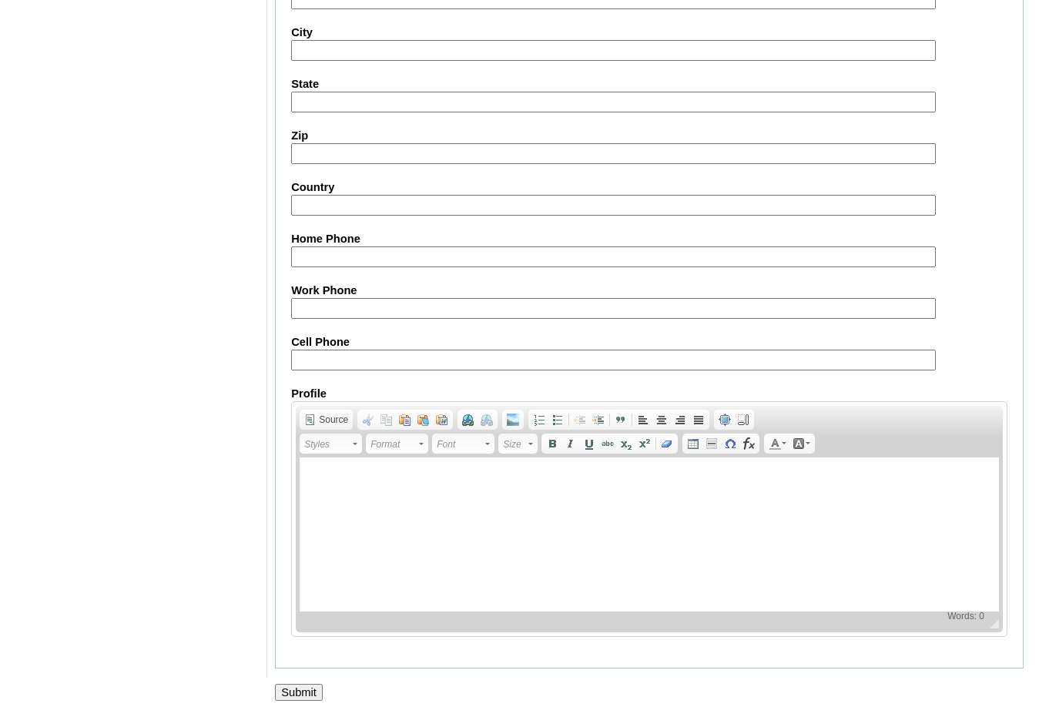
click at [300, 694] on input "Submit" at bounding box center [299, 692] width 48 height 17
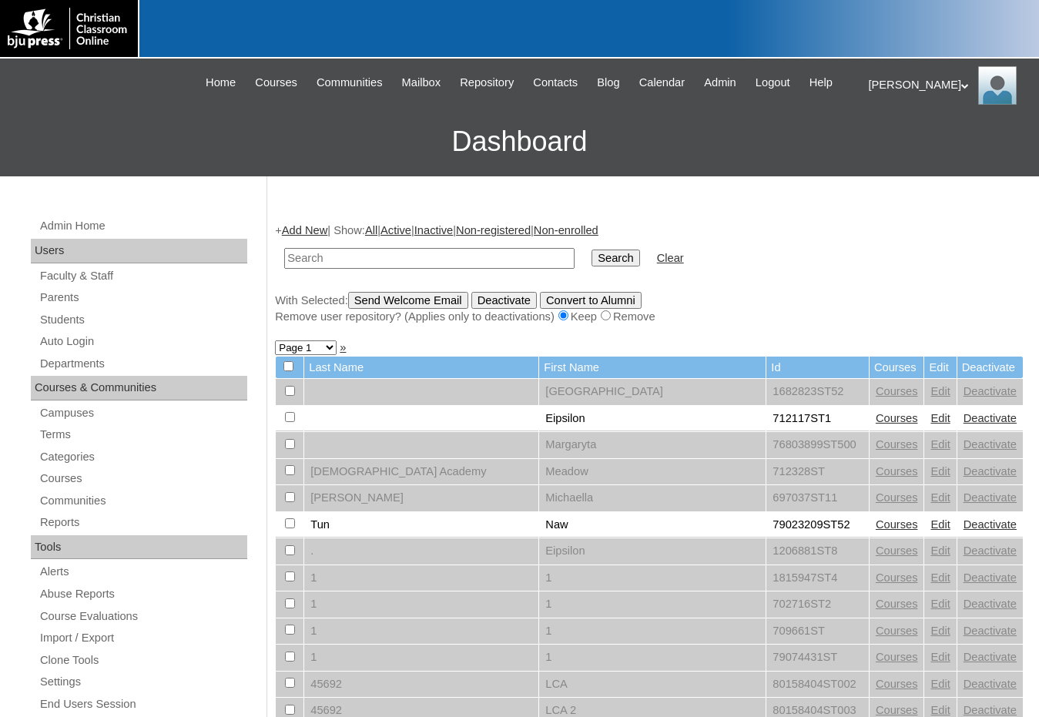
click at [407, 260] on input "text" at bounding box center [429, 258] width 290 height 21
paste input "1530725"
type input "1530725"
click at [592, 250] on input "Search" at bounding box center [616, 258] width 48 height 17
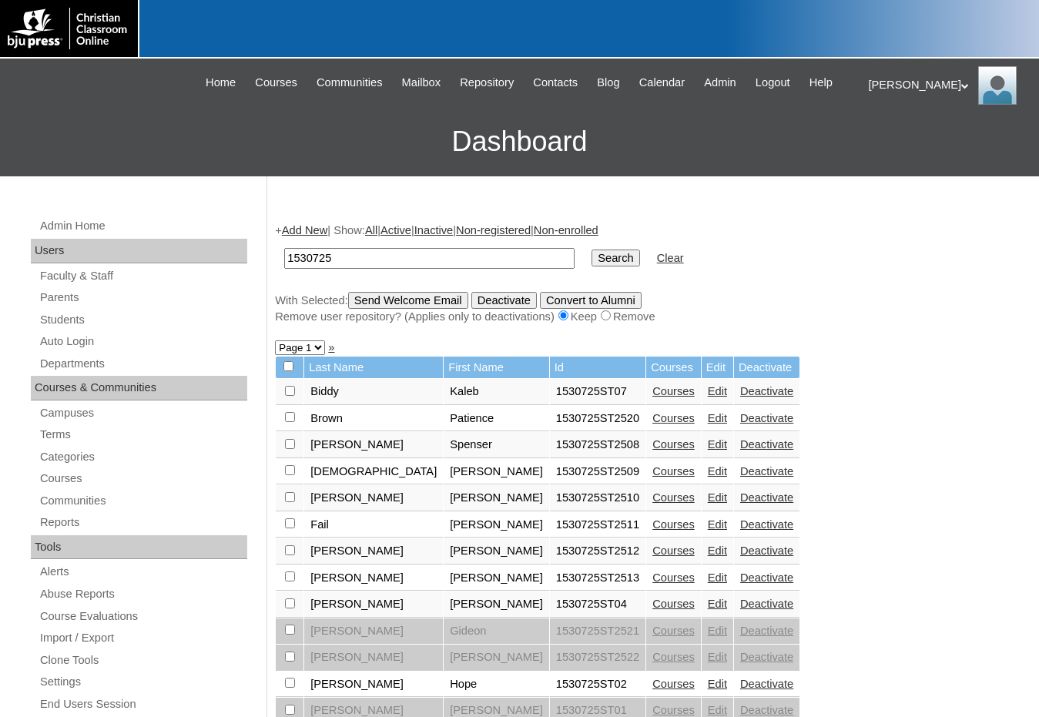
click at [708, 415] on link "Edit" at bounding box center [717, 418] width 19 height 12
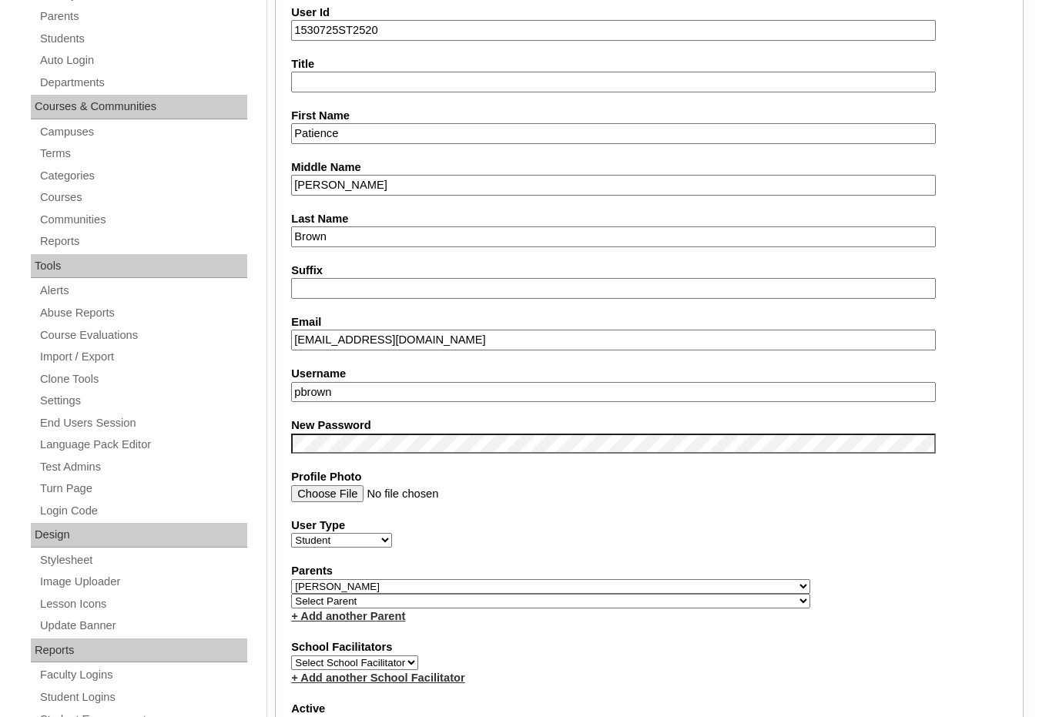
scroll to position [385, 0]
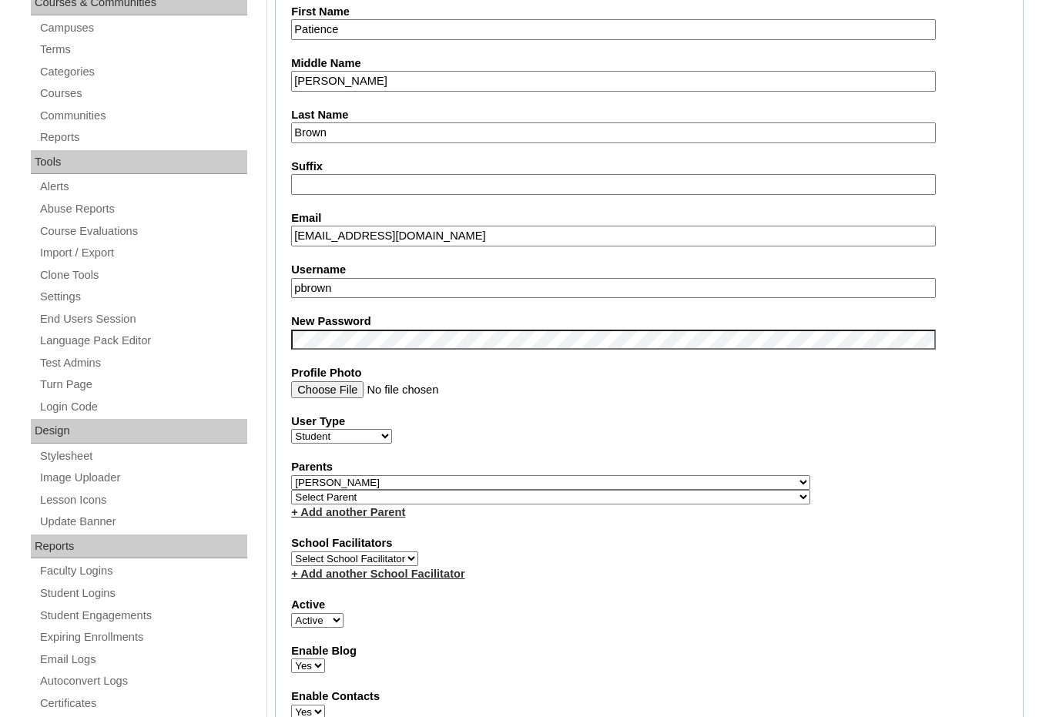
click at [633, 498] on select "Select Parent , [GEOGRAPHIC_DATA], Ma 1, 1 23-24 accountMorgan, [PERSON_NAME] 6…" at bounding box center [550, 497] width 519 height 15
select select "36716"
click at [652, 498] on div "Parents Select Parent , Fautanu, Ma 1, 1 23-24 accountMorgan, Jason 6th Street …" at bounding box center [649, 489] width 717 height 61
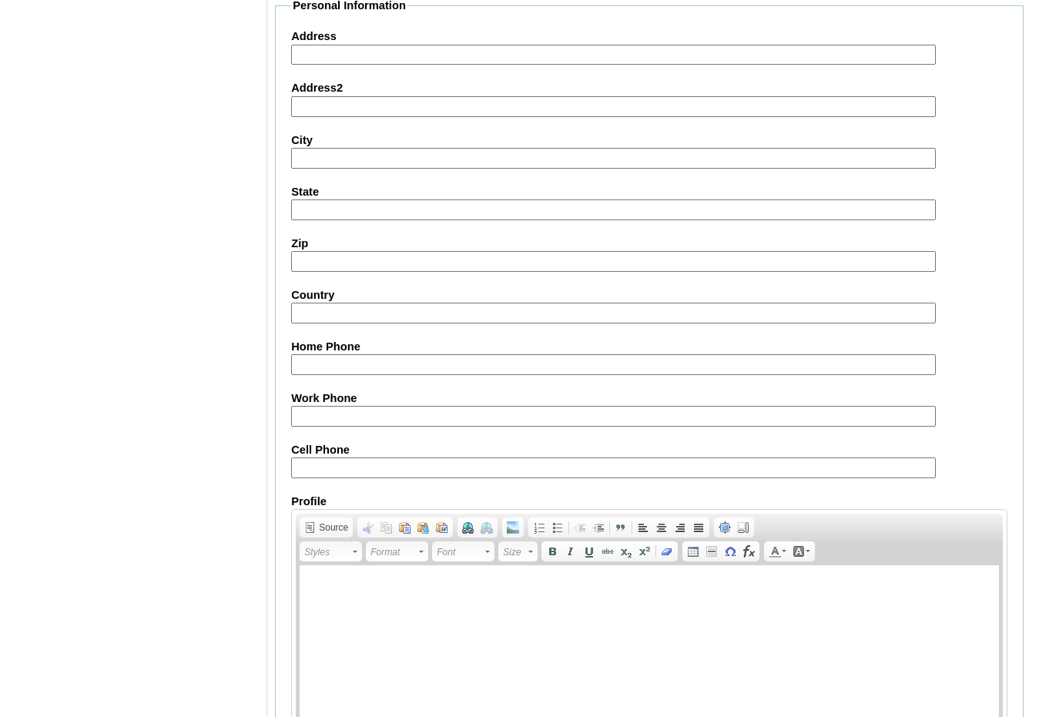
scroll to position [1630, 0]
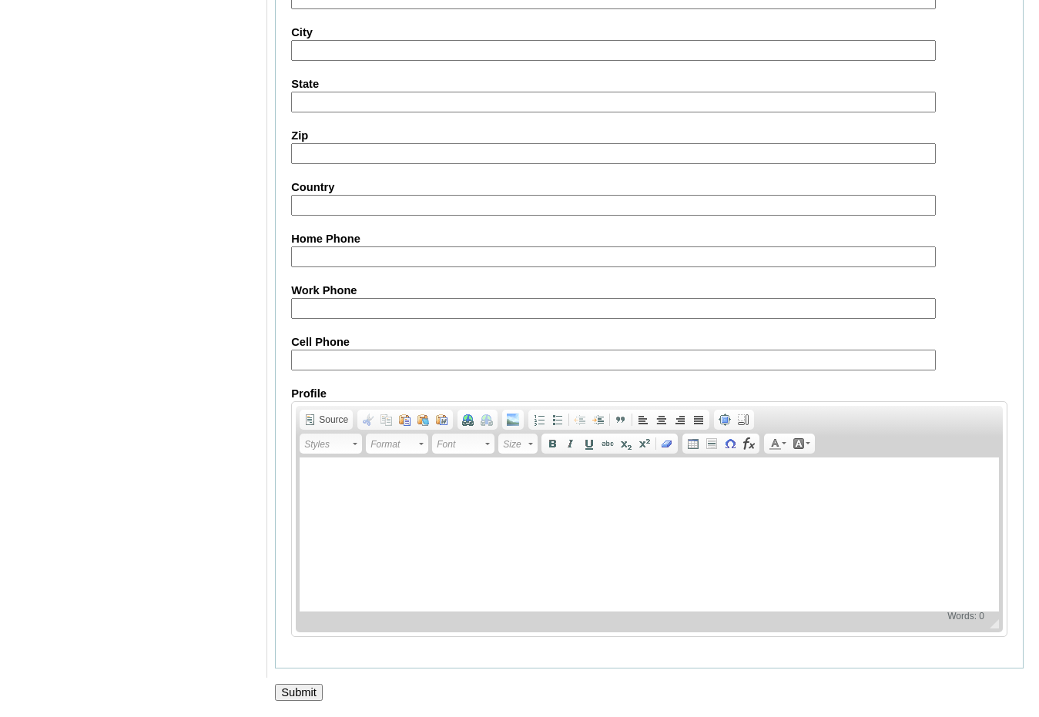
click at [295, 694] on input "Submit" at bounding box center [299, 692] width 48 height 17
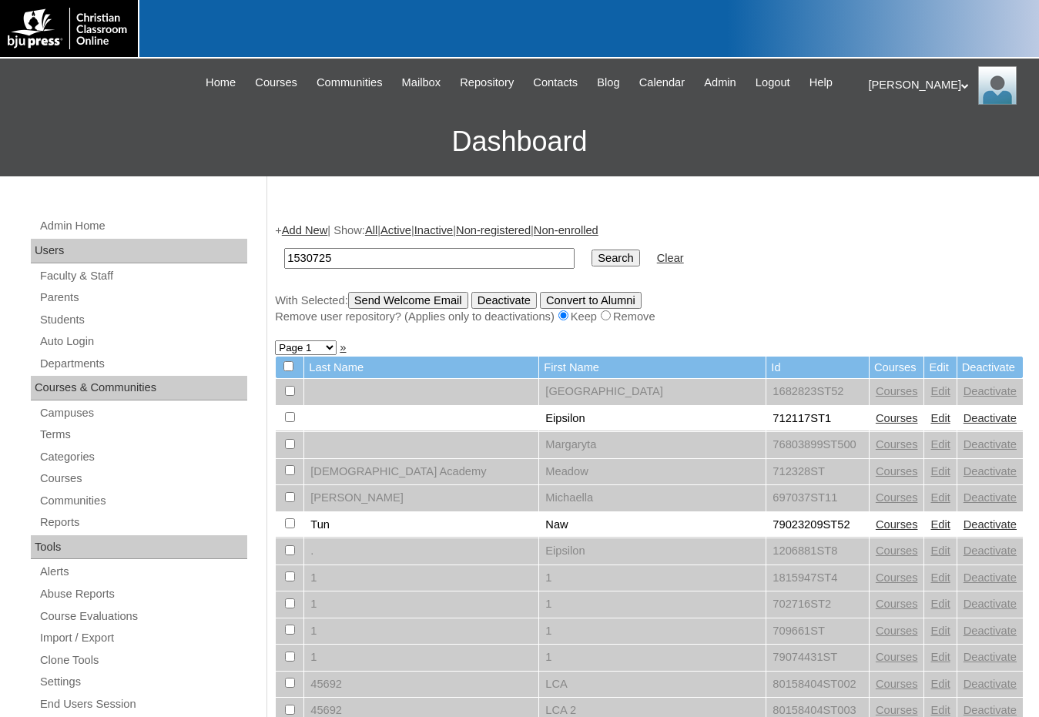
type input "1530725"
click at [592, 250] on input "Search" at bounding box center [616, 258] width 48 height 17
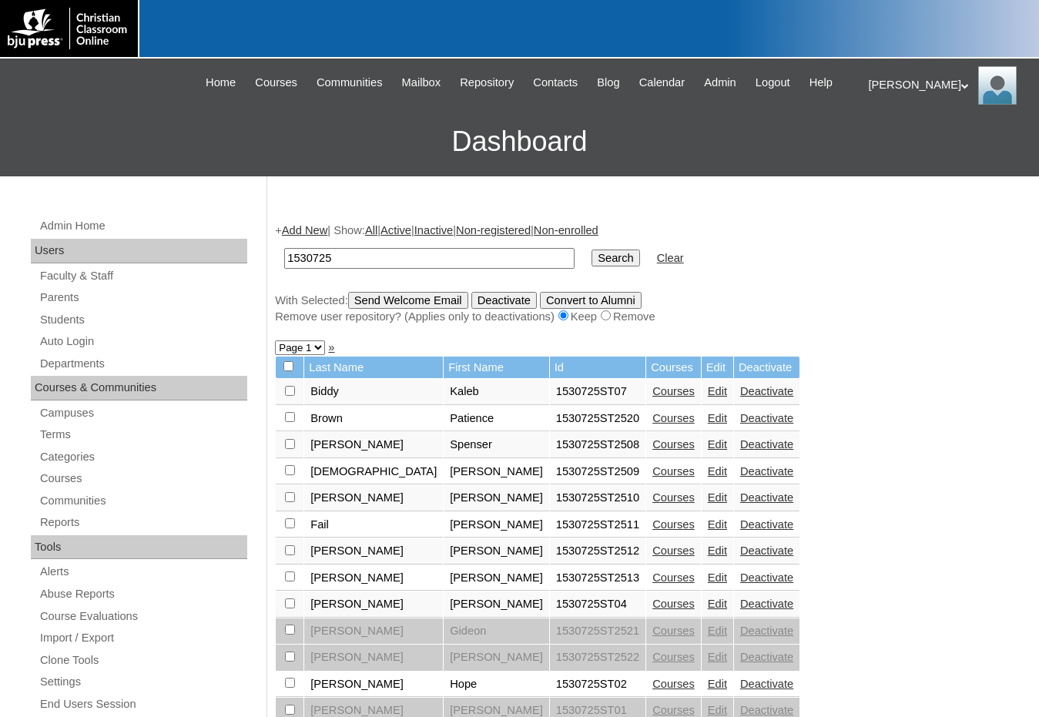
click at [708, 441] on link "Edit" at bounding box center [717, 444] width 19 height 12
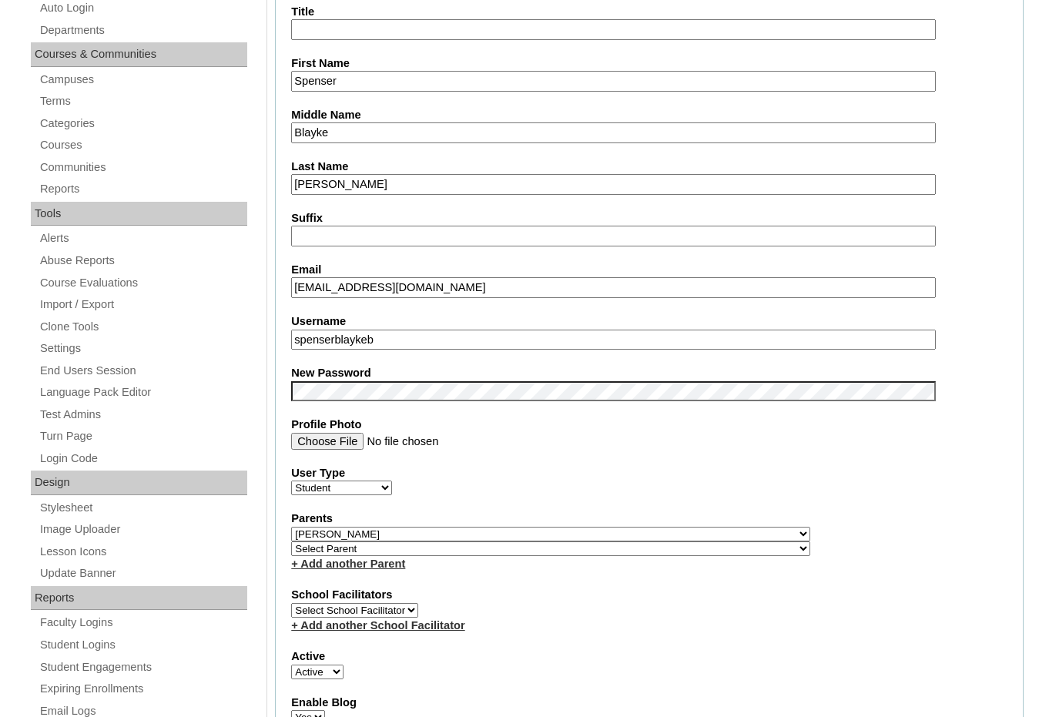
scroll to position [385, 0]
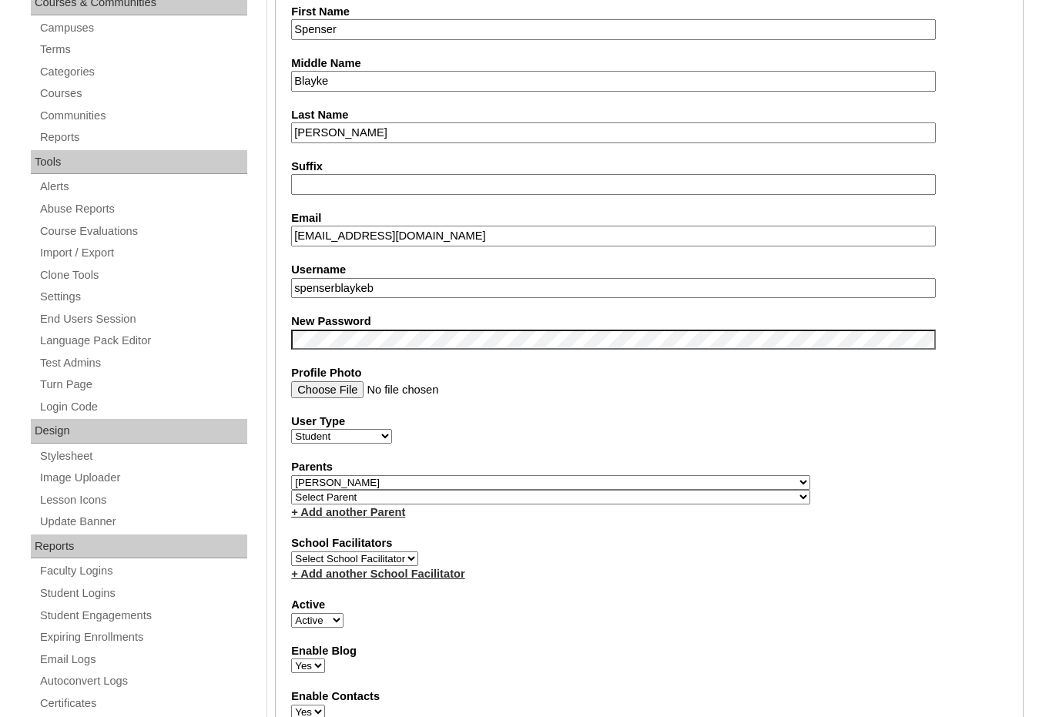
click at [628, 499] on select "Select Parent , [GEOGRAPHIC_DATA], Ma 1, 1 23-24 accountMorgan, [PERSON_NAME] 6…" at bounding box center [550, 497] width 519 height 15
select select "36716"
click at [650, 494] on div "Parents Select Parent , [GEOGRAPHIC_DATA], Ma 1, 1 23-24 accountMorgan, [PERSON…" at bounding box center [649, 489] width 717 height 61
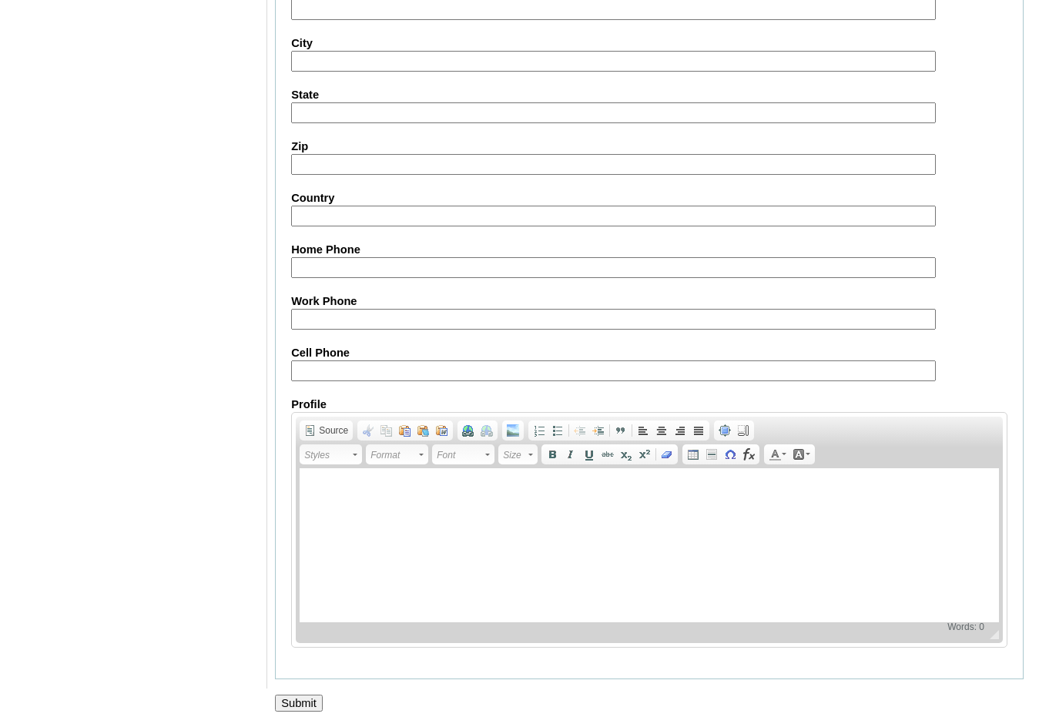
scroll to position [1630, 0]
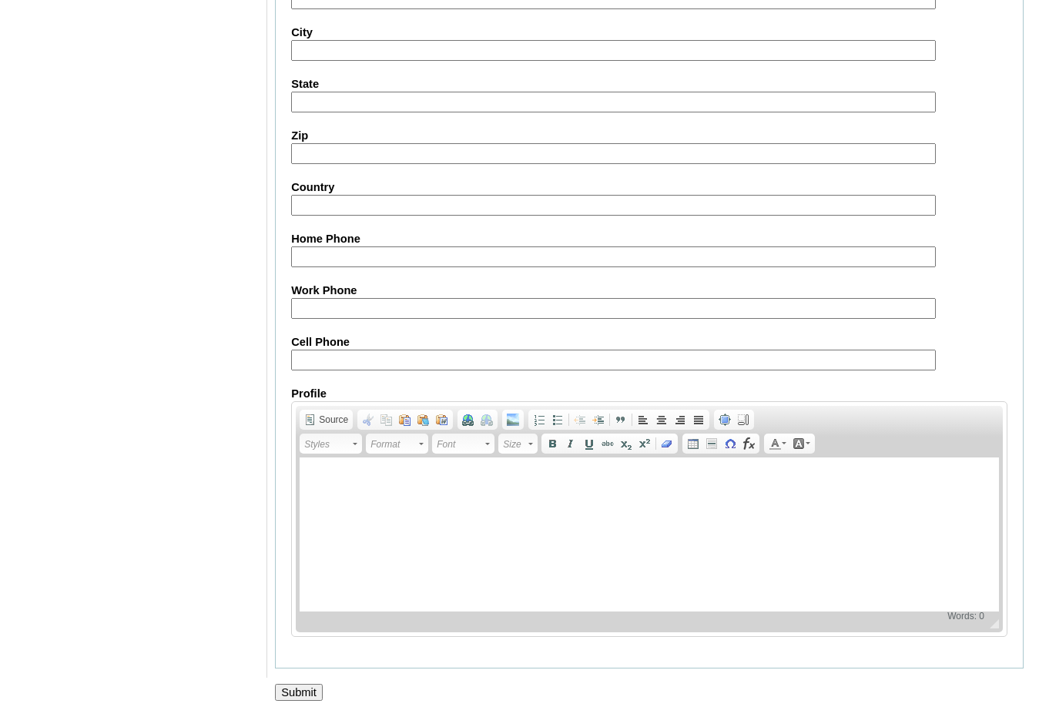
click at [287, 692] on input "Submit" at bounding box center [299, 692] width 48 height 17
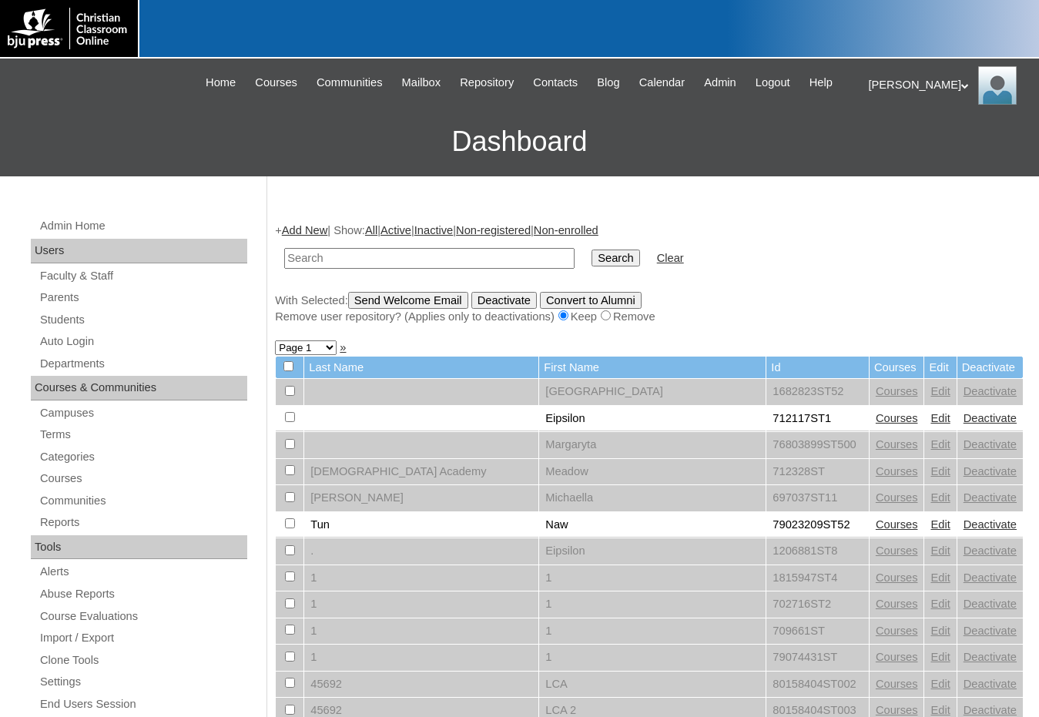
drag, startPoint x: 919, startPoint y: 421, endPoint x: 815, endPoint y: 383, distance: 110.9
click at [519, 259] on input "text" at bounding box center [429, 258] width 290 height 21
paste input "1530725"
type input "1530725"
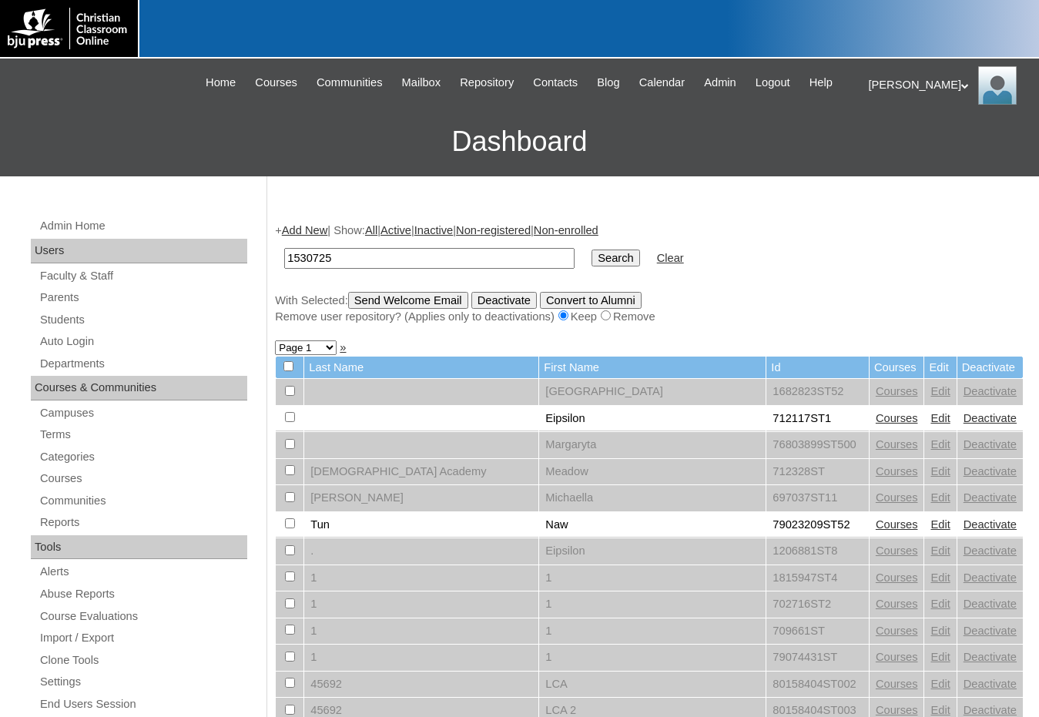
click at [592, 250] on input "Search" at bounding box center [616, 258] width 48 height 17
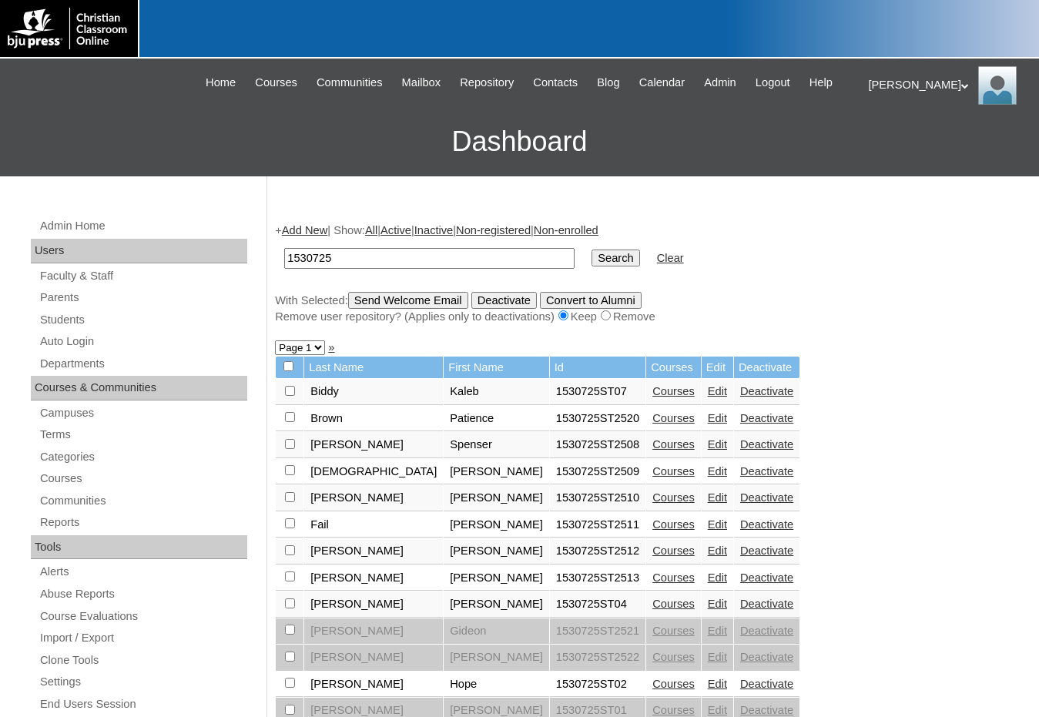
click at [708, 447] on link "Edit" at bounding box center [717, 444] width 19 height 12
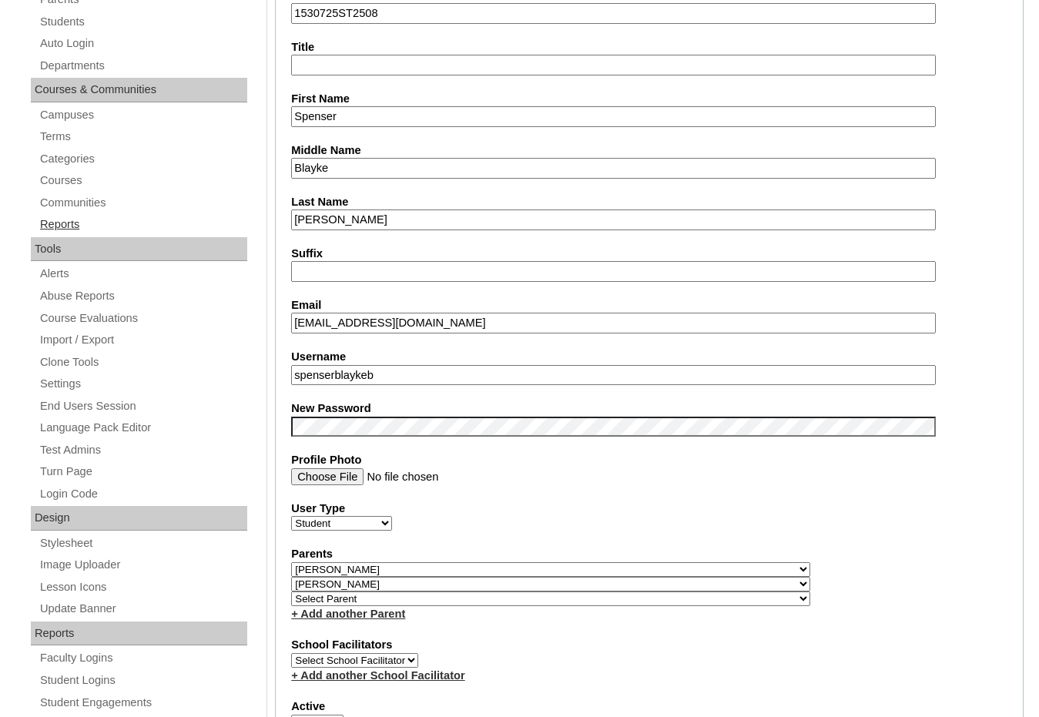
scroll to position [308, 0]
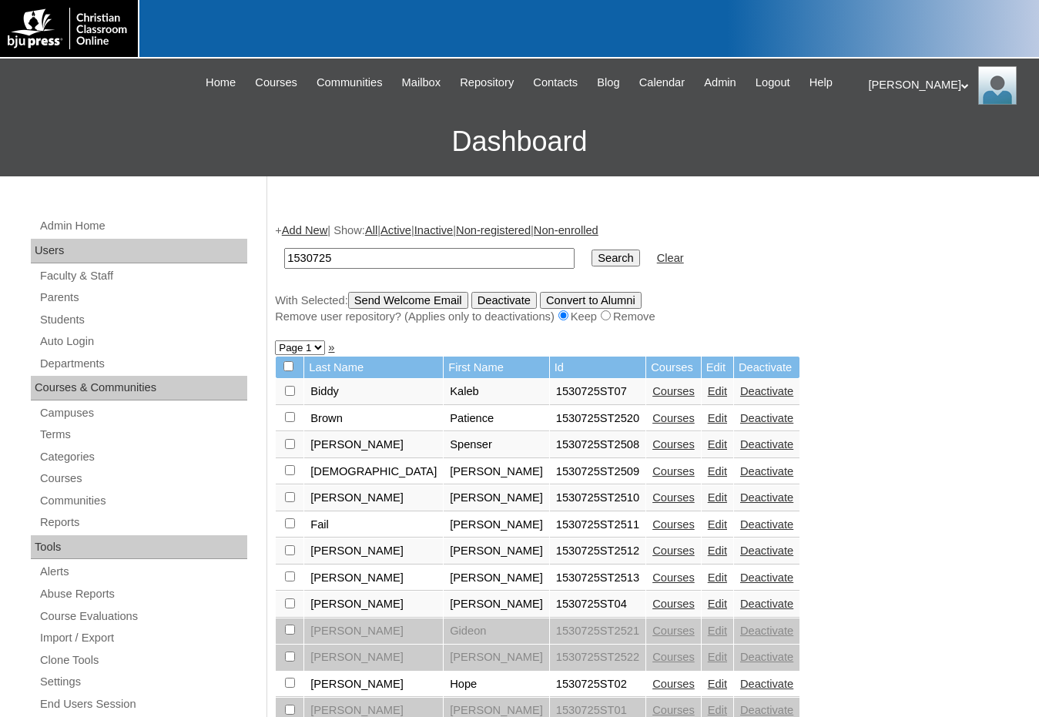
click at [708, 496] on link "Edit" at bounding box center [717, 498] width 19 height 12
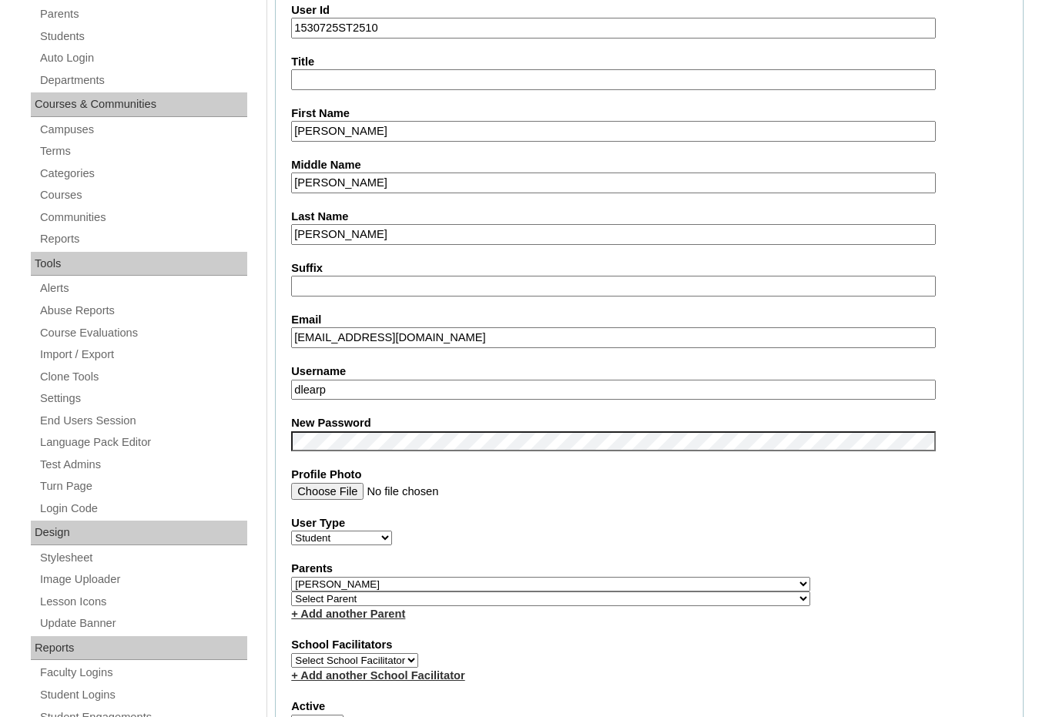
scroll to position [385, 0]
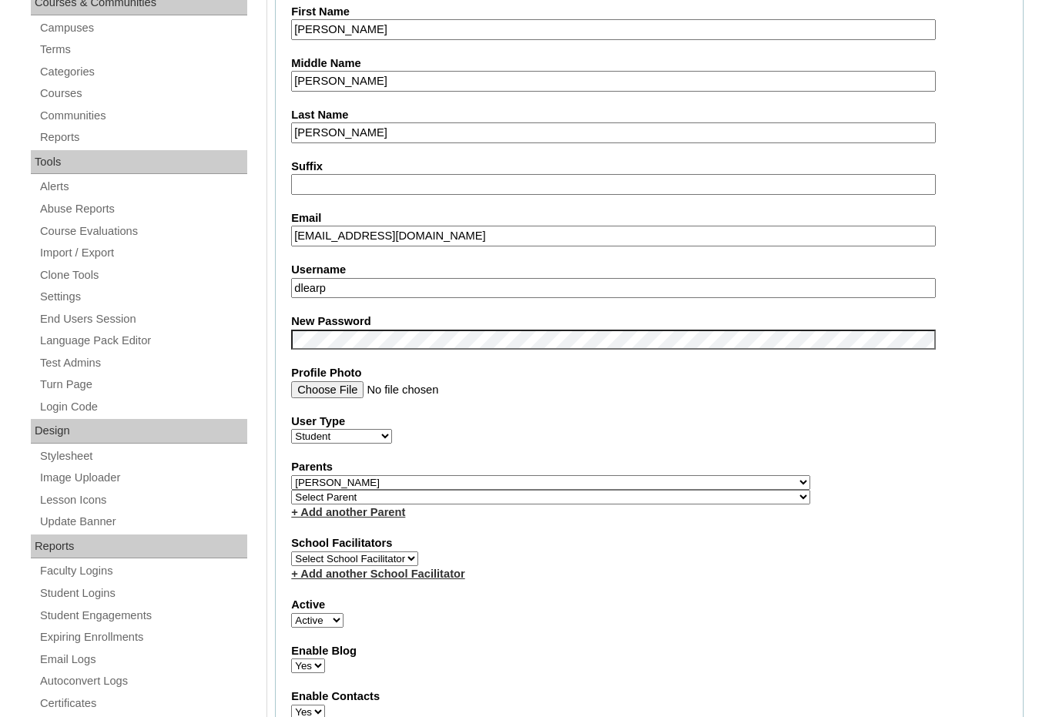
click at [621, 496] on select "Select Parent , [GEOGRAPHIC_DATA], Ma 1, 1 23-24 accountMorgan, [PERSON_NAME] 6…" at bounding box center [550, 497] width 519 height 15
select select "36716"
click at [653, 496] on div "Parents Select Parent , Fautanu, Ma 1, 1 23-24 accountMorgan, Jason 6th Street …" at bounding box center [649, 489] width 717 height 61
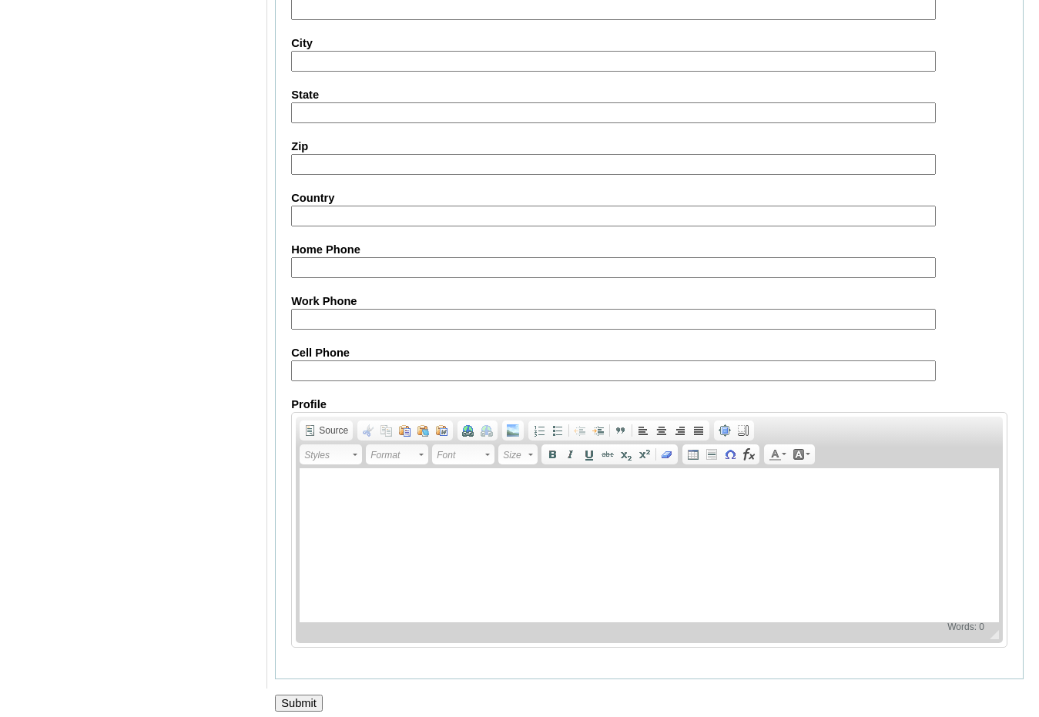
scroll to position [1630, 0]
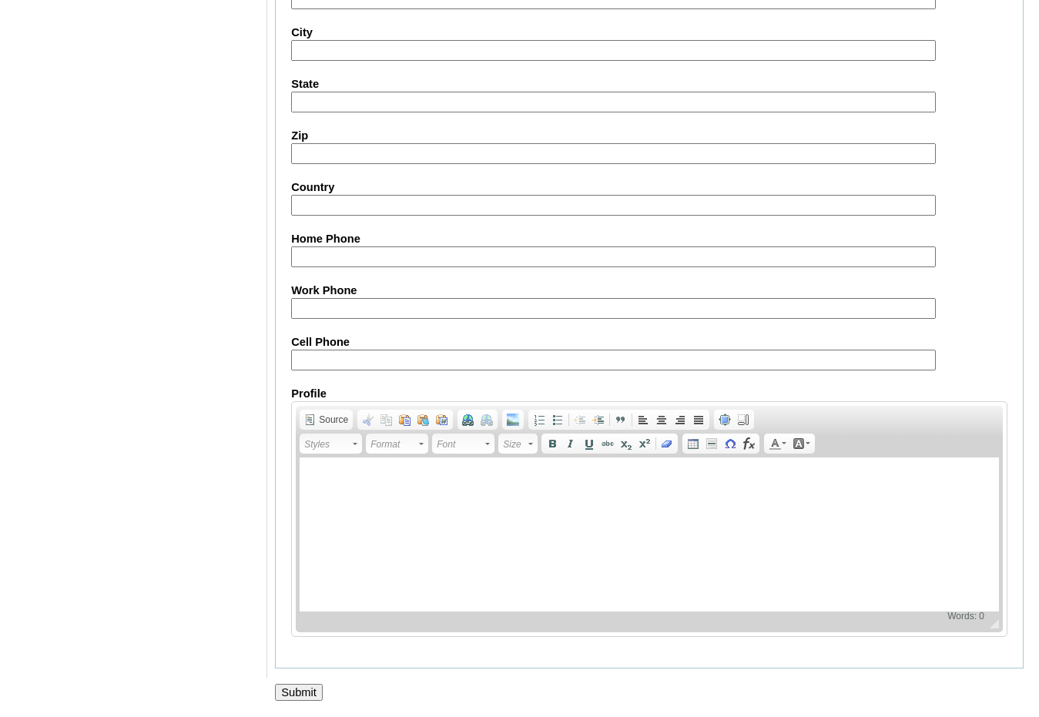
click at [311, 689] on input "Submit" at bounding box center [299, 692] width 48 height 17
drag, startPoint x: 1012, startPoint y: 390, endPoint x: 974, endPoint y: 435, distance: 59.1
click at [1012, 390] on fieldset "Personal Information Address Address2 City State Zip Country Home Phone Work Ph…" at bounding box center [649, 280] width 749 height 780
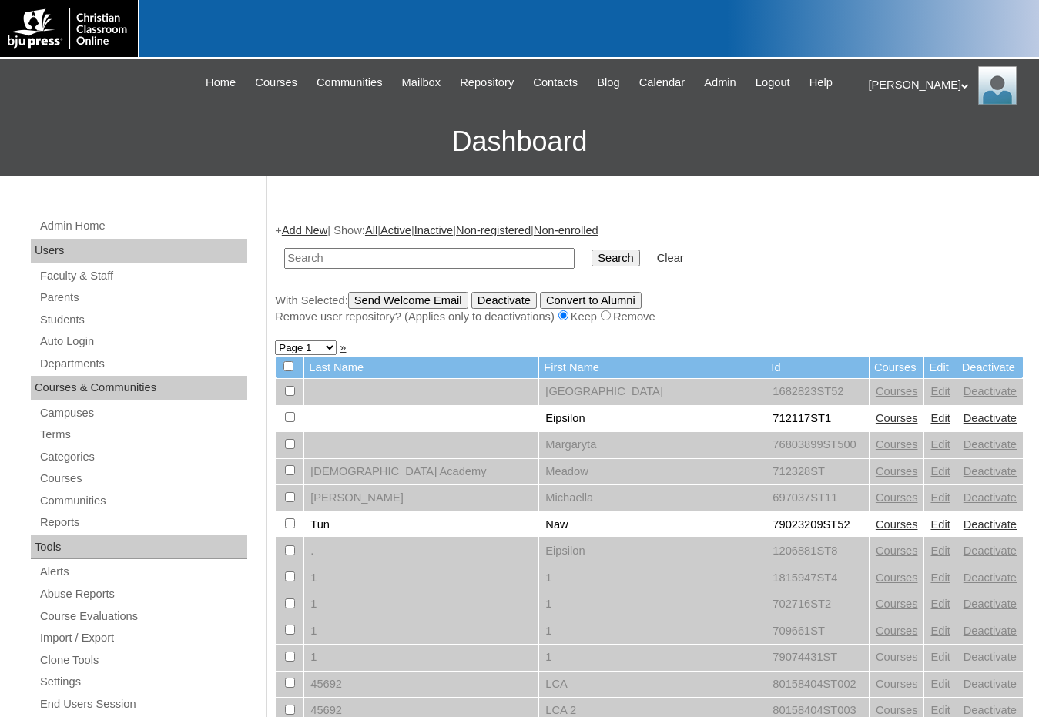
click at [881, 256] on form "Search Clear" at bounding box center [649, 258] width 749 height 39
click at [471, 264] on input "text" at bounding box center [429, 258] width 290 height 21
paste input "1530725"
type input "1530725"
click at [592, 250] on input "Search" at bounding box center [616, 258] width 48 height 17
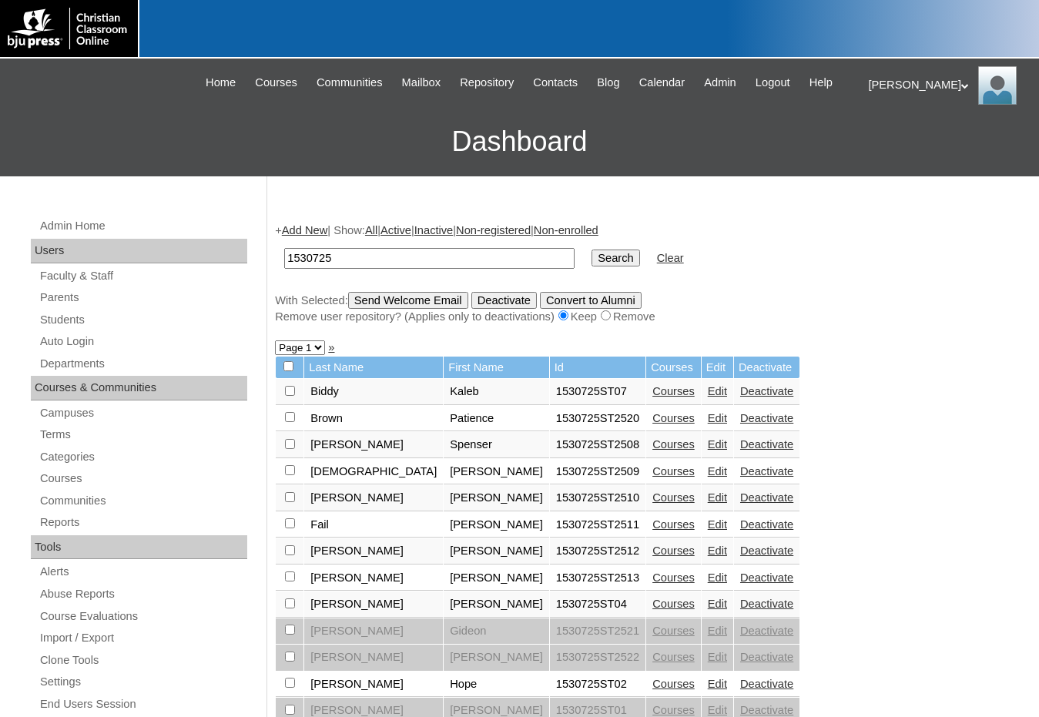
click at [708, 549] on link "Edit" at bounding box center [717, 551] width 19 height 12
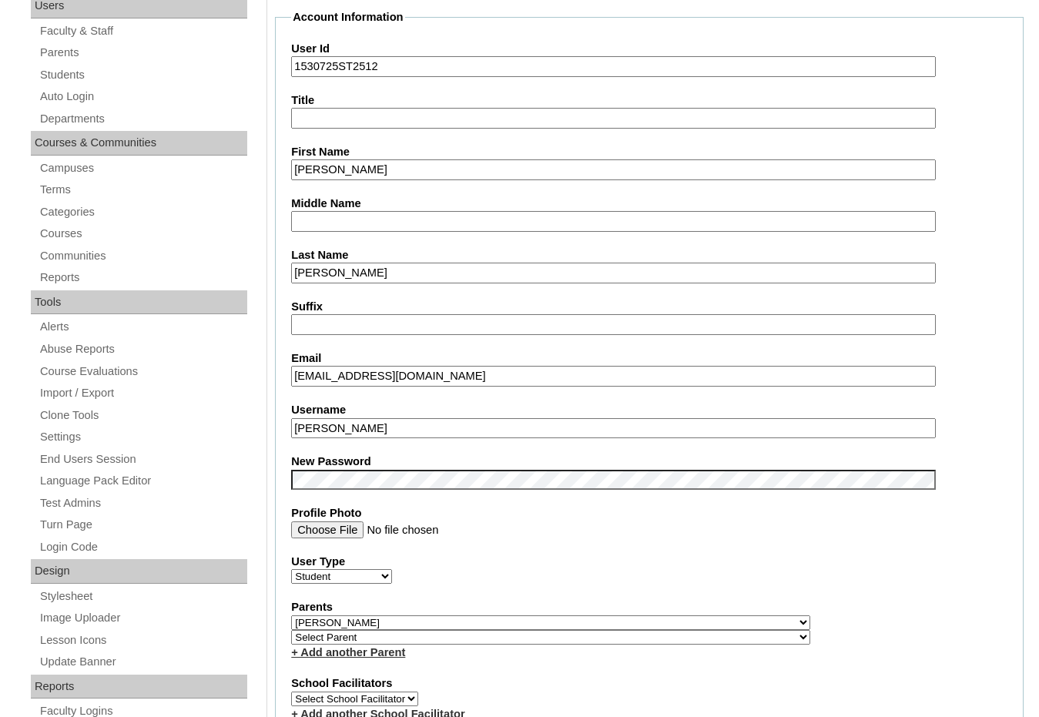
scroll to position [462, 0]
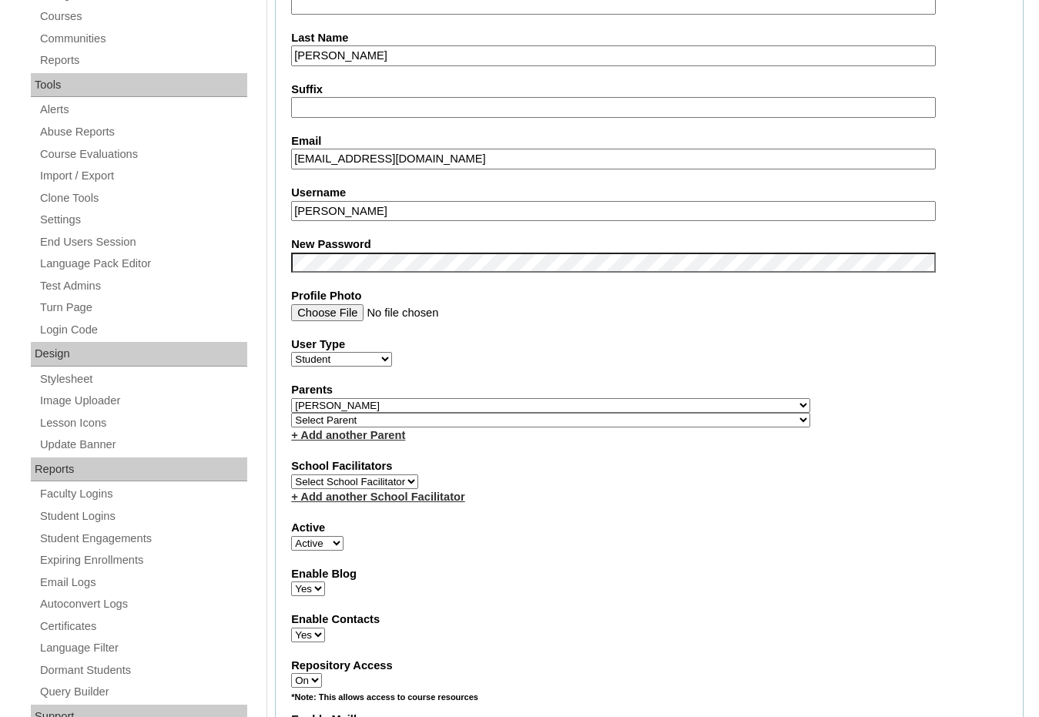
drag, startPoint x: 638, startPoint y: 423, endPoint x: 661, endPoint y: 418, distance: 23.7
click at [638, 423] on select "Select Parent , [GEOGRAPHIC_DATA], Ma 1, 1 23-24 accountMorgan, [PERSON_NAME] 6…" at bounding box center [550, 420] width 519 height 15
select select "36716"
click at [661, 418] on div "Parents Select Parent , [GEOGRAPHIC_DATA], Ma 1, 1 23-24 accountMorgan, [PERSON…" at bounding box center [649, 412] width 717 height 61
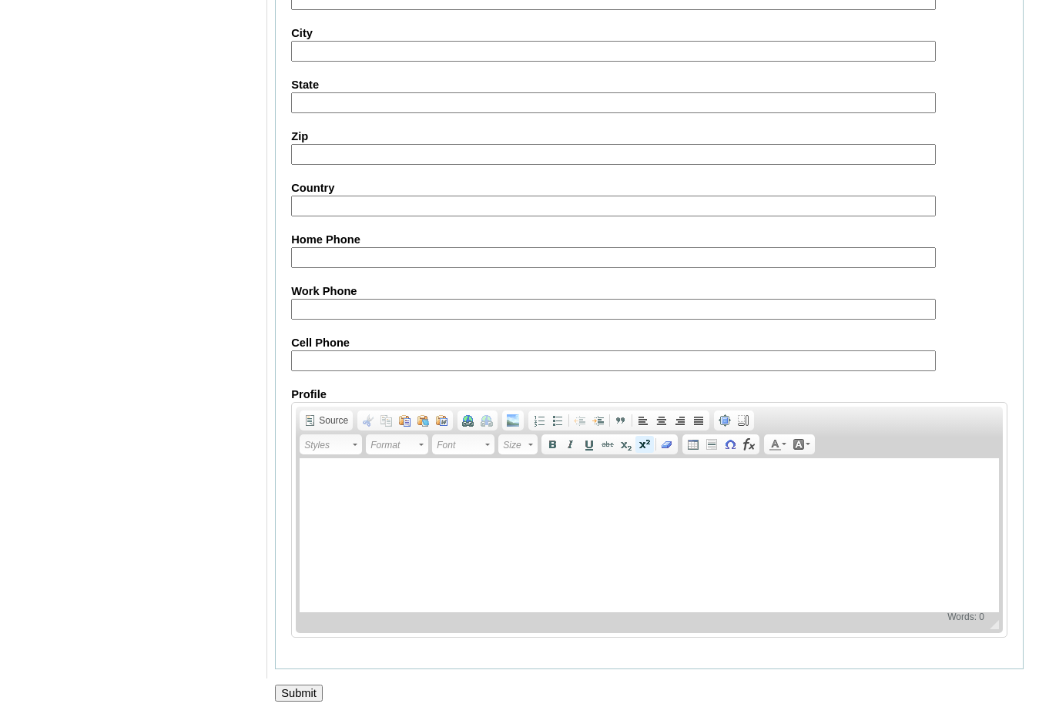
scroll to position [1630, 0]
click at [301, 688] on input "Submit" at bounding box center [299, 692] width 48 height 17
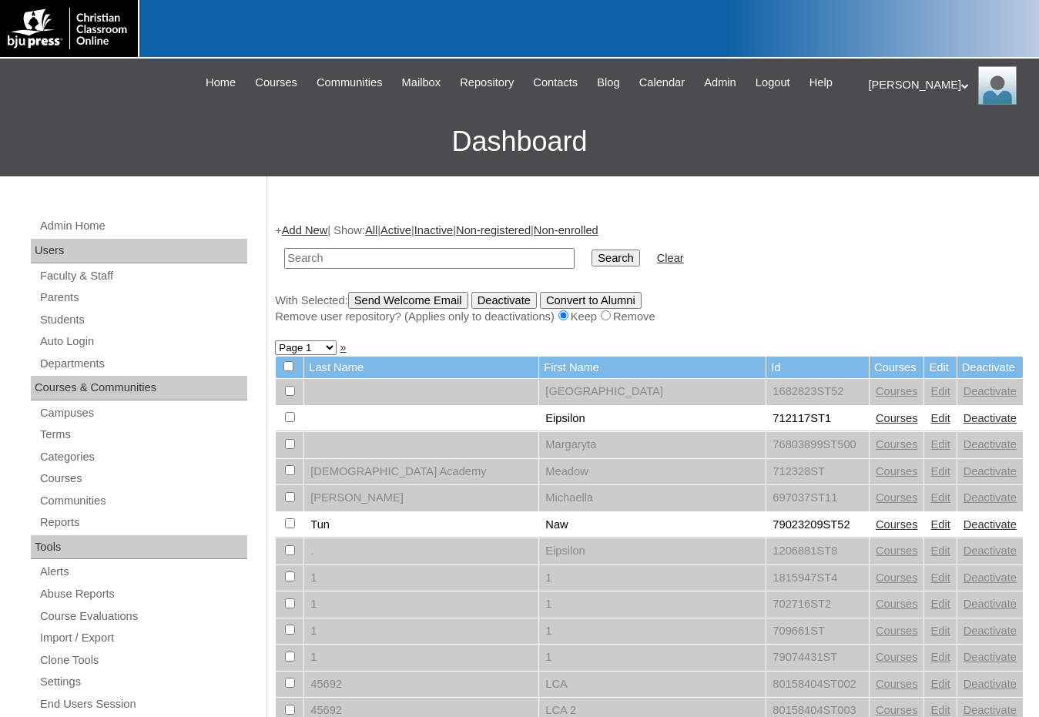
click at [828, 318] on div "Remove user repository? (Applies only to deactivations) Keep Remove" at bounding box center [649, 317] width 749 height 16
click at [489, 262] on input "text" at bounding box center [429, 258] width 290 height 21
paste input "1530725"
type input "1530725"
click at [592, 250] on input "Search" at bounding box center [616, 258] width 48 height 17
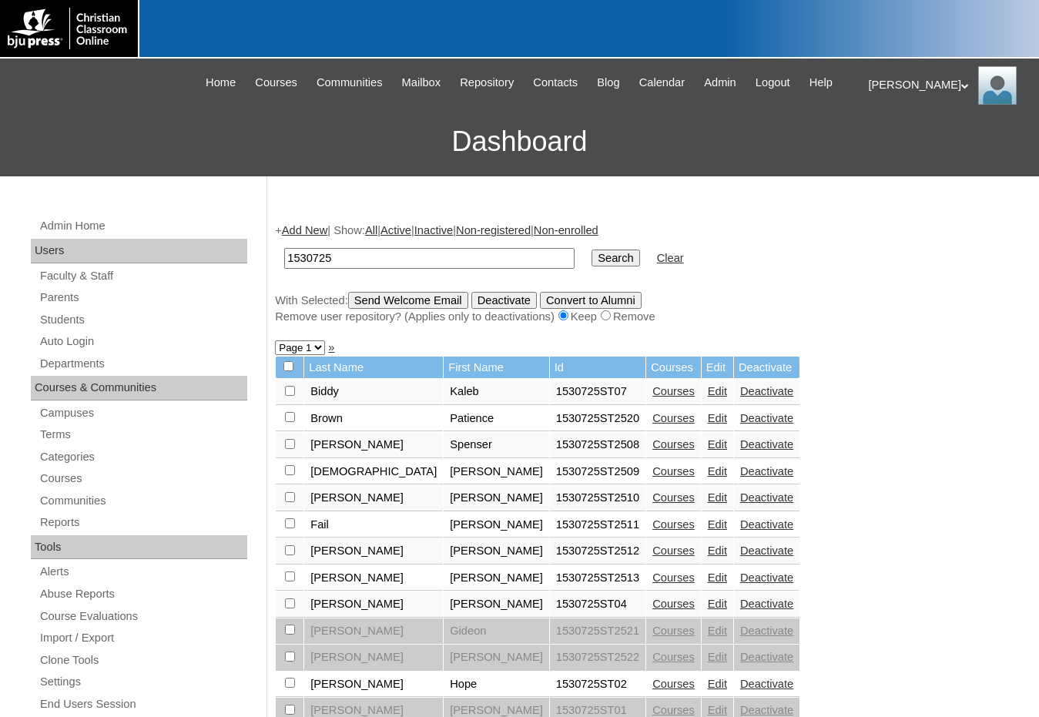
click at [708, 689] on link "Edit" at bounding box center [717, 684] width 19 height 12
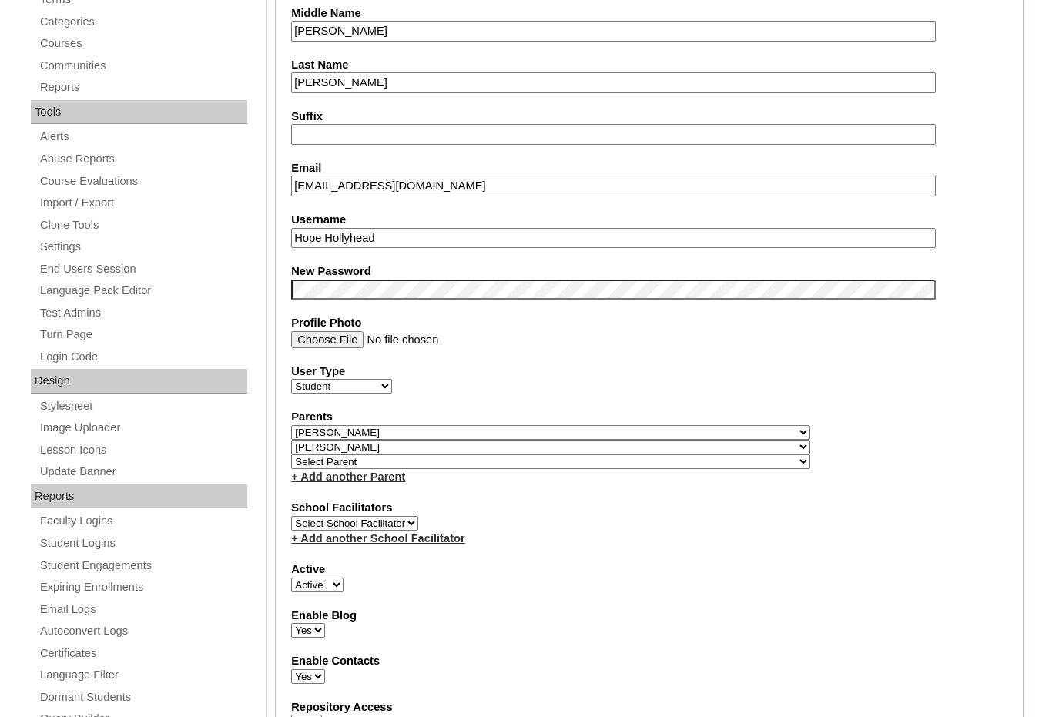
scroll to position [462, 0]
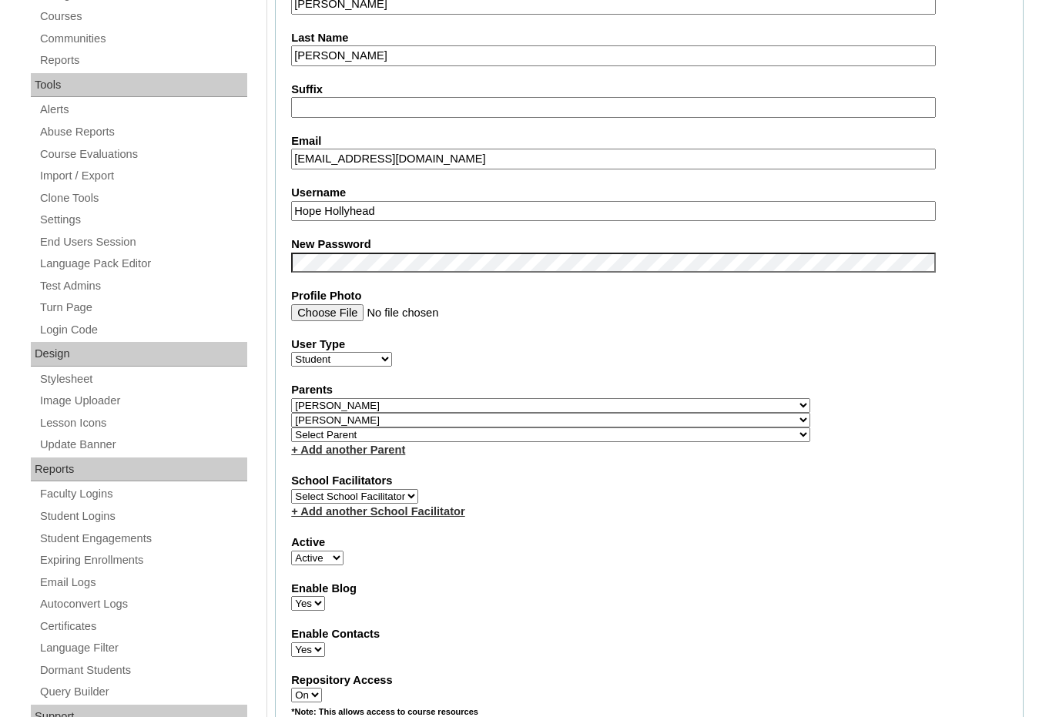
click at [846, 480] on label "School Facilitators" at bounding box center [649, 481] width 717 height 16
click at [614, 405] on select "Select Parent , Fautanu, Ma 1, 1 23-24 accountMorgan, Jason 6th Street Mennonit…" at bounding box center [550, 405] width 519 height 15
select select "36716"
click at [660, 401] on div "Parents Select Parent , Fautanu, Ma 1, 1 23-24 accountMorgan, Jason 6th Street …" at bounding box center [649, 420] width 717 height 76
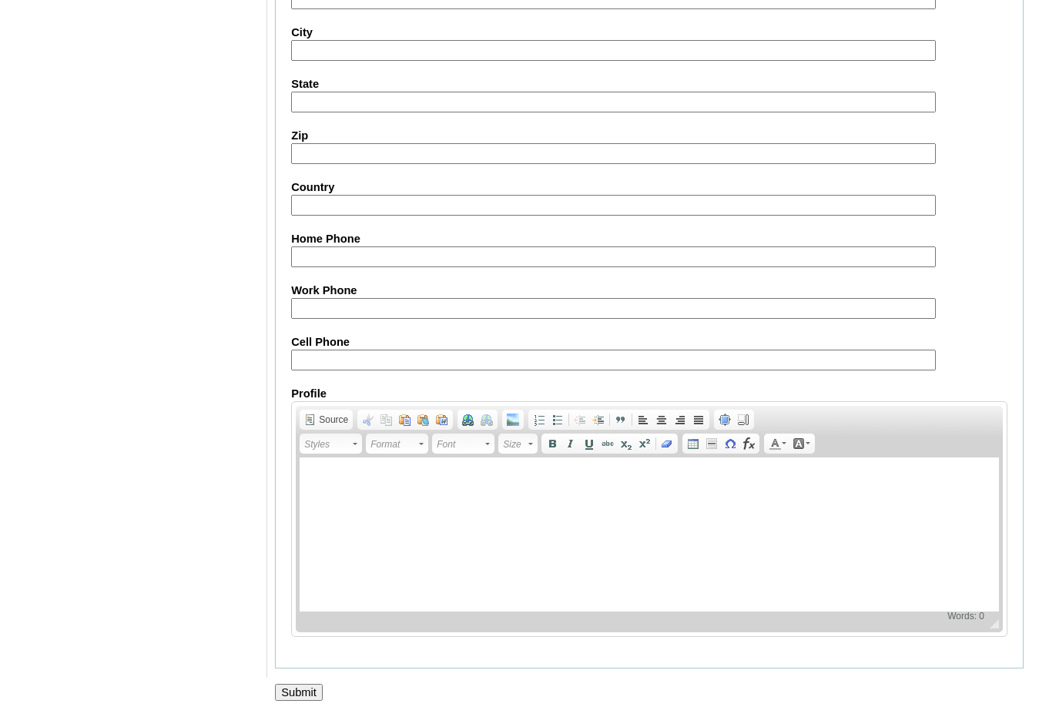
scroll to position [1645, 0]
click at [311, 687] on input "Submit" at bounding box center [299, 692] width 48 height 17
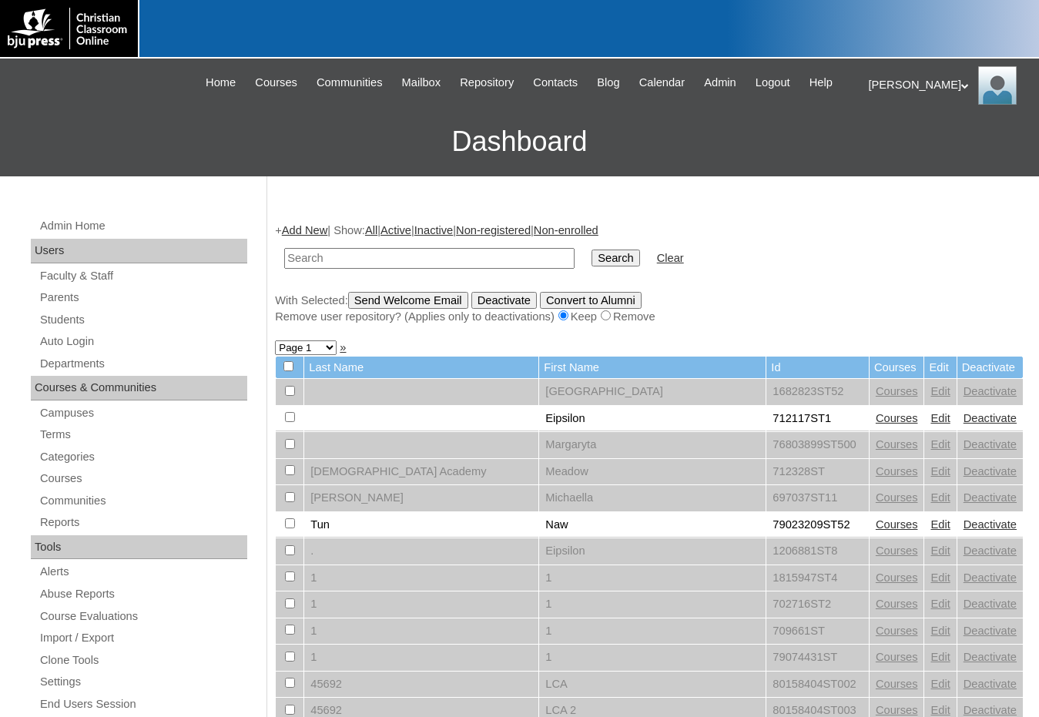
drag, startPoint x: 841, startPoint y: 311, endPoint x: 722, endPoint y: 306, distance: 118.8
click at [841, 311] on div "Remove user repository? (Applies only to deactivations) Keep Remove" at bounding box center [649, 317] width 749 height 16
click at [463, 266] on input "text" at bounding box center [429, 258] width 290 height 21
paste input "1530725"
type input "1530725"
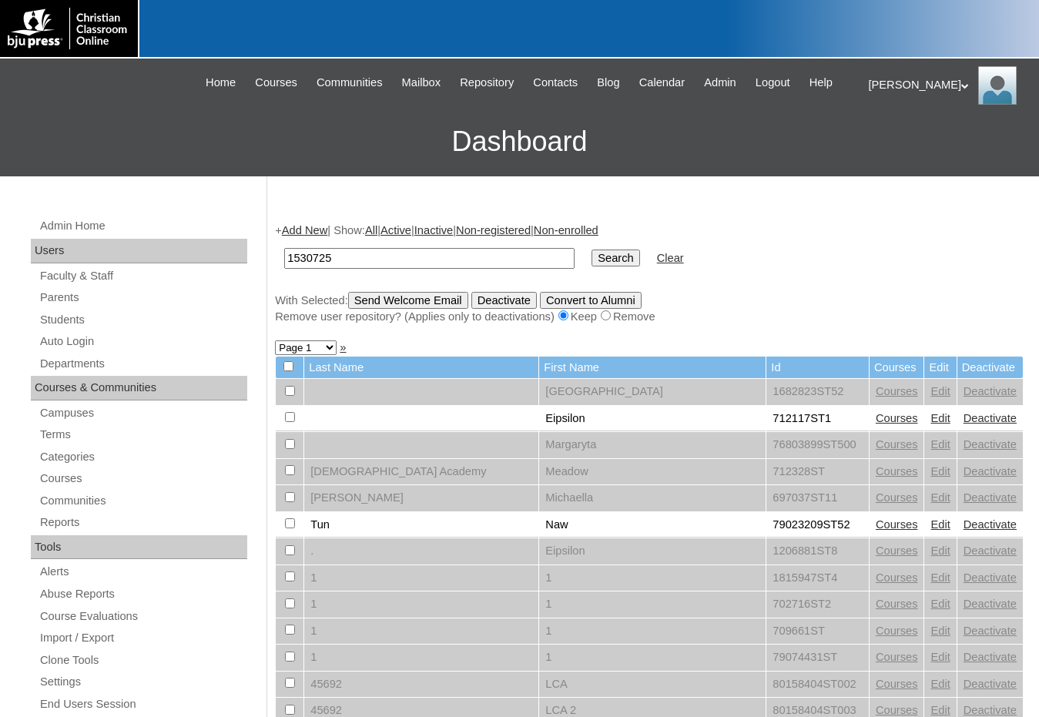
click at [592, 250] on input "Search" at bounding box center [616, 258] width 48 height 17
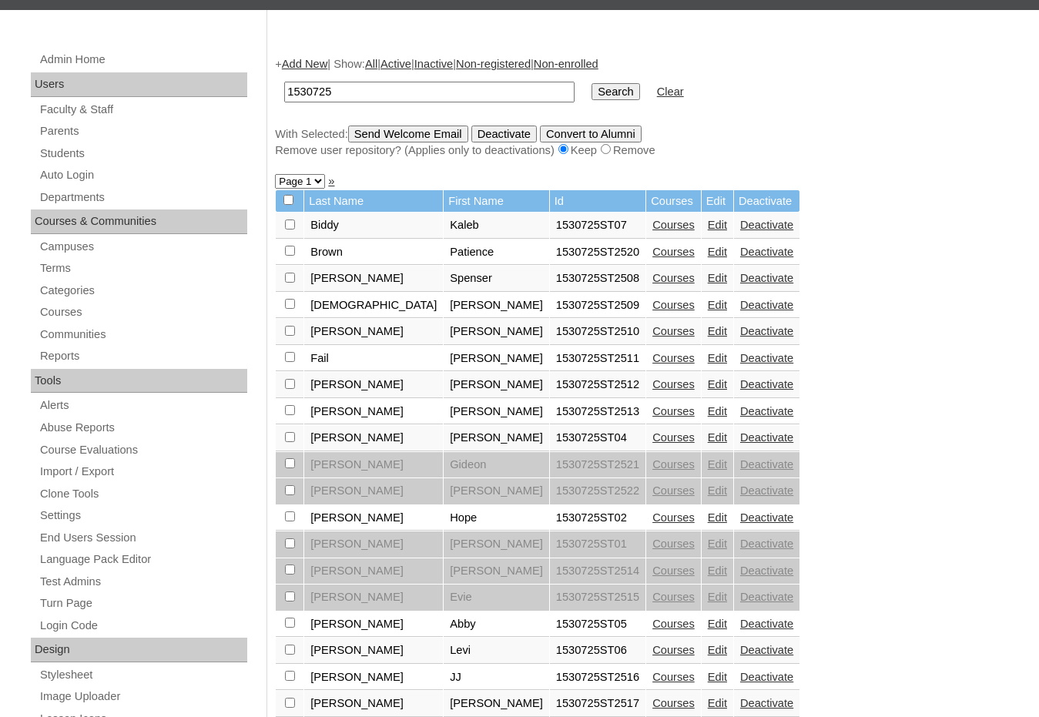
scroll to position [231, 0]
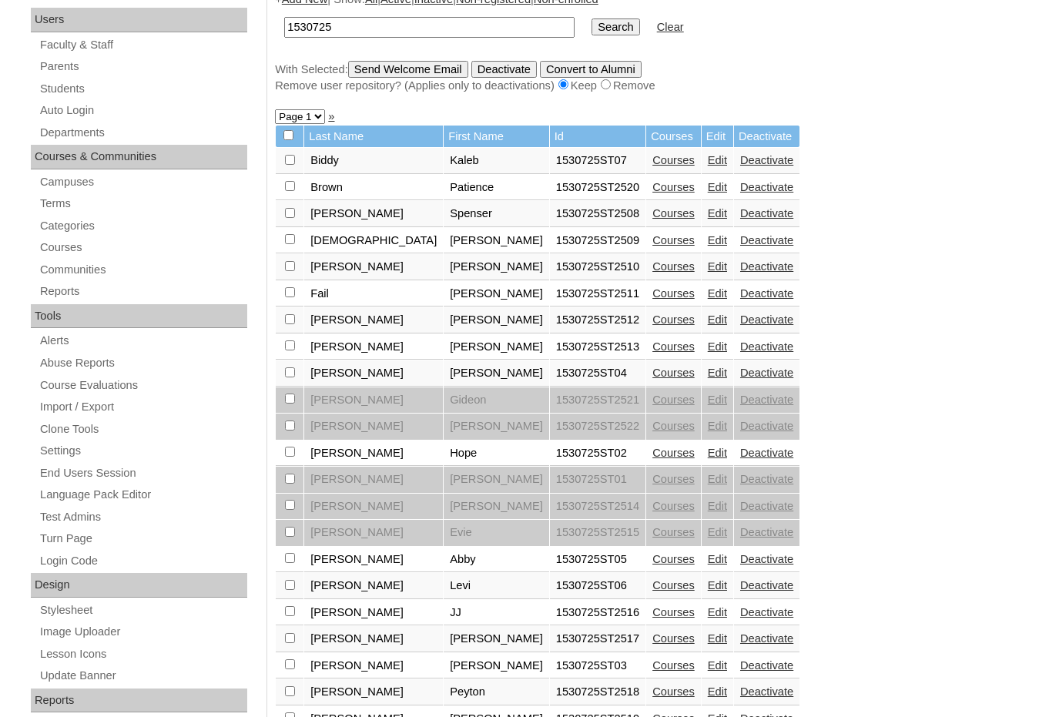
click at [708, 585] on link "Edit" at bounding box center [717, 585] width 19 height 12
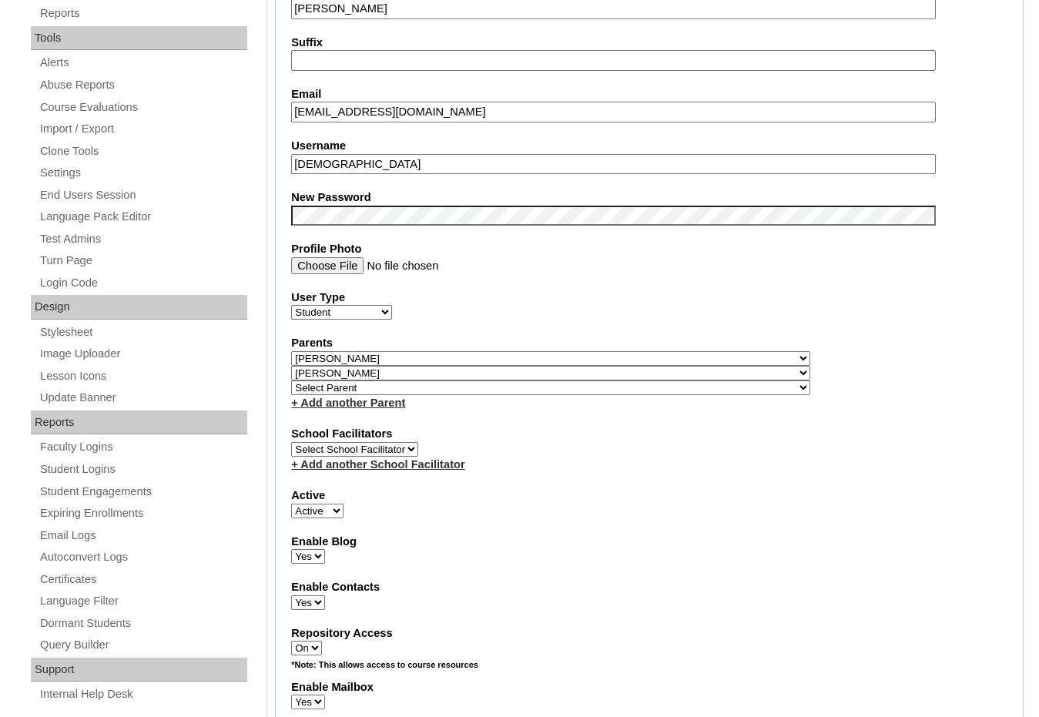
scroll to position [539, 0]
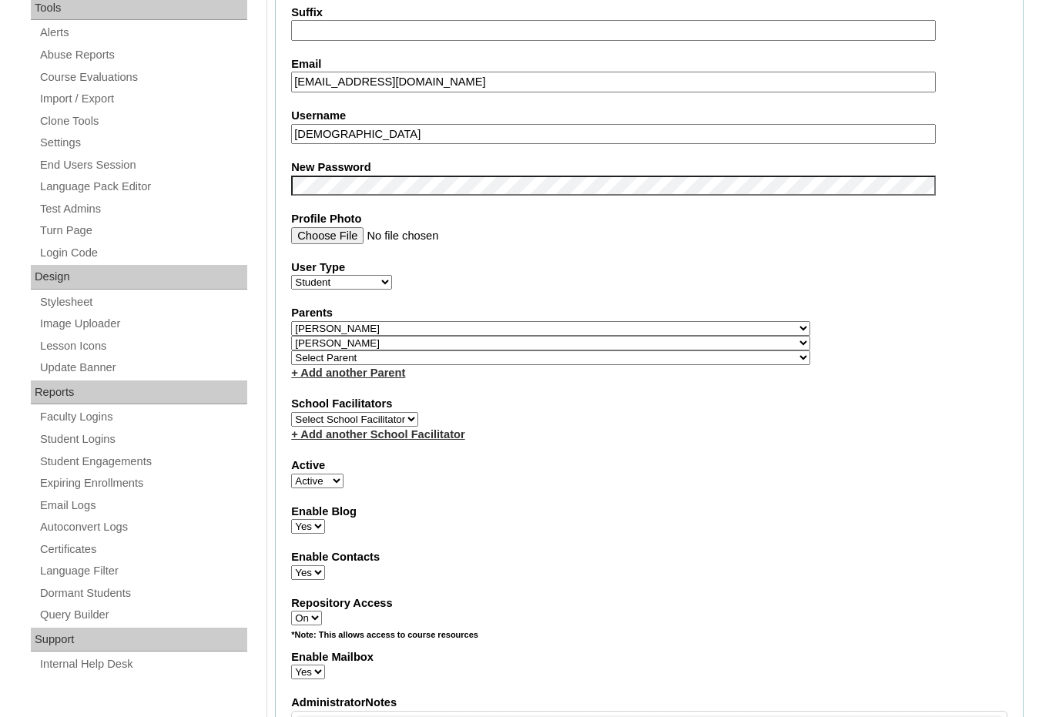
click at [629, 324] on select "Select Parent , Fautanu, Ma 1, 1 23-24 accountMorgan, Jason 6th Street Mennonit…" at bounding box center [550, 328] width 519 height 15
select select "36716"
click at [652, 324] on div "Parents Select Parent , [GEOGRAPHIC_DATA], Ma 1, 1 23-24 accountMorgan, [PERSON…" at bounding box center [649, 343] width 717 height 76
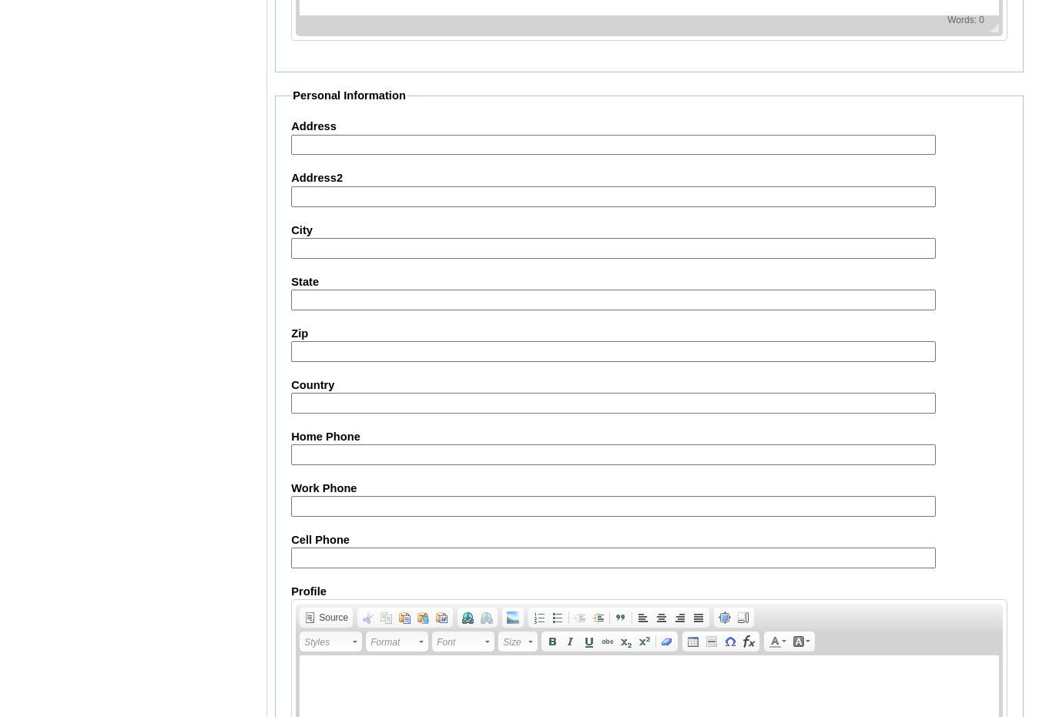
scroll to position [1645, 0]
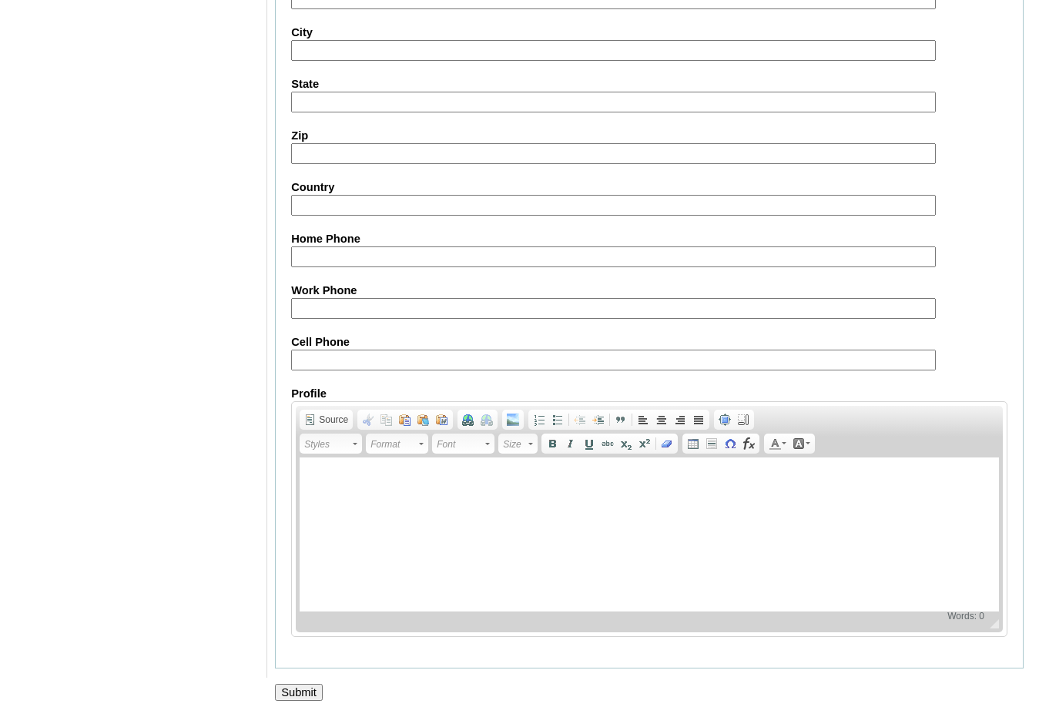
click at [311, 688] on input "Submit" at bounding box center [299, 692] width 48 height 17
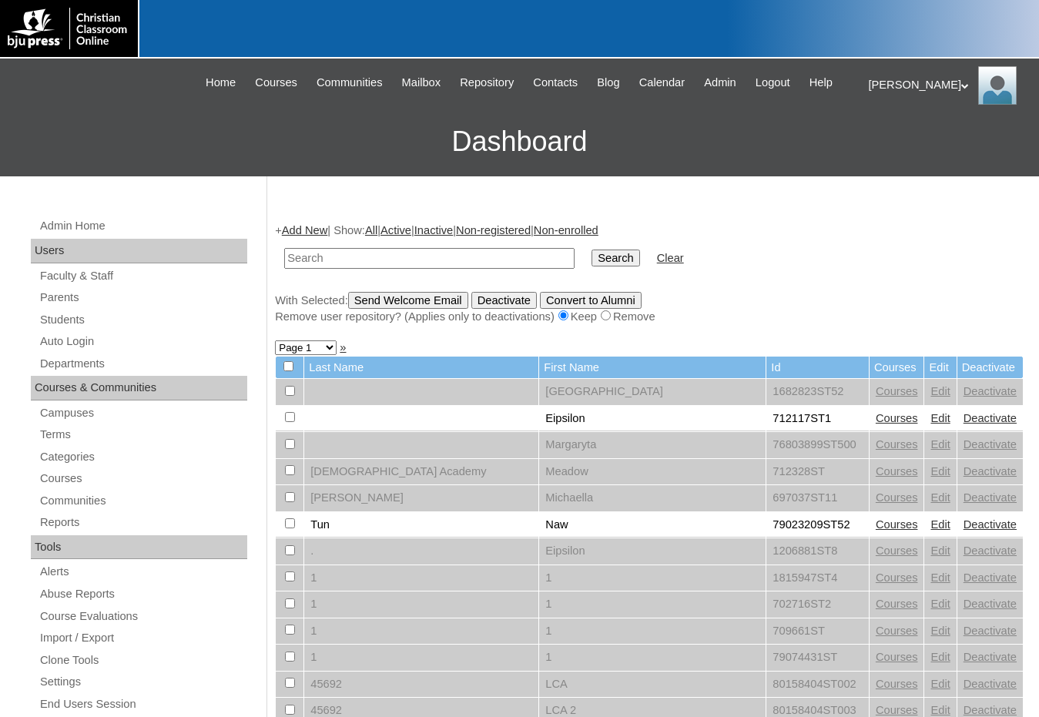
click at [483, 264] on input "text" at bounding box center [429, 258] width 290 height 21
paste input "1530725"
type input "1530725"
click at [592, 250] on input "Search" at bounding box center [616, 258] width 48 height 17
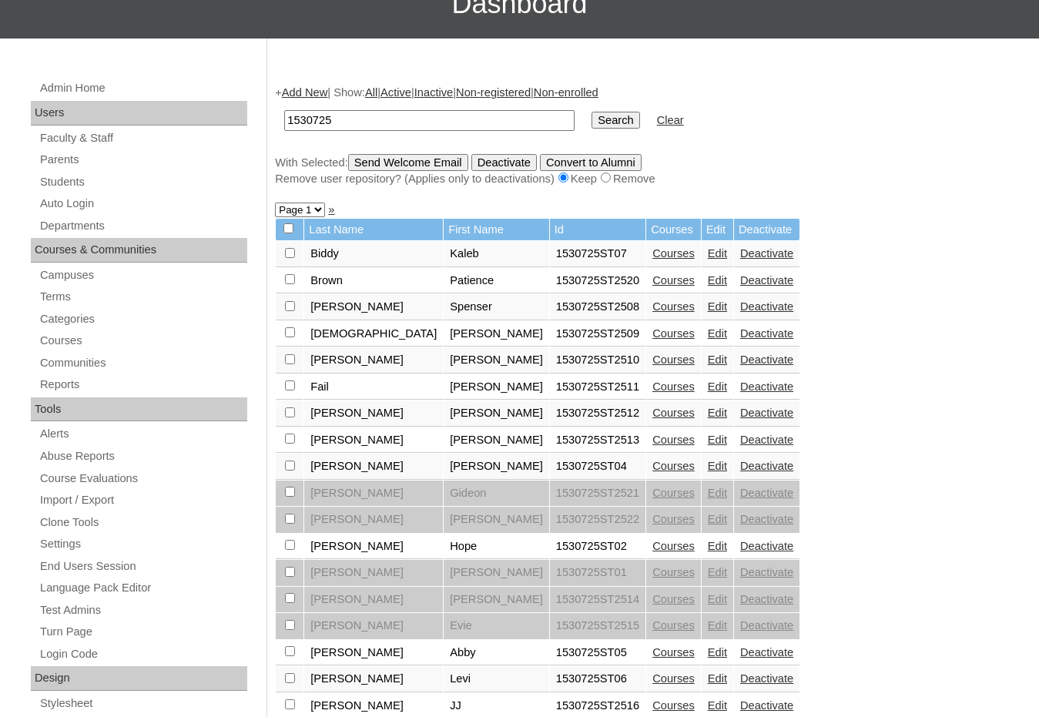
scroll to position [385, 0]
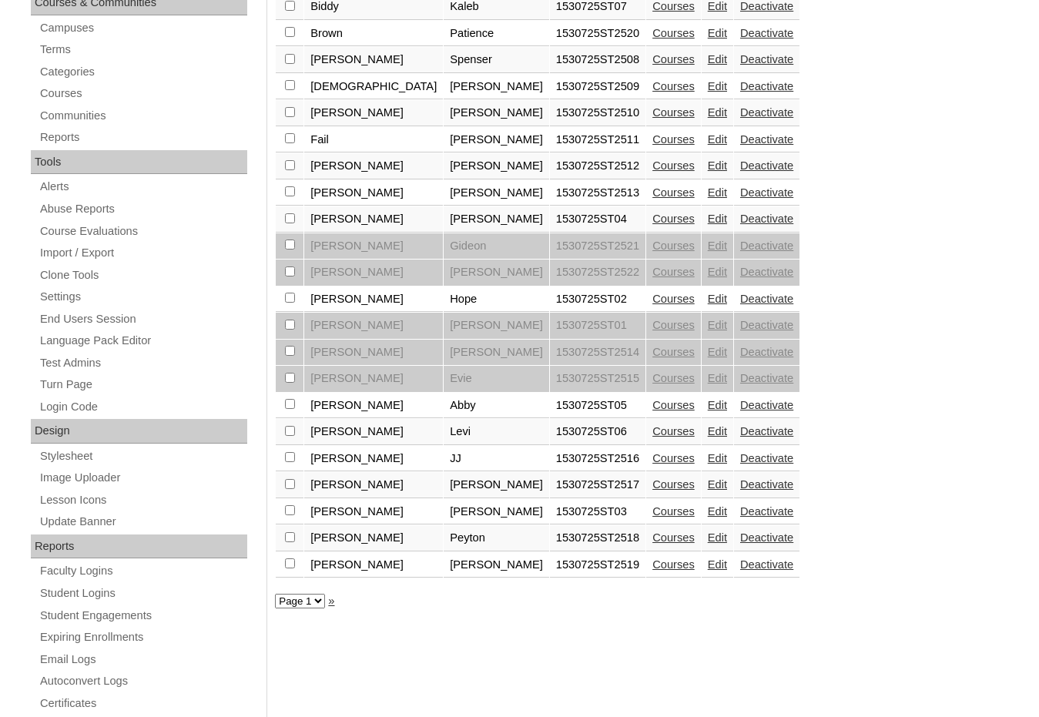
click at [708, 482] on link "Edit" at bounding box center [717, 484] width 19 height 12
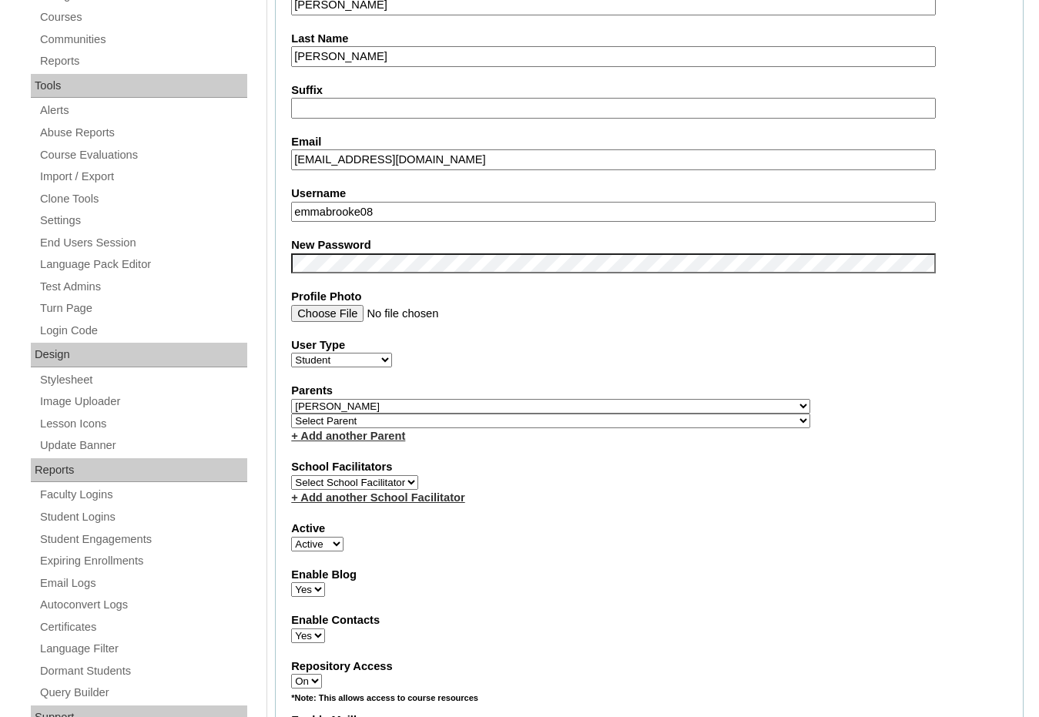
scroll to position [462, 0]
click at [619, 421] on select "Select Parent , [GEOGRAPHIC_DATA], Ma 1, 1 23-24 accountMorgan, [PERSON_NAME] 6…" at bounding box center [550, 420] width 519 height 15
select select "36716"
click at [653, 419] on div "Parents Select Parent , [GEOGRAPHIC_DATA], Ma 1, 1 23-24 accountMorgan, [PERSON…" at bounding box center [649, 412] width 717 height 61
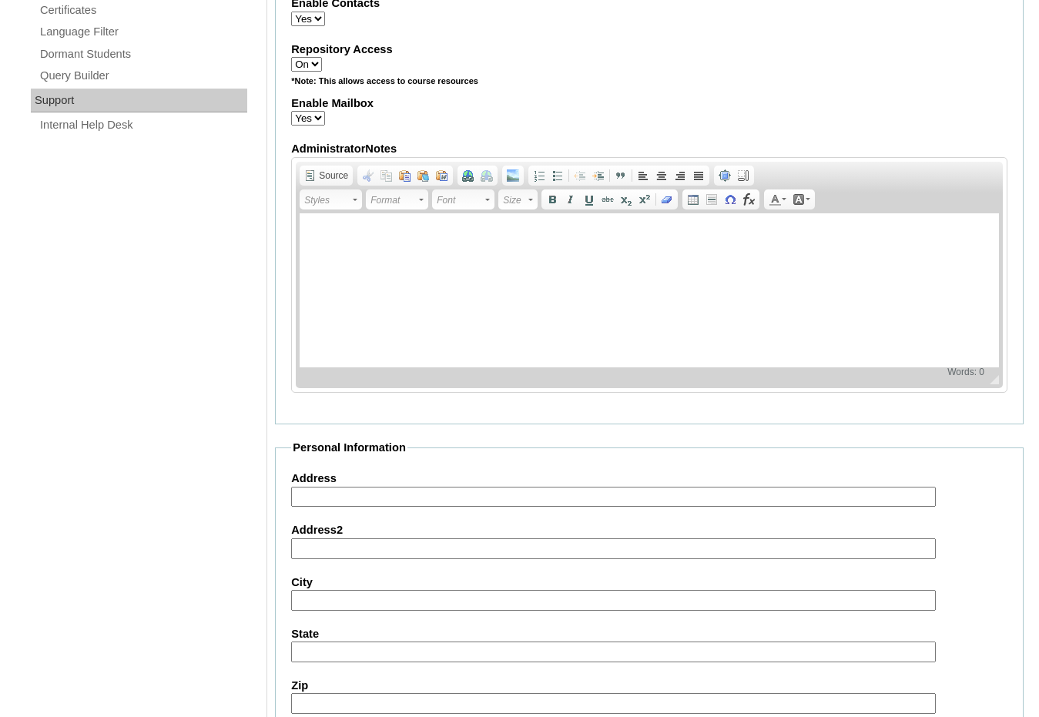
scroll to position [1630, 0]
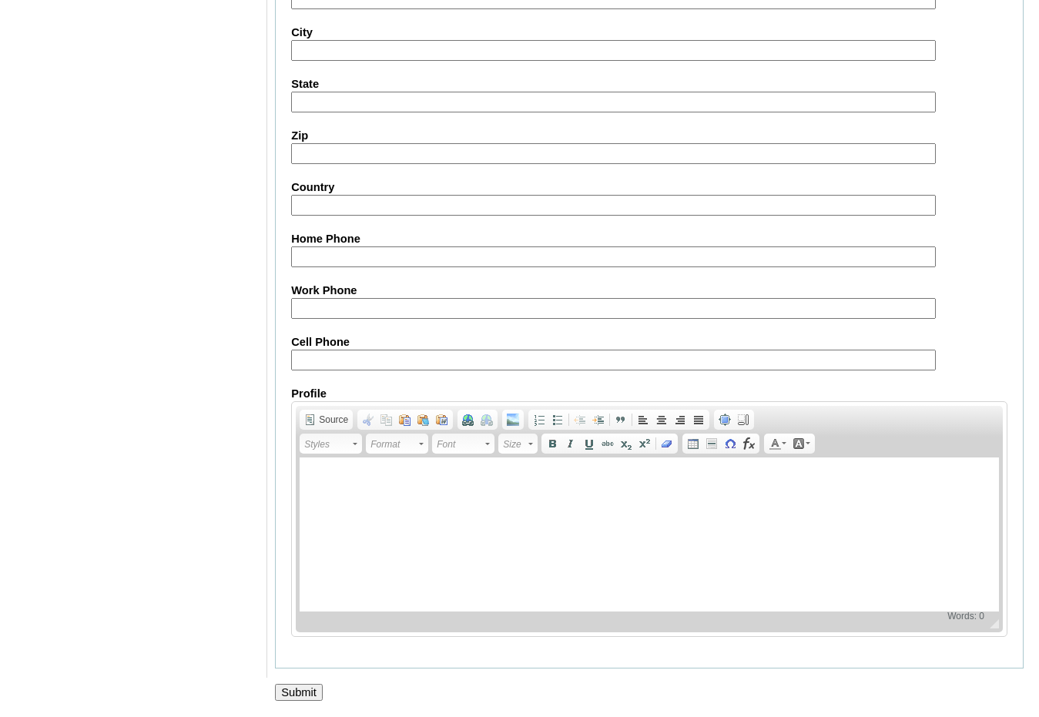
click at [297, 688] on input "Submit" at bounding box center [299, 692] width 48 height 17
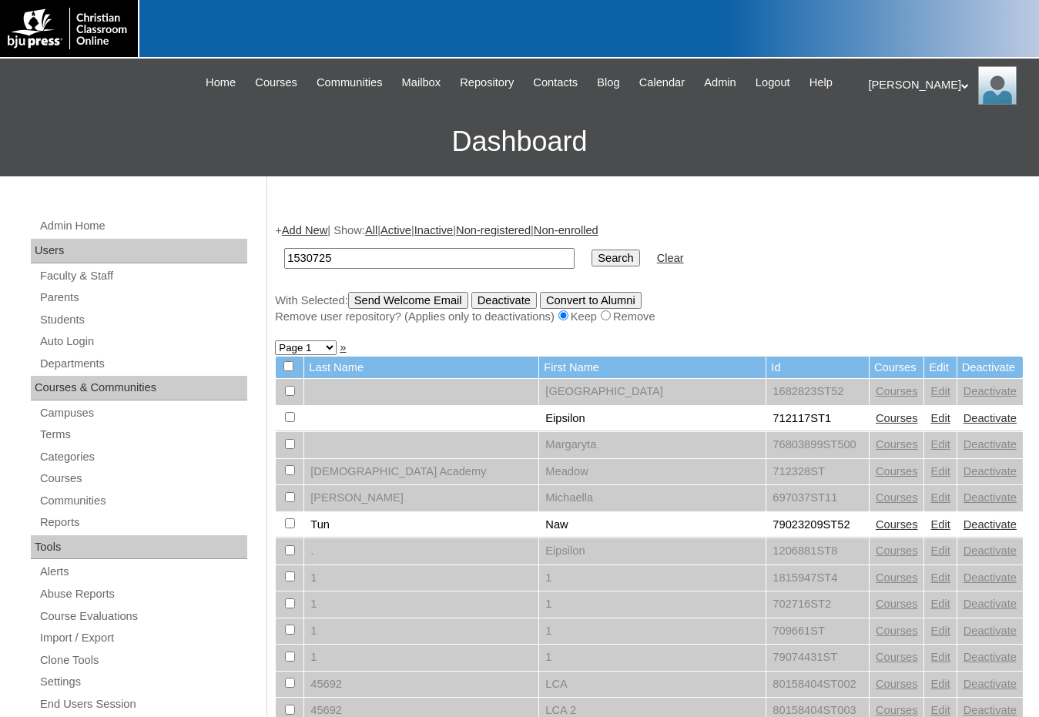
type input "1530725"
click at [592, 250] on input "Search" at bounding box center [616, 258] width 48 height 17
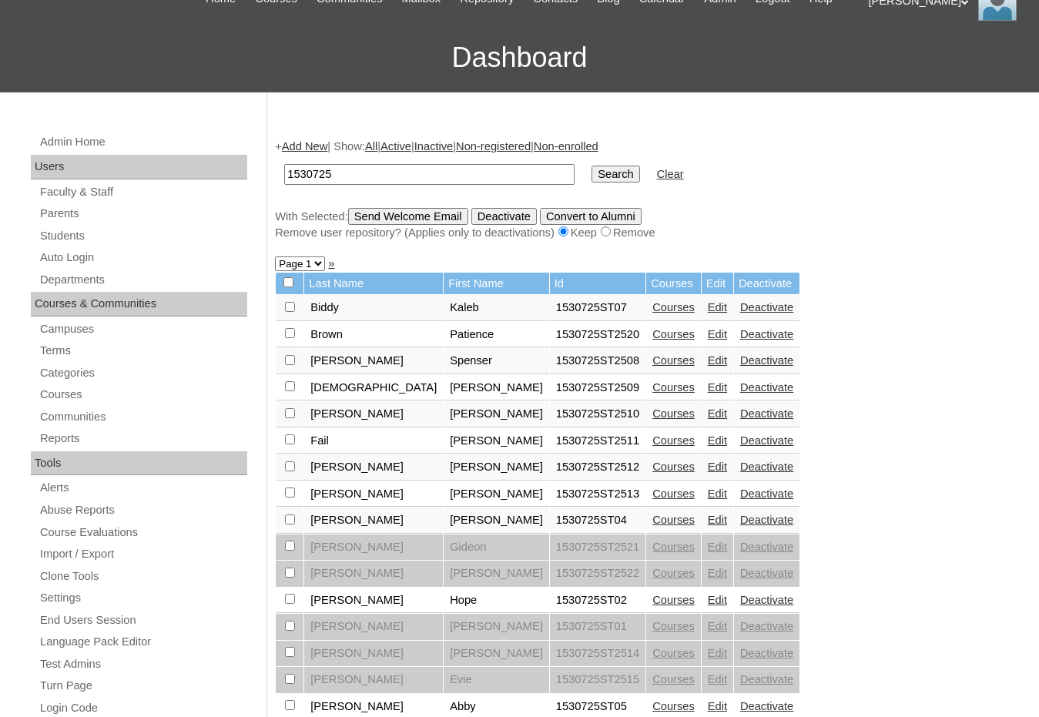
scroll to position [462, 0]
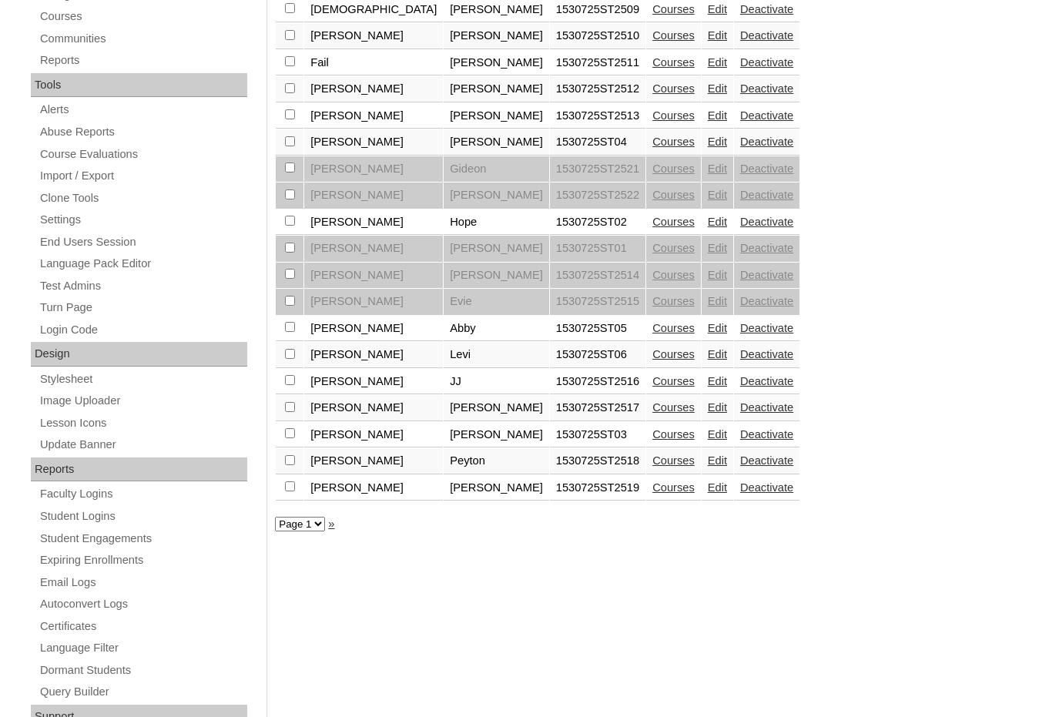
click at [708, 405] on link "Edit" at bounding box center [717, 407] width 19 height 12
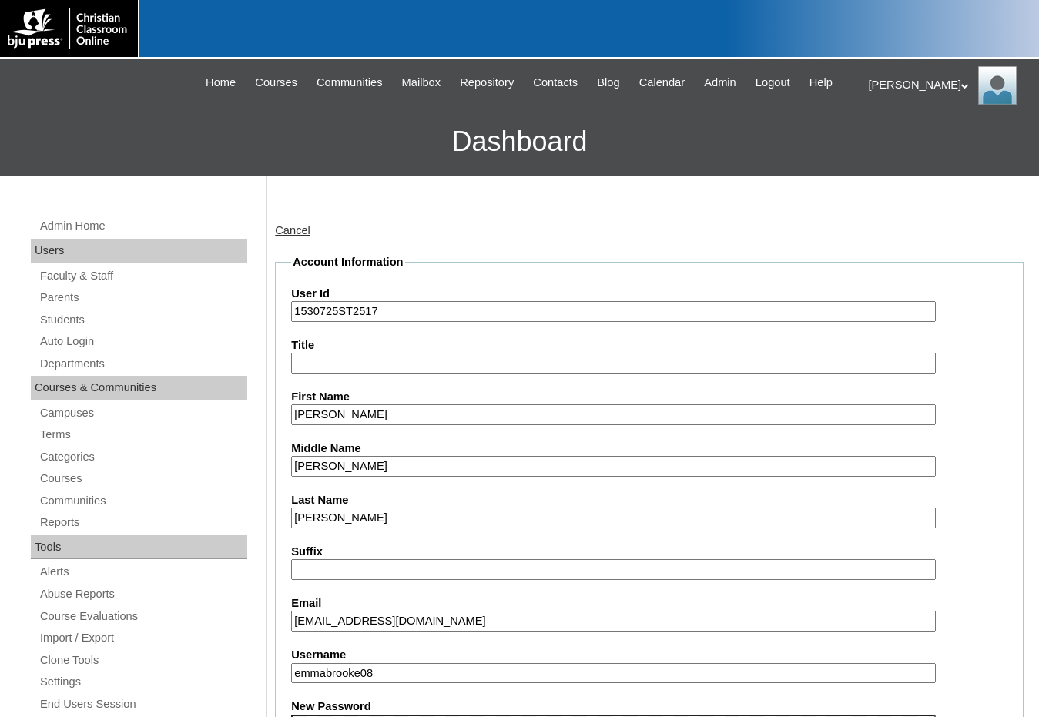
scroll to position [385, 0]
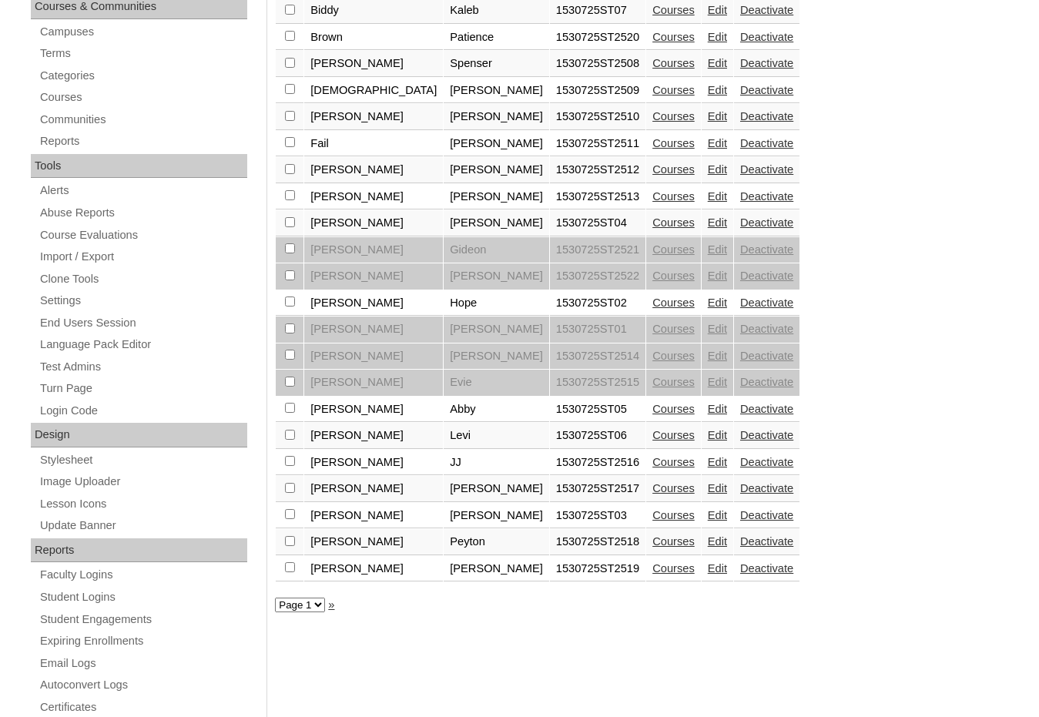
scroll to position [385, 0]
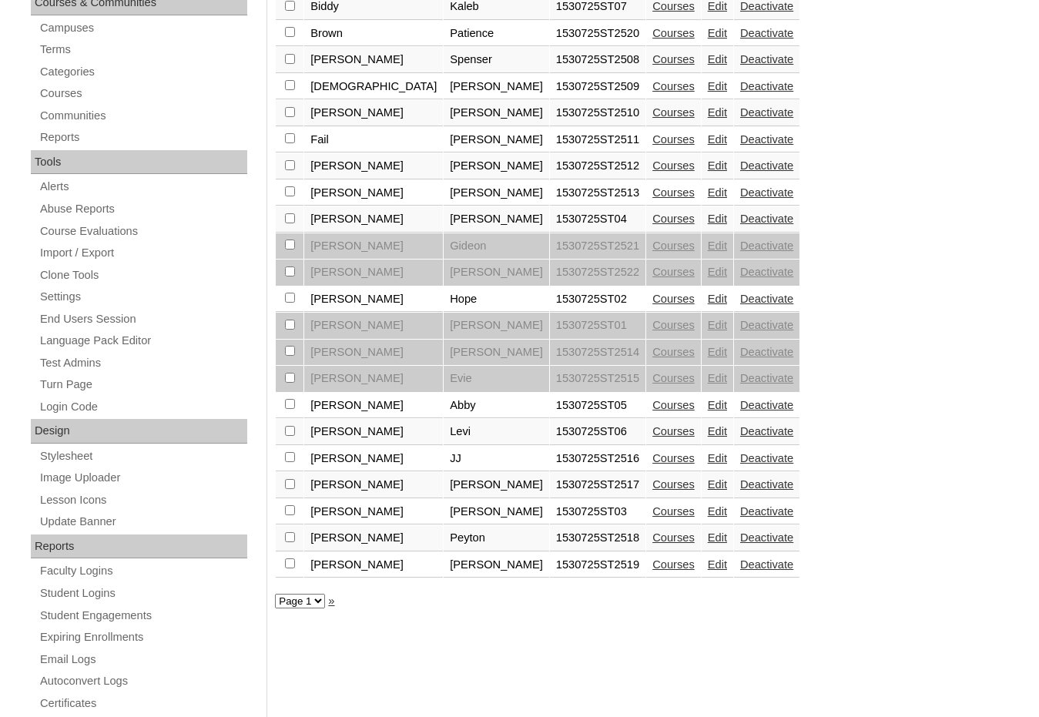
click at [708, 512] on link "Edit" at bounding box center [717, 511] width 19 height 12
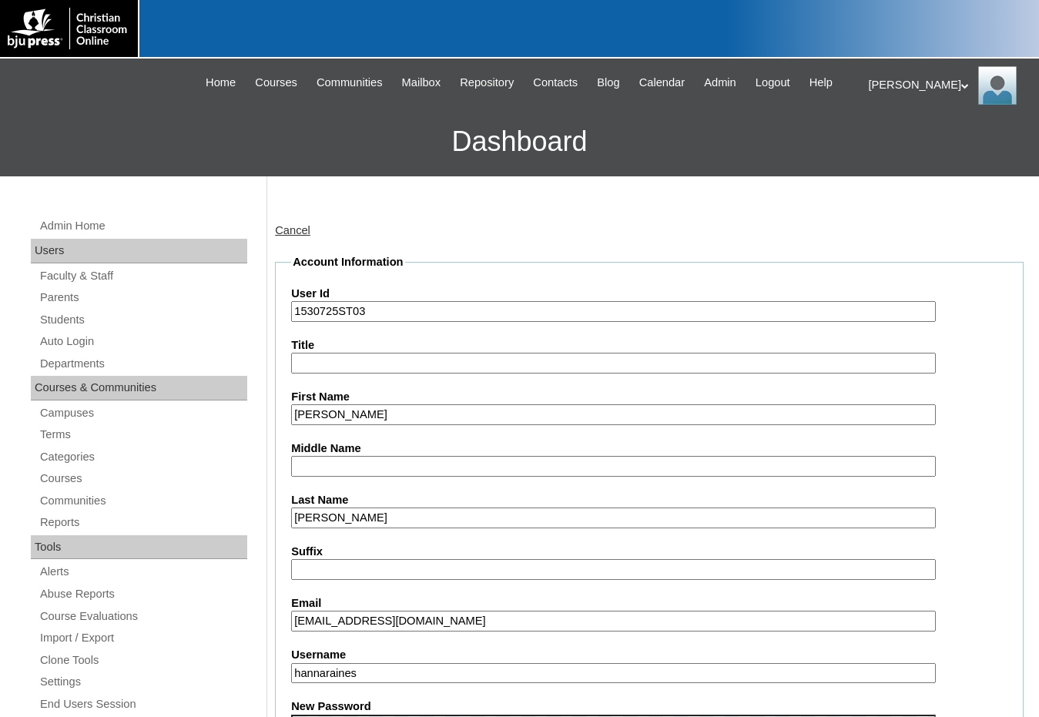
scroll to position [462, 0]
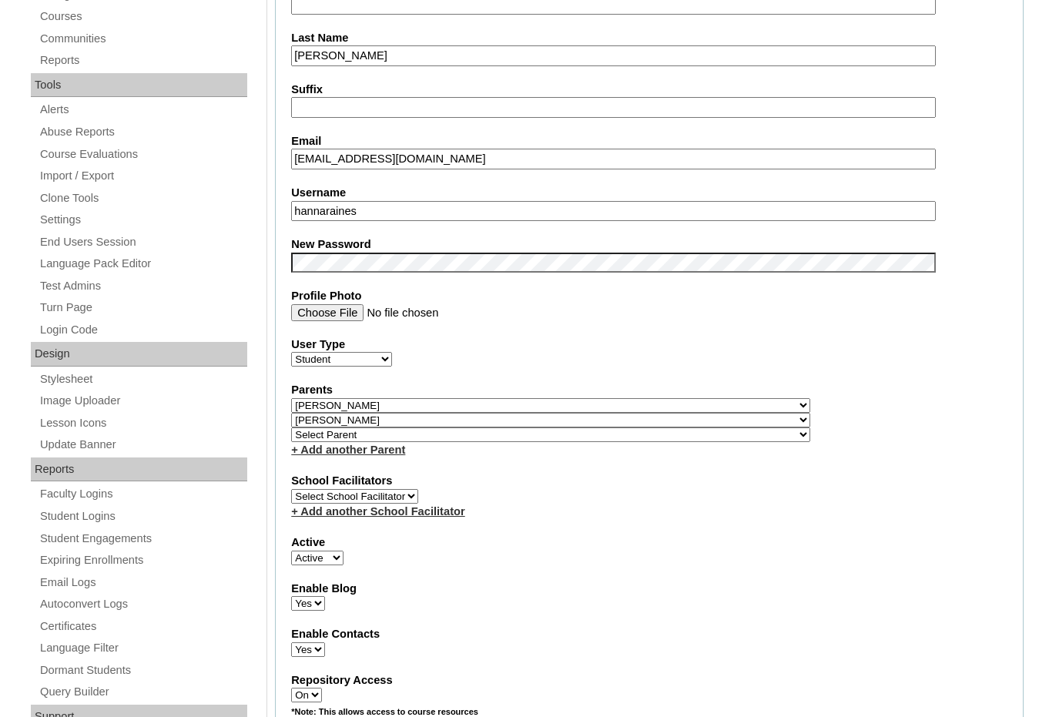
click at [633, 401] on select "Select Parent , Fautanu, Ma 1, 1 23-24 accountMorgan, Jason 6th Street Mennonit…" at bounding box center [550, 405] width 519 height 15
select select "36716"
click at [654, 403] on div "Parents Select Parent , Fautanu, Ma 1, 1 23-24 accountMorgan, Jason 6th Street …" at bounding box center [649, 420] width 717 height 76
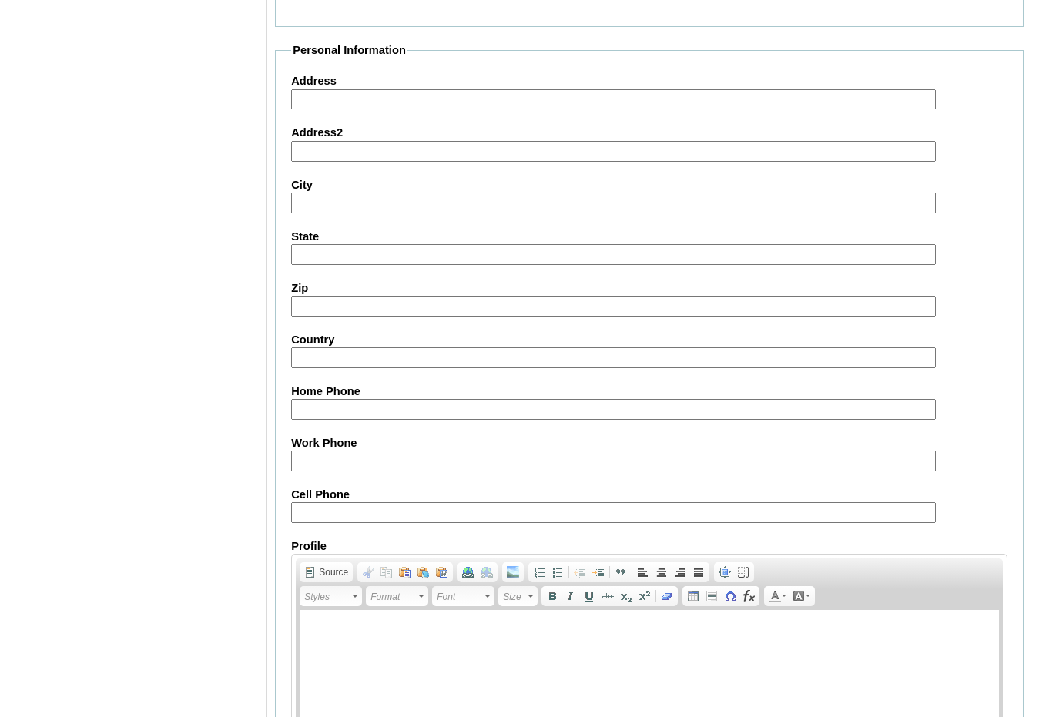
scroll to position [1645, 0]
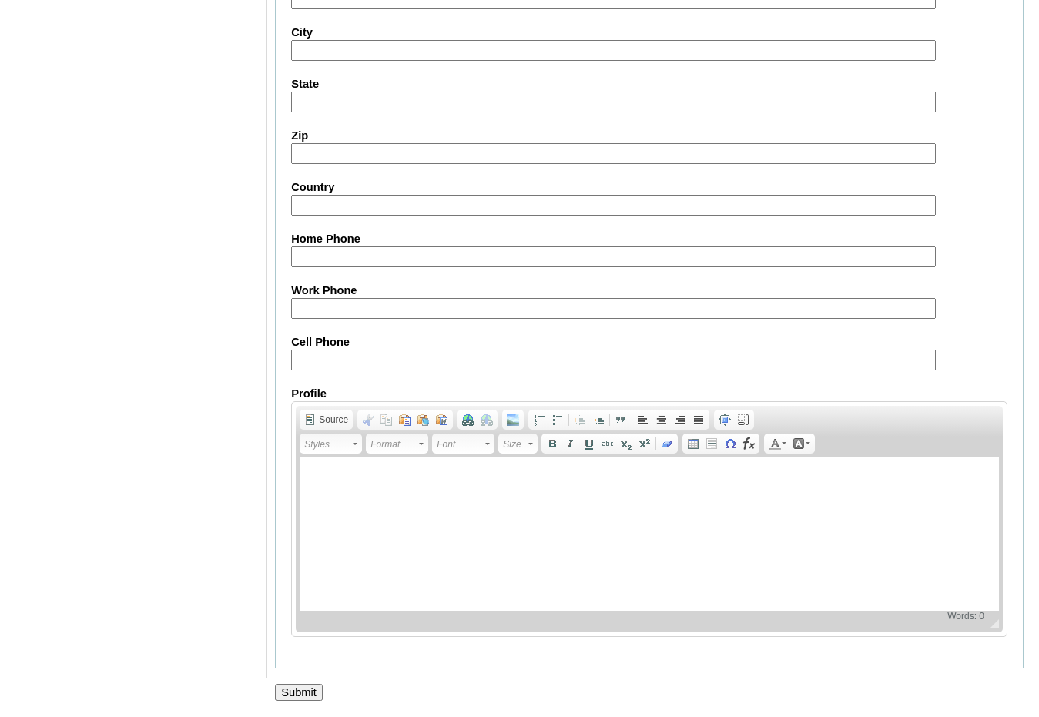
click at [313, 696] on input "Submit" at bounding box center [299, 692] width 48 height 17
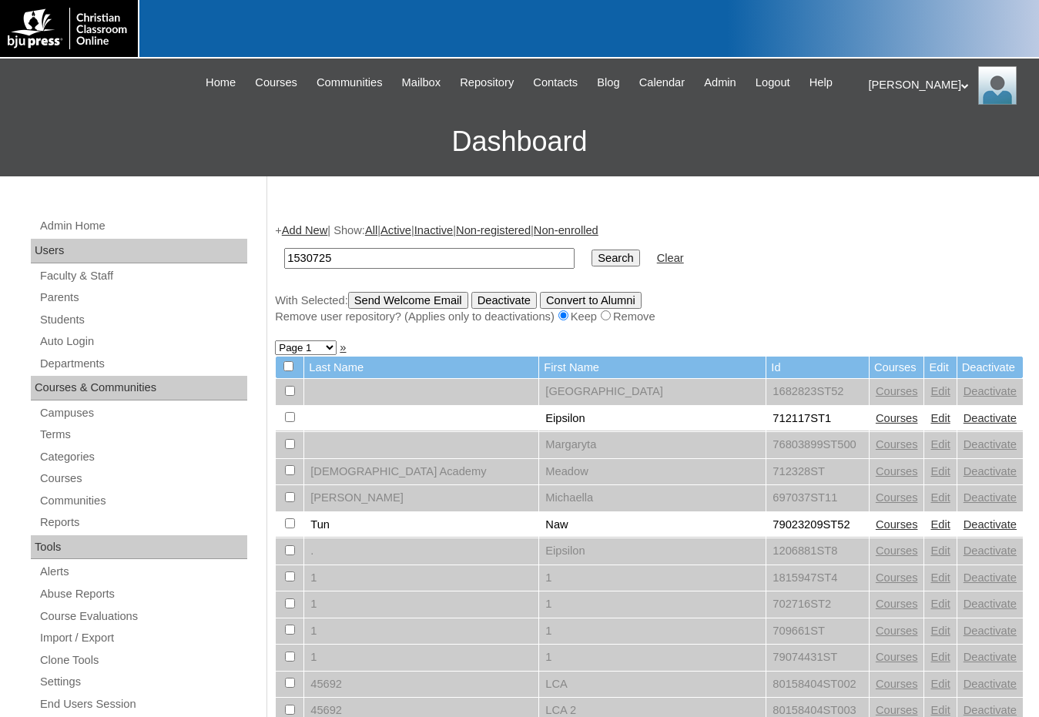
type input "1530725"
click at [592, 250] on input "Search" at bounding box center [616, 258] width 48 height 17
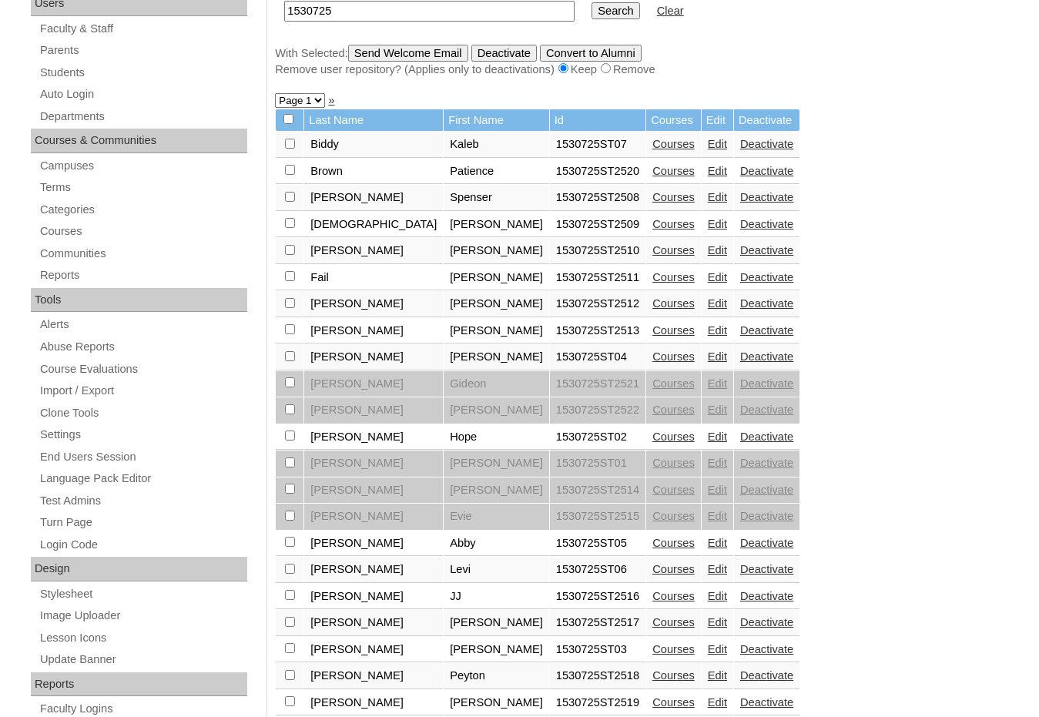
scroll to position [538, 0]
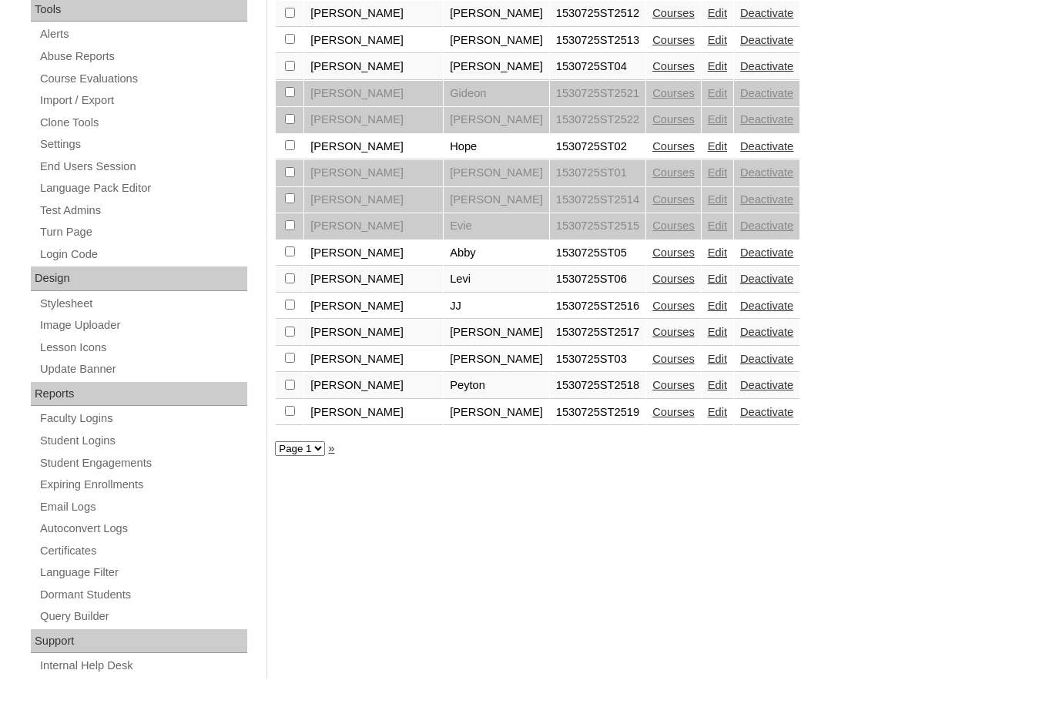
click at [708, 360] on link "Edit" at bounding box center [717, 359] width 19 height 12
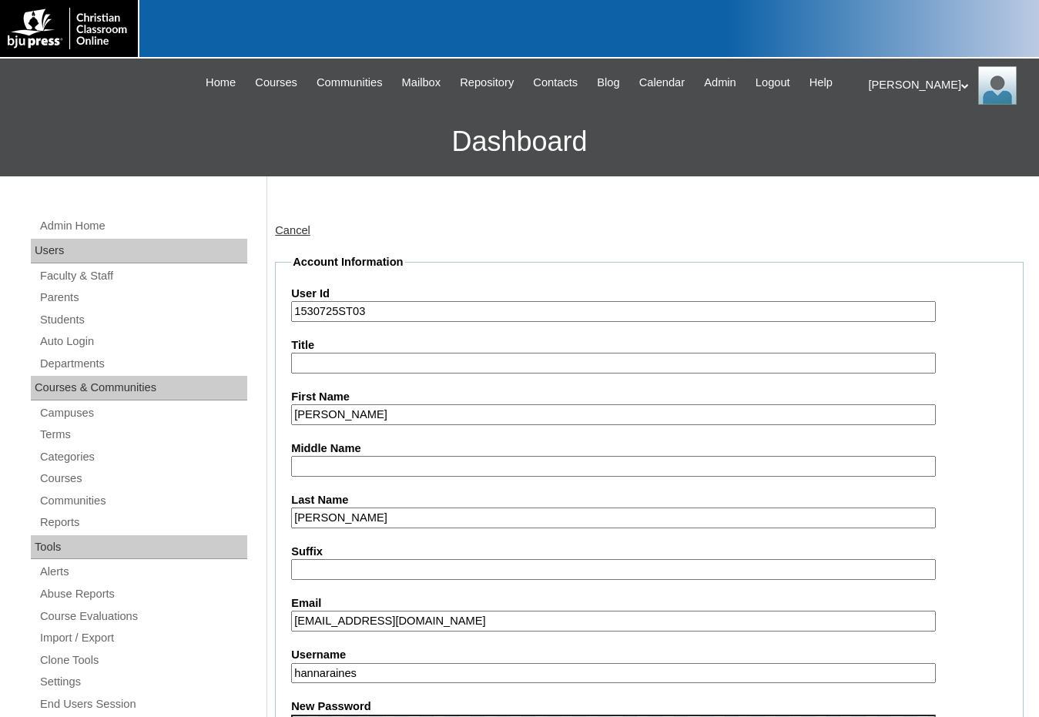
scroll to position [231, 0]
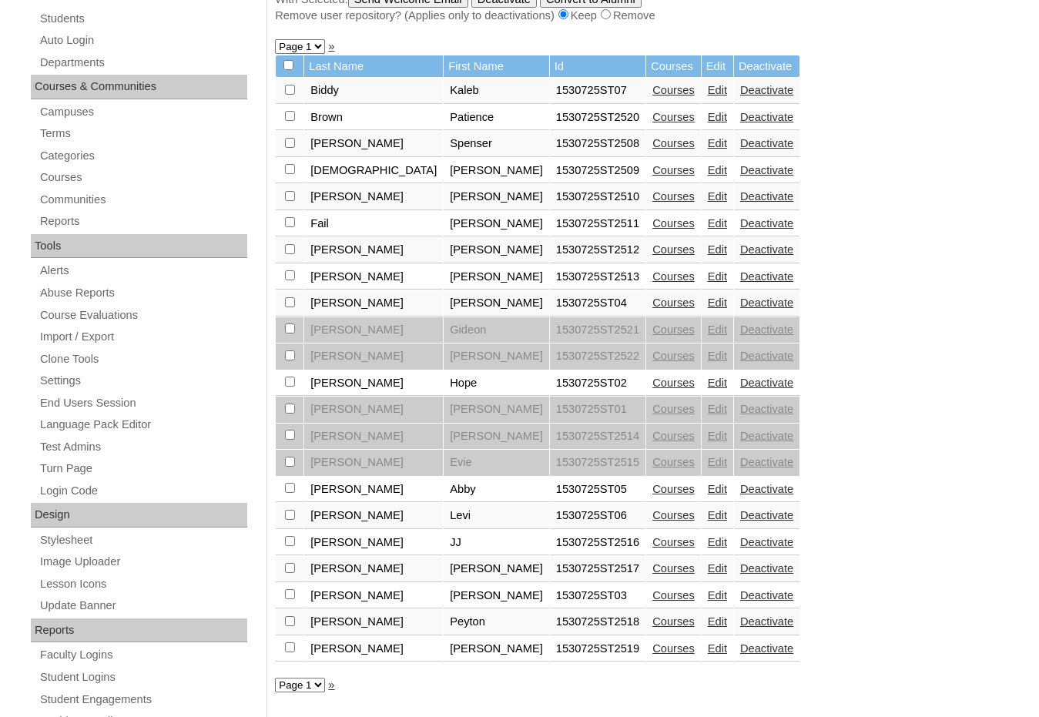
scroll to position [308, 0]
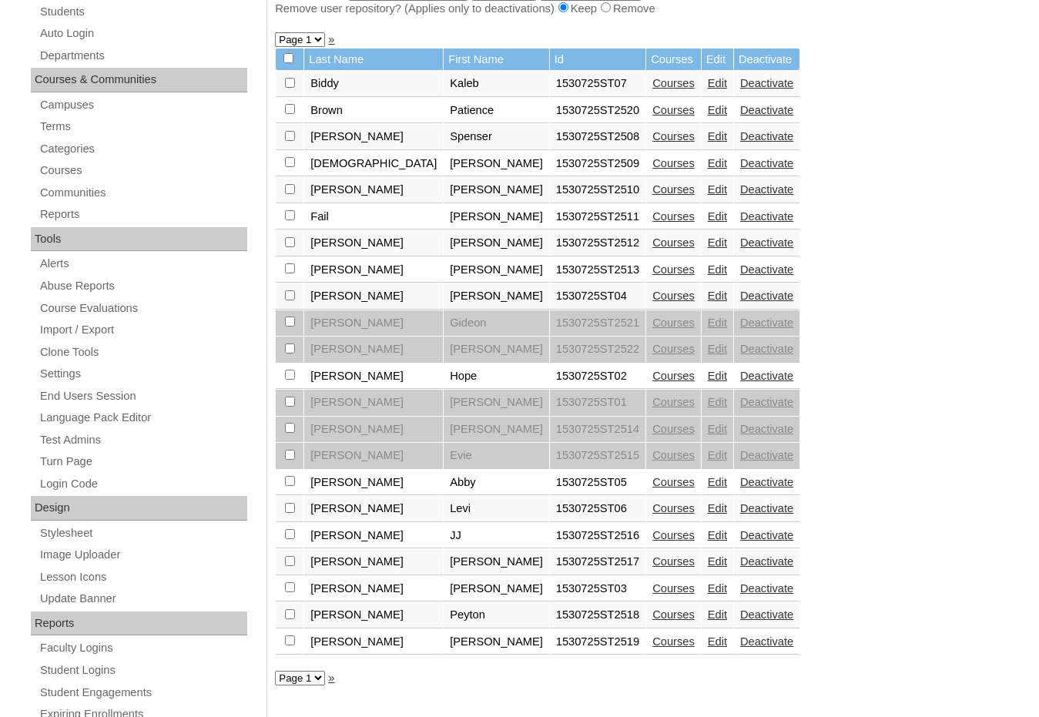
click at [708, 613] on link "Edit" at bounding box center [717, 615] width 19 height 12
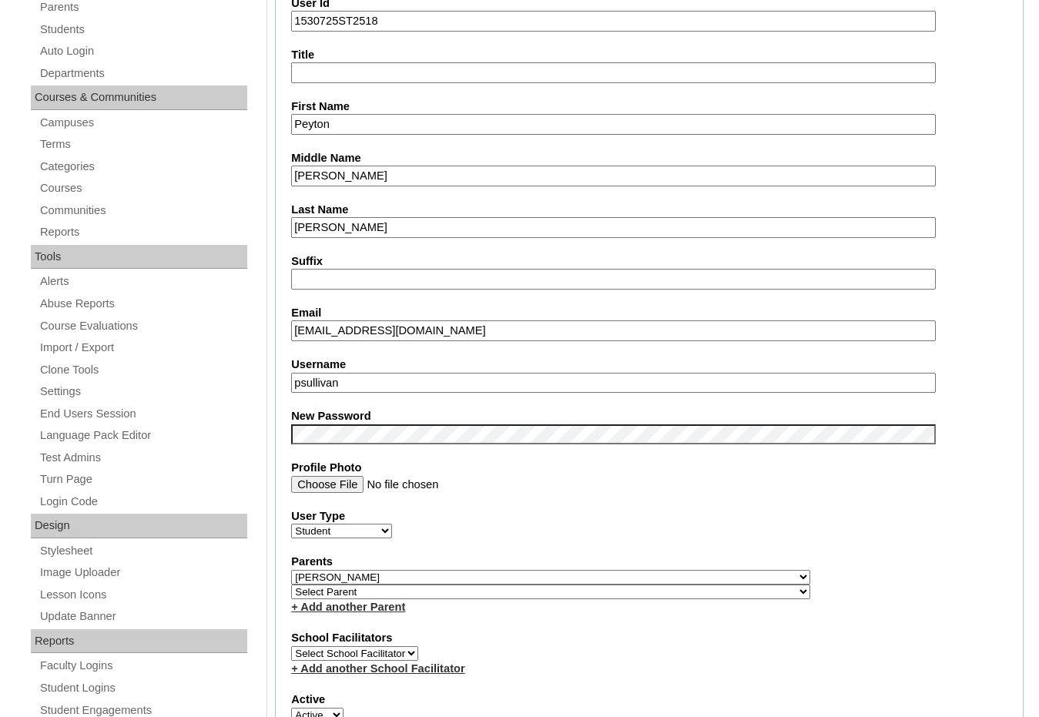
scroll to position [308, 0]
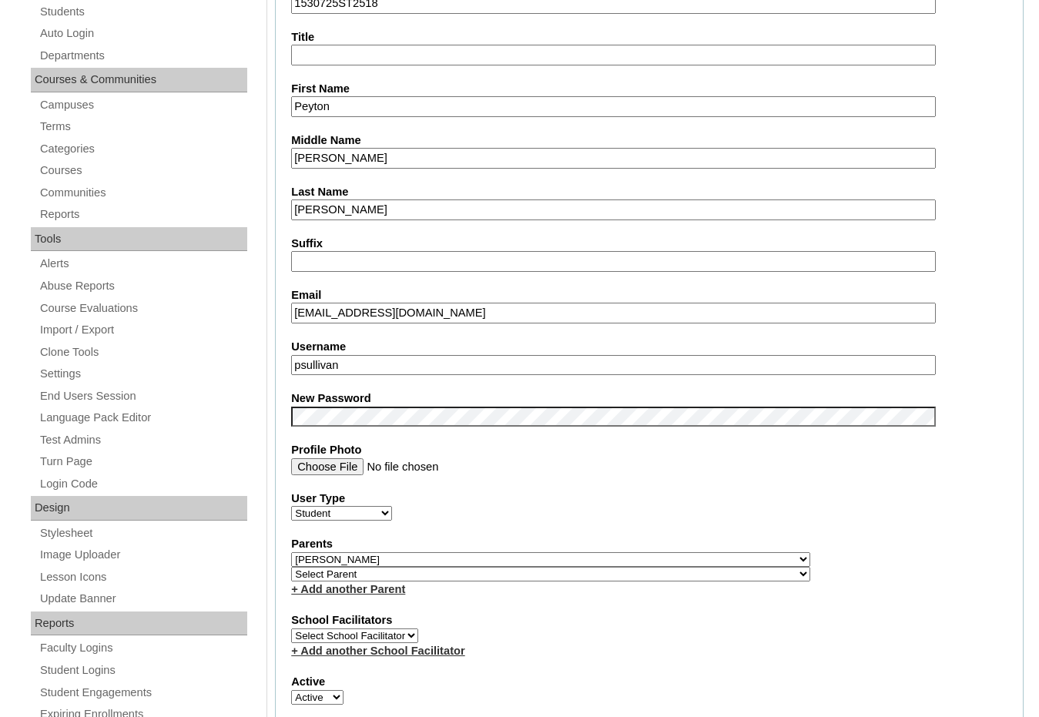
click at [627, 576] on select "Select Parent , Fautanu, Ma 1, 1 23-24 accountMorgan, Jason 6th Street Mennonit…" at bounding box center [550, 574] width 519 height 15
select select "36716"
click at [646, 576] on div "Parents Select Parent , Fautanu, Ma 1, 1 23-24 accountMorgan, Jason 6th Street …" at bounding box center [649, 566] width 717 height 61
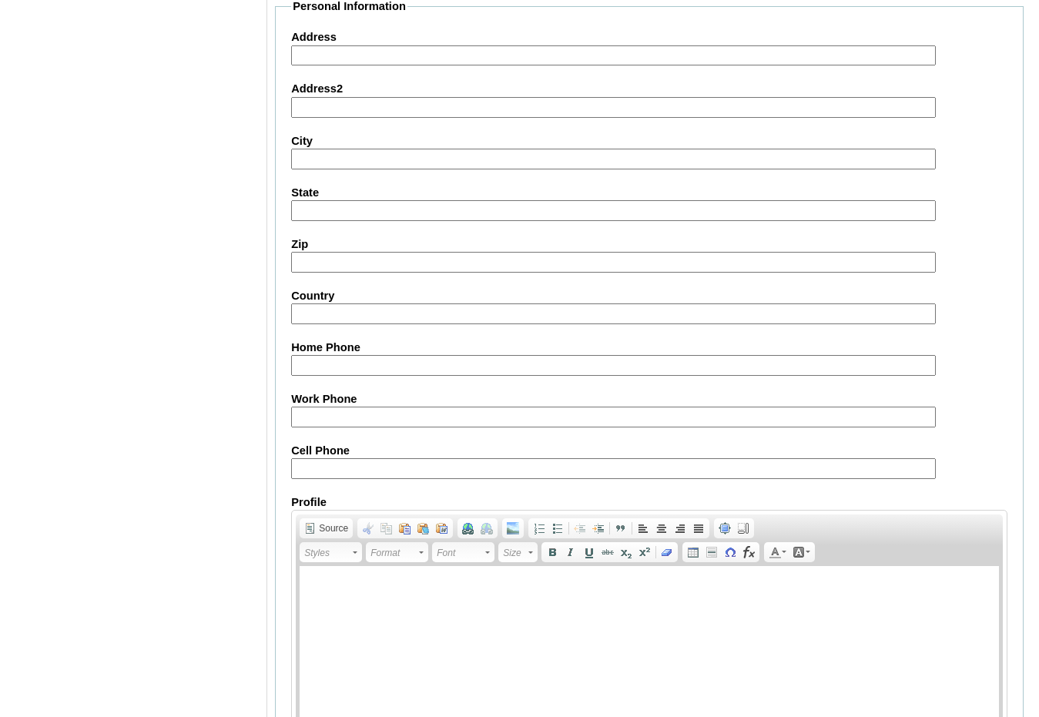
scroll to position [1630, 0]
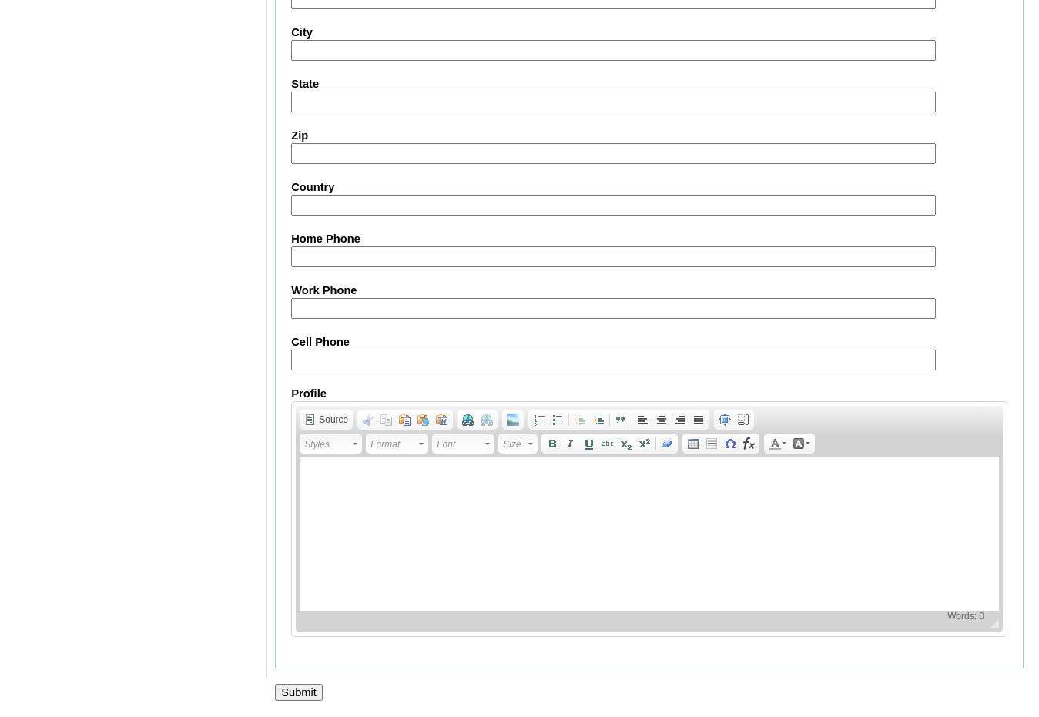
click at [304, 686] on input "Submit" at bounding box center [299, 692] width 48 height 17
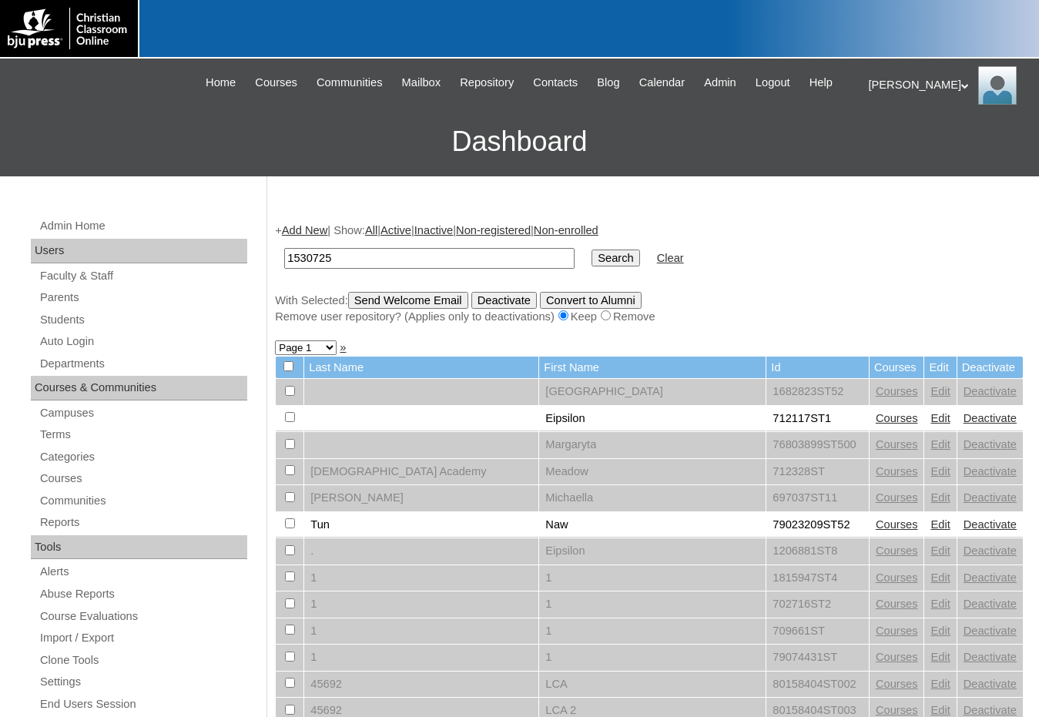
type input "1530725"
click at [592, 250] on input "Search" at bounding box center [616, 258] width 48 height 17
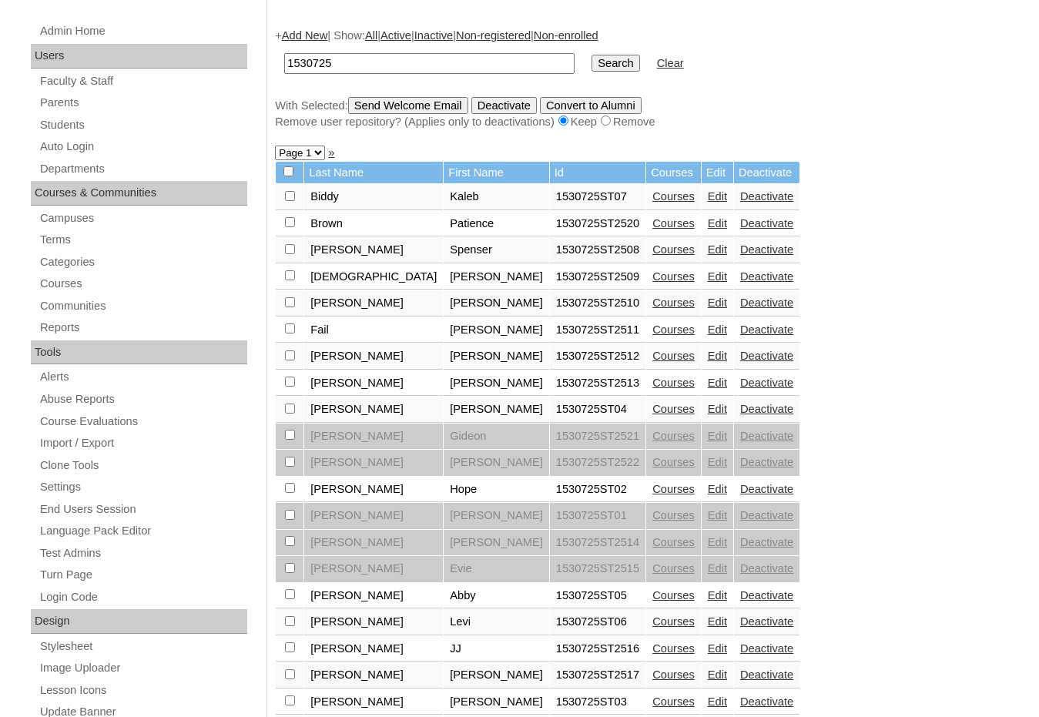
scroll to position [538, 0]
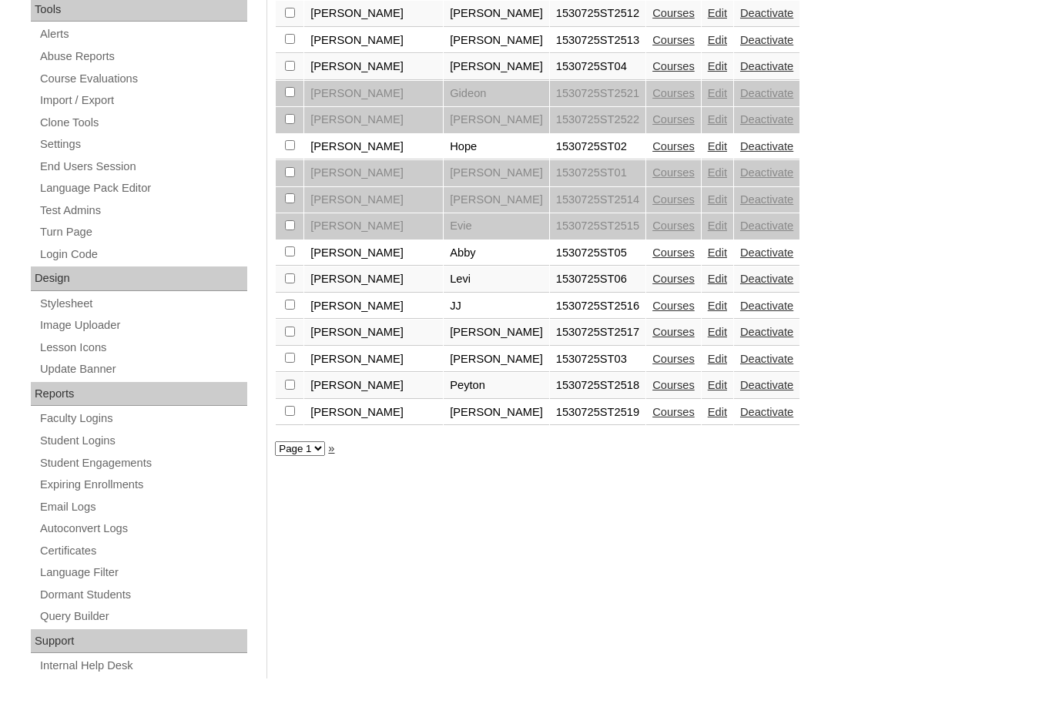
click at [708, 415] on link "Edit" at bounding box center [717, 412] width 19 height 12
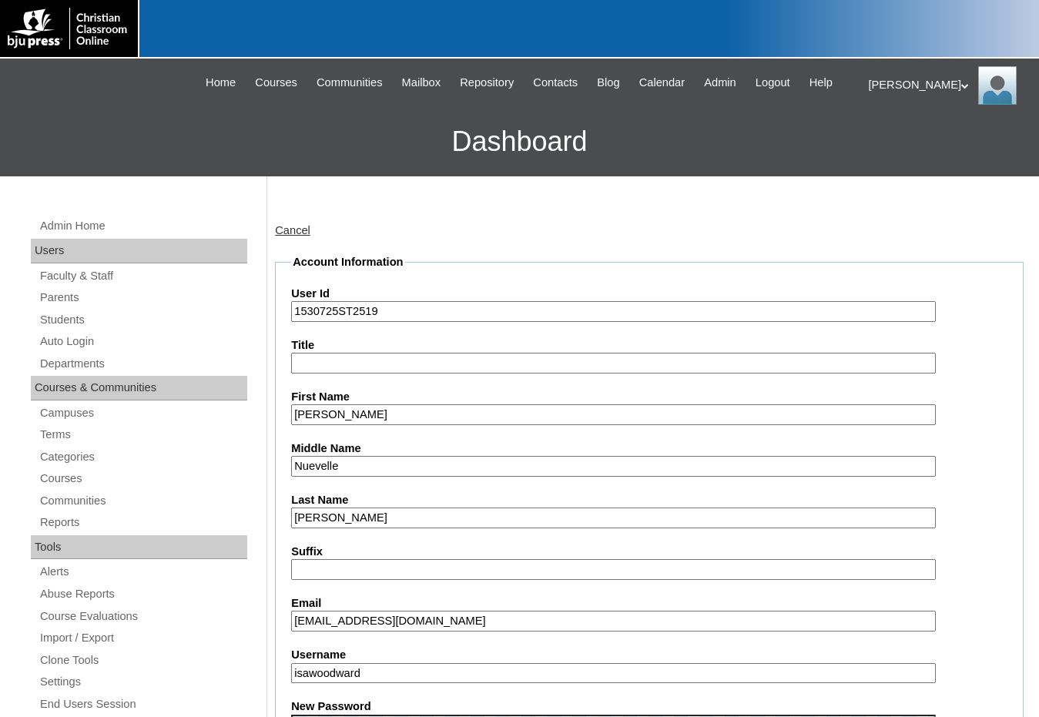
scroll to position [462, 0]
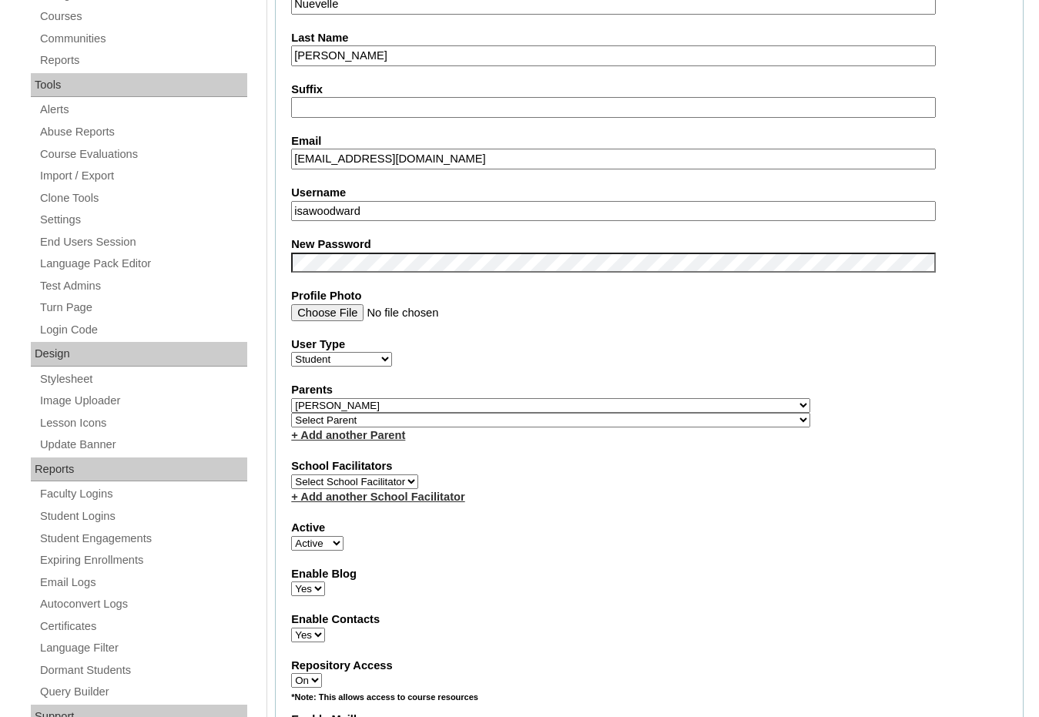
click at [630, 418] on select "Select Parent , Fautanu, Ma 1, 1 23-24 accountMorgan, Jason 6th Street Mennonit…" at bounding box center [550, 420] width 519 height 15
select select "36716"
click at [658, 418] on div "Parents Select Parent , Fautanu, Ma 1, 1 23-24 accountMorgan, Jason 6th Street …" at bounding box center [649, 412] width 717 height 61
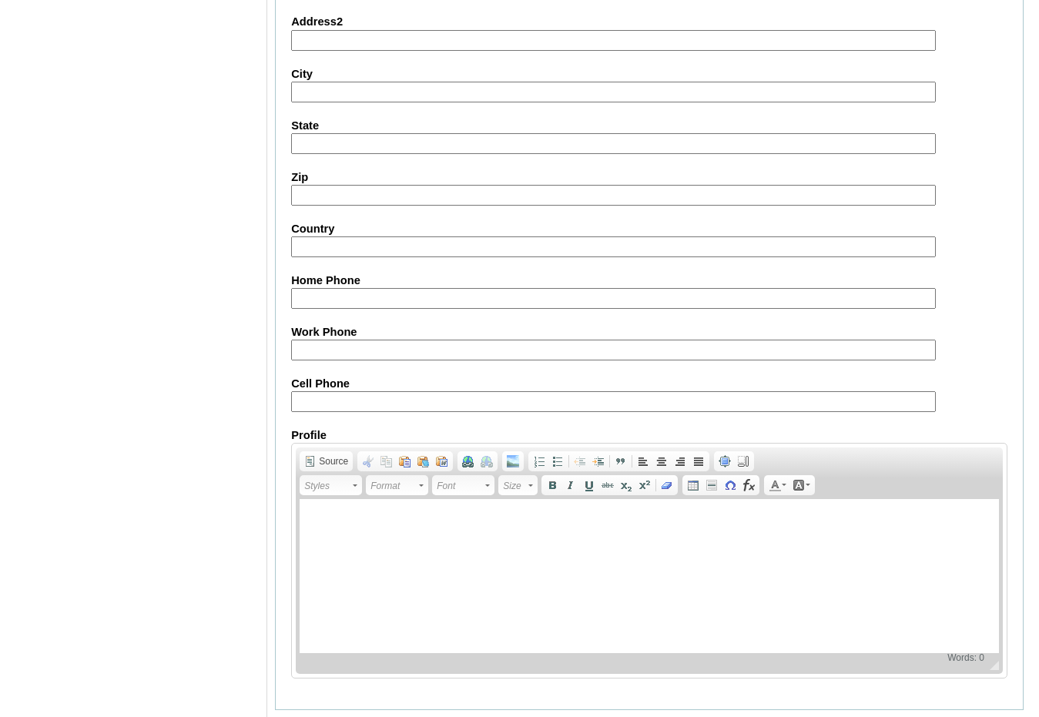
scroll to position [1630, 0]
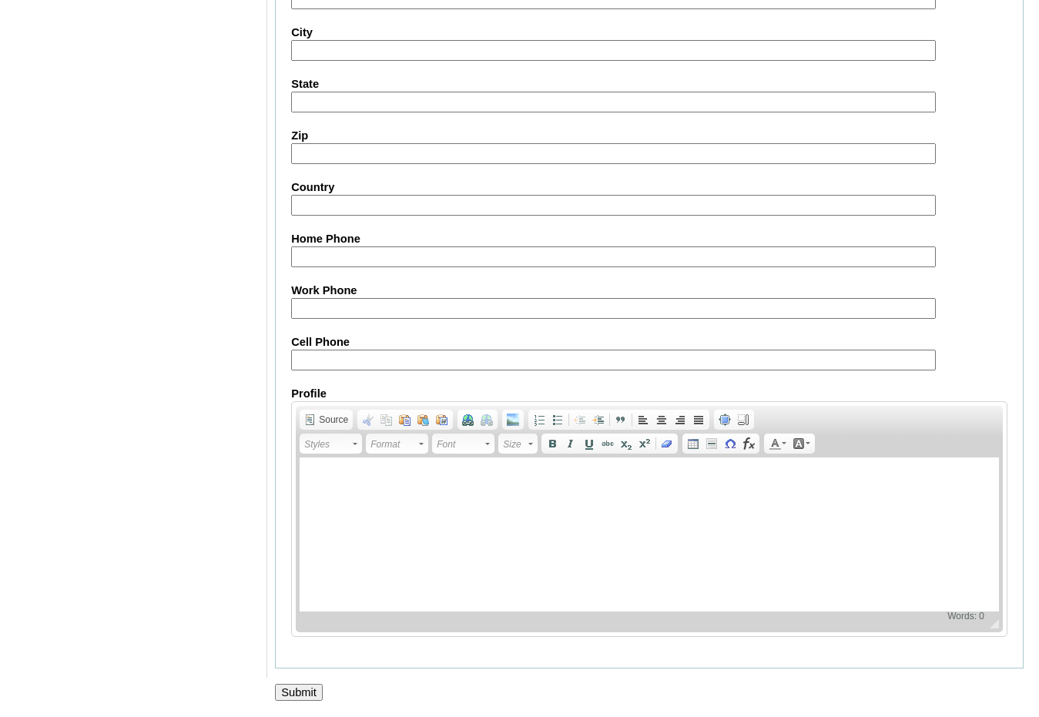
click at [294, 691] on input "Submit" at bounding box center [299, 692] width 48 height 17
